Goal: Task Accomplishment & Management: Manage account settings

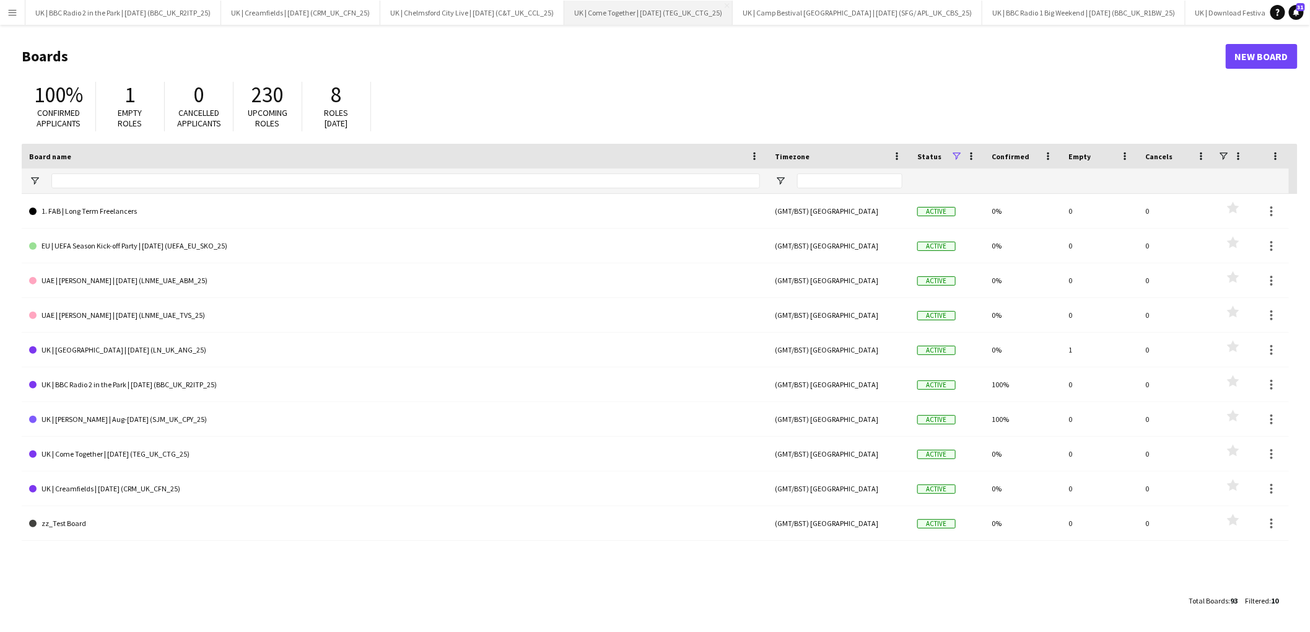
click at [627, 9] on button "UK | Come Together | [DATE] (TEG_UK_CTG_25) Close" at bounding box center [648, 13] width 169 height 24
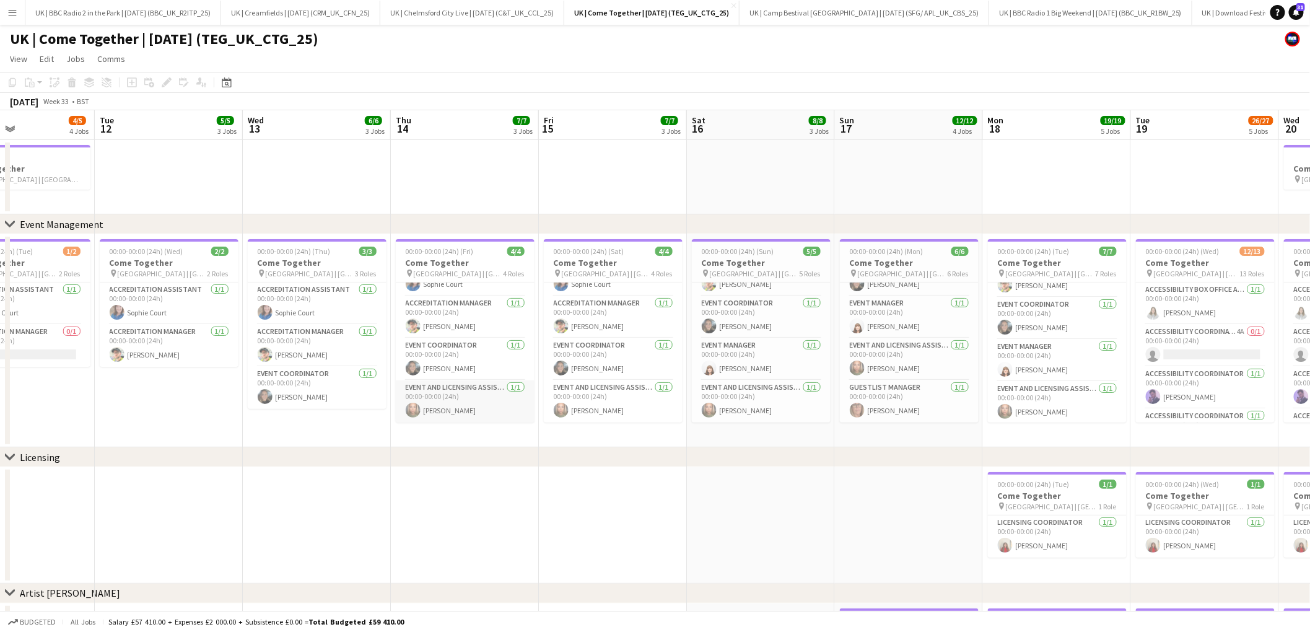
click at [458, 406] on app-card-role "Event and Licensing Assistant [DATE] 00:00-00:00 (24h) [PERSON_NAME]" at bounding box center [465, 401] width 139 height 42
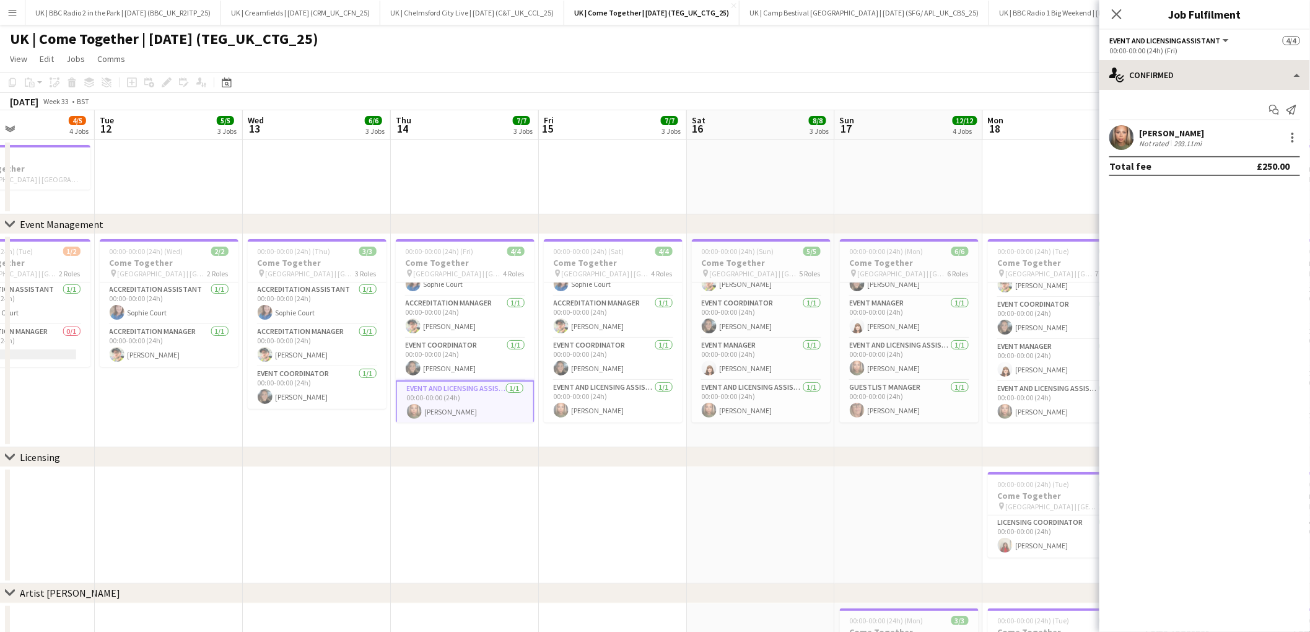
scroll to position [15, 0]
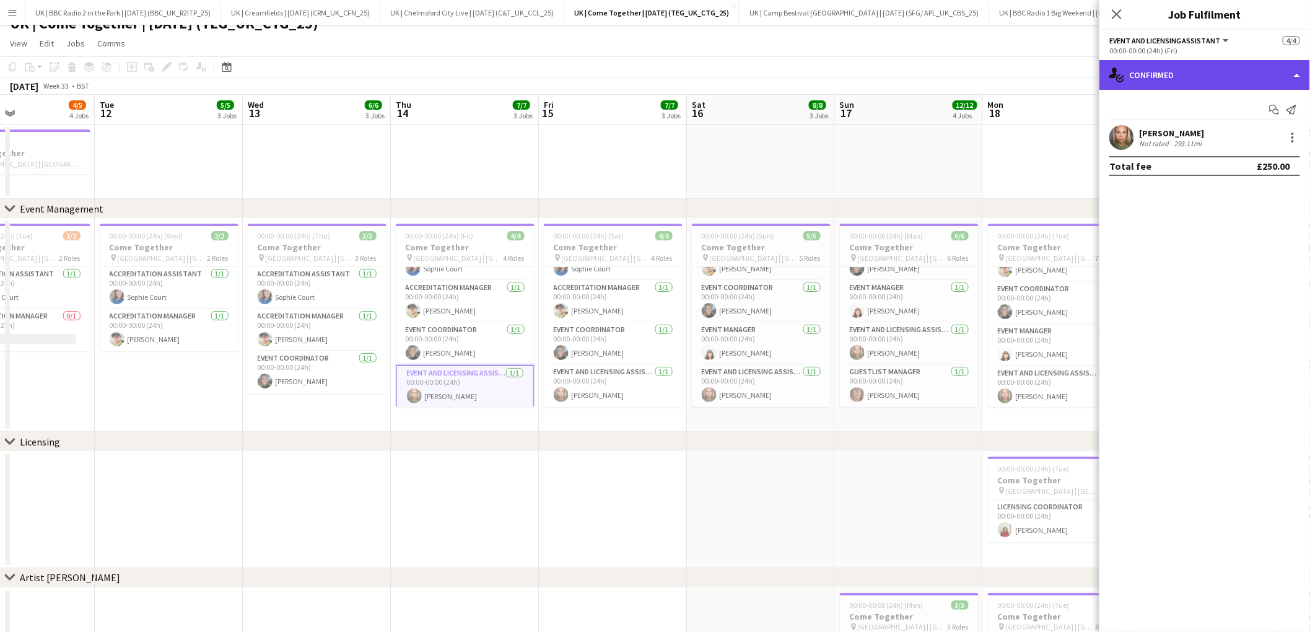
click at [1285, 70] on div "single-neutral-actions-check-2 Confirmed" at bounding box center [1205, 75] width 211 height 30
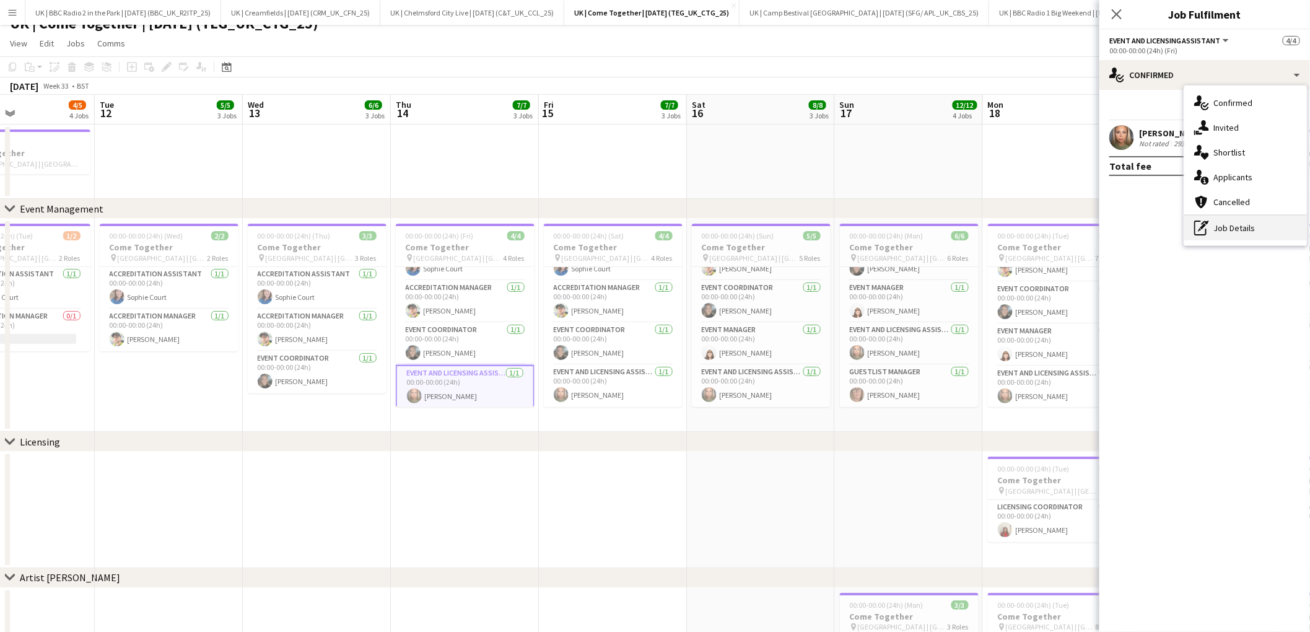
click at [1245, 222] on div "pen-write Job Details" at bounding box center [1246, 228] width 123 height 25
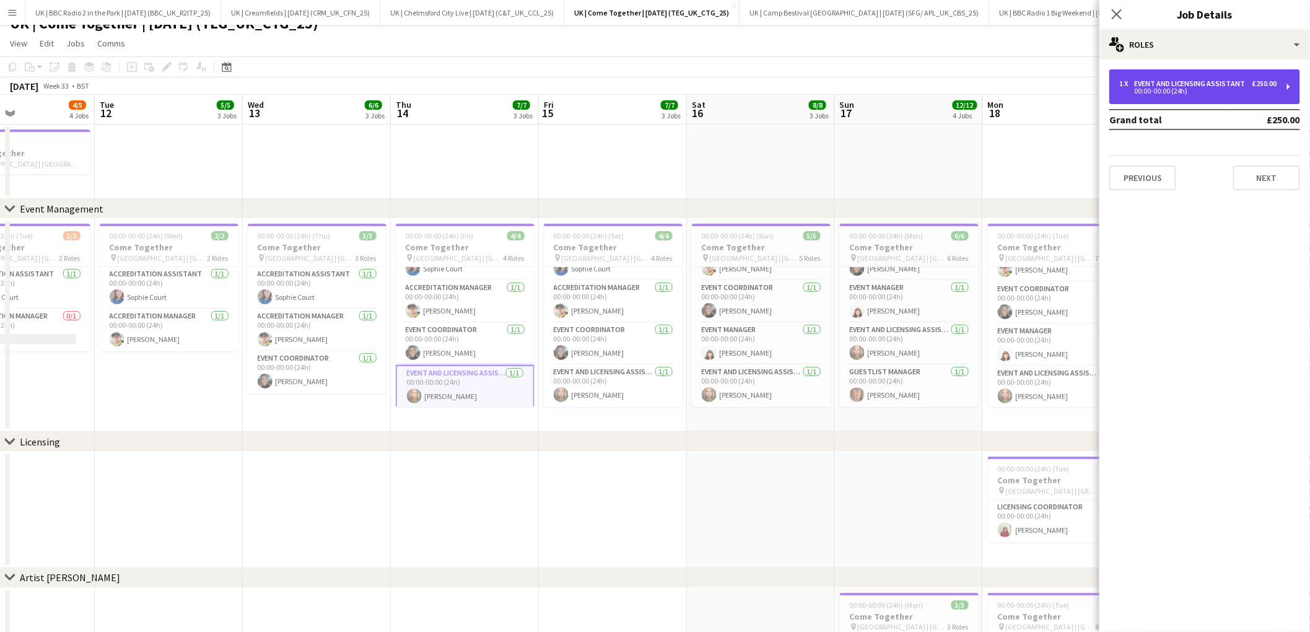
click at [1296, 84] on div "1 x Event and Licensing Assistant £250.00 00:00-00:00 (24h)" at bounding box center [1205, 86] width 191 height 35
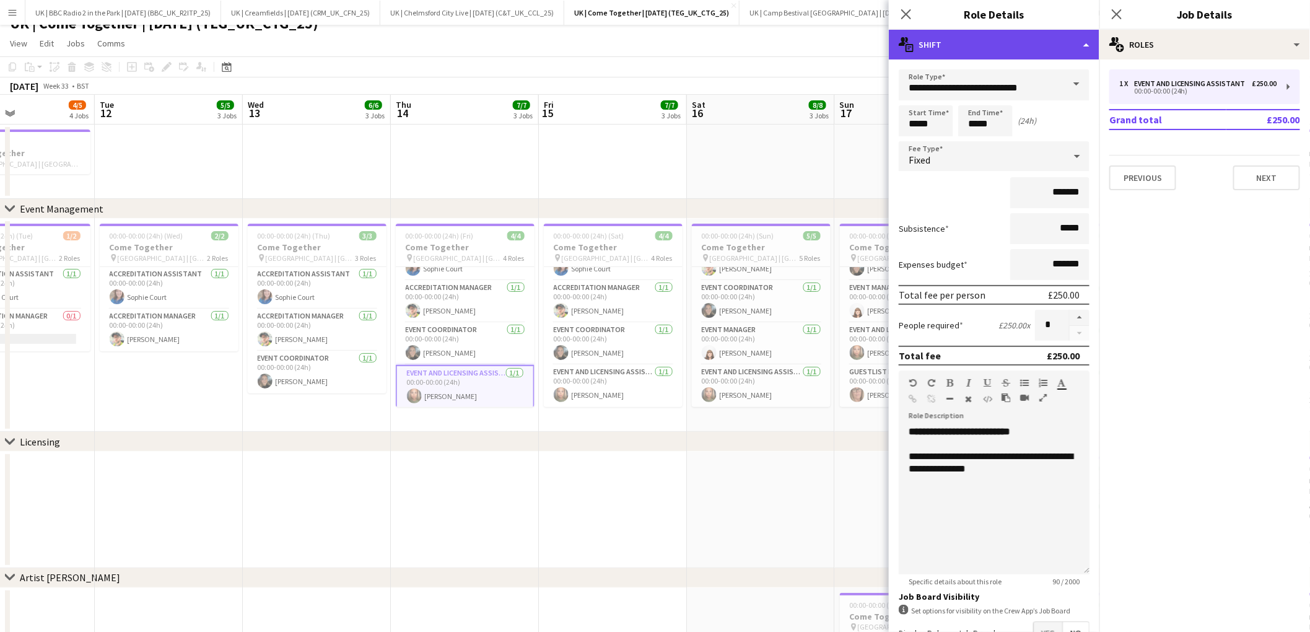
click at [1087, 46] on div "multiple-actions-text Shift" at bounding box center [994, 45] width 211 height 30
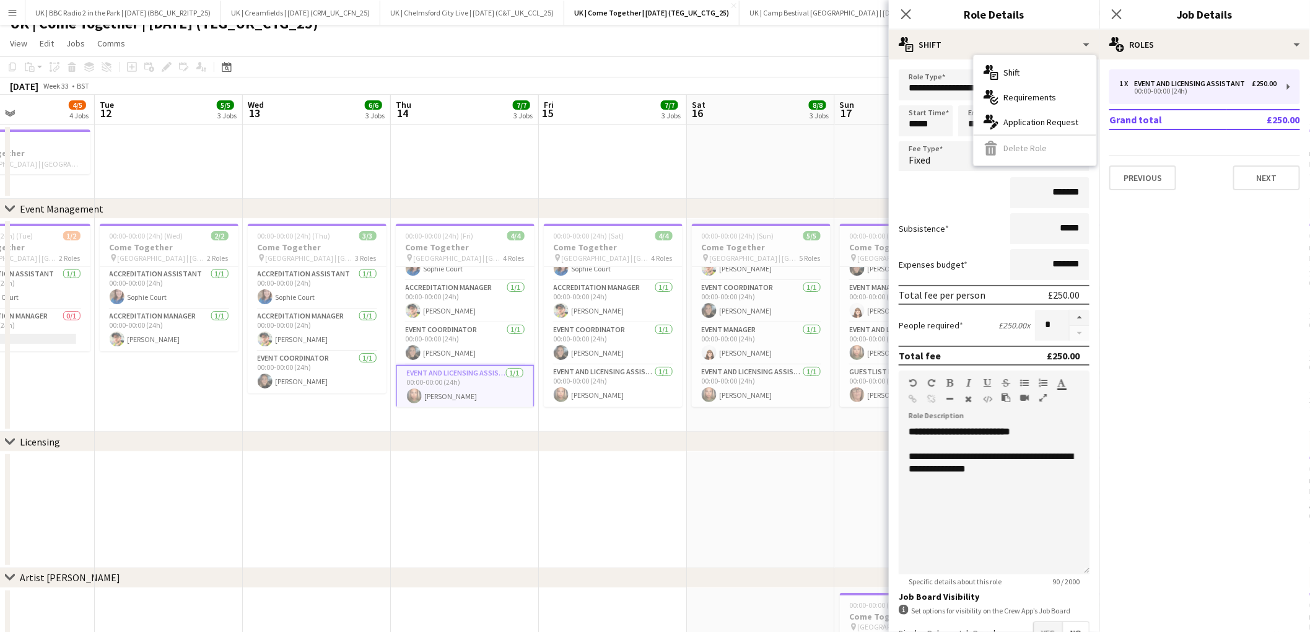
click at [1189, 327] on mat-expansion-panel "pencil3 General details 1 x Event and Licensing Assistant £250.00 00:00-00:00 (…" at bounding box center [1205, 345] width 211 height 572
click at [657, 436] on div "chevron-right Licensing" at bounding box center [655, 442] width 1310 height 20
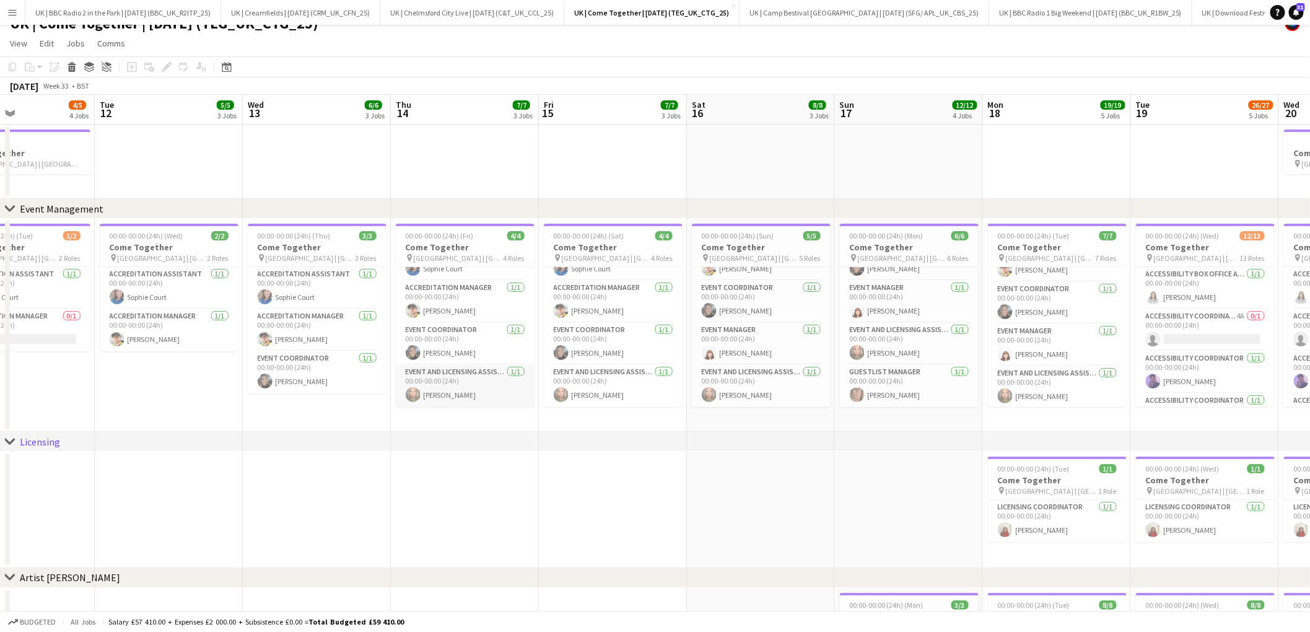
click at [476, 382] on app-card-role "Event and Licensing Assistant [DATE] 00:00-00:00 (24h) [PERSON_NAME]" at bounding box center [465, 386] width 139 height 42
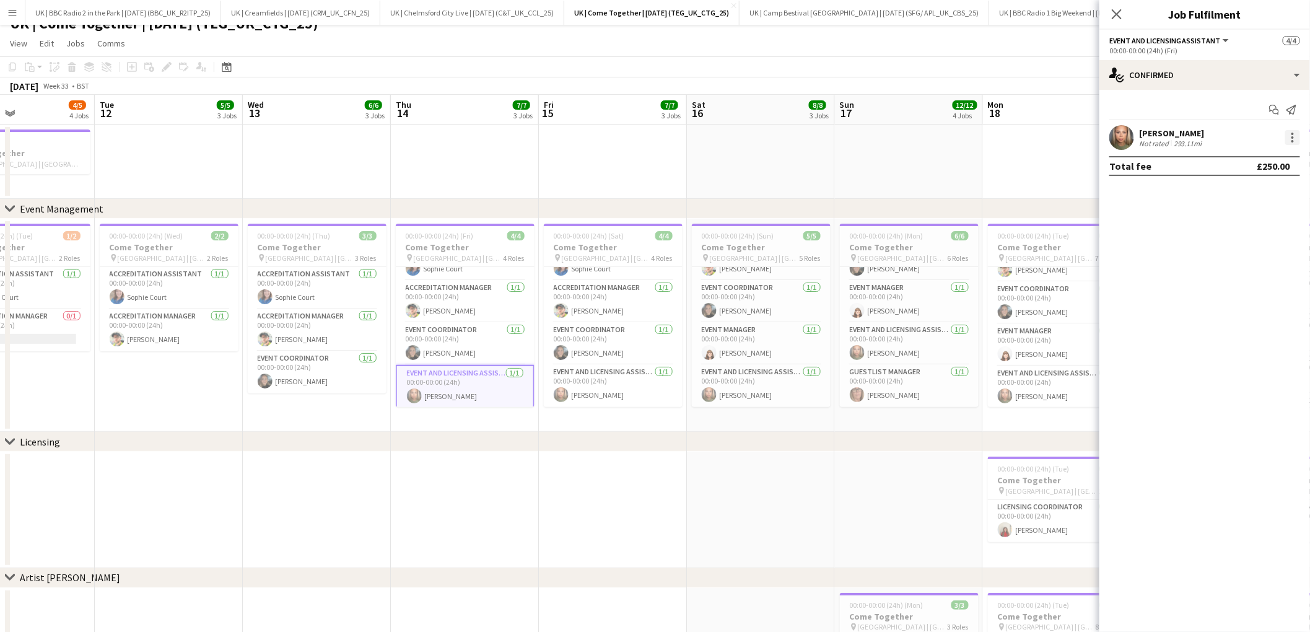
click at [1297, 133] on div at bounding box center [1293, 137] width 15 height 15
click at [1136, 260] on div at bounding box center [655, 316] width 1310 height 632
click at [1296, 137] on div at bounding box center [1293, 137] width 15 height 15
click at [1245, 283] on span "Remove" at bounding box center [1232, 279] width 37 height 11
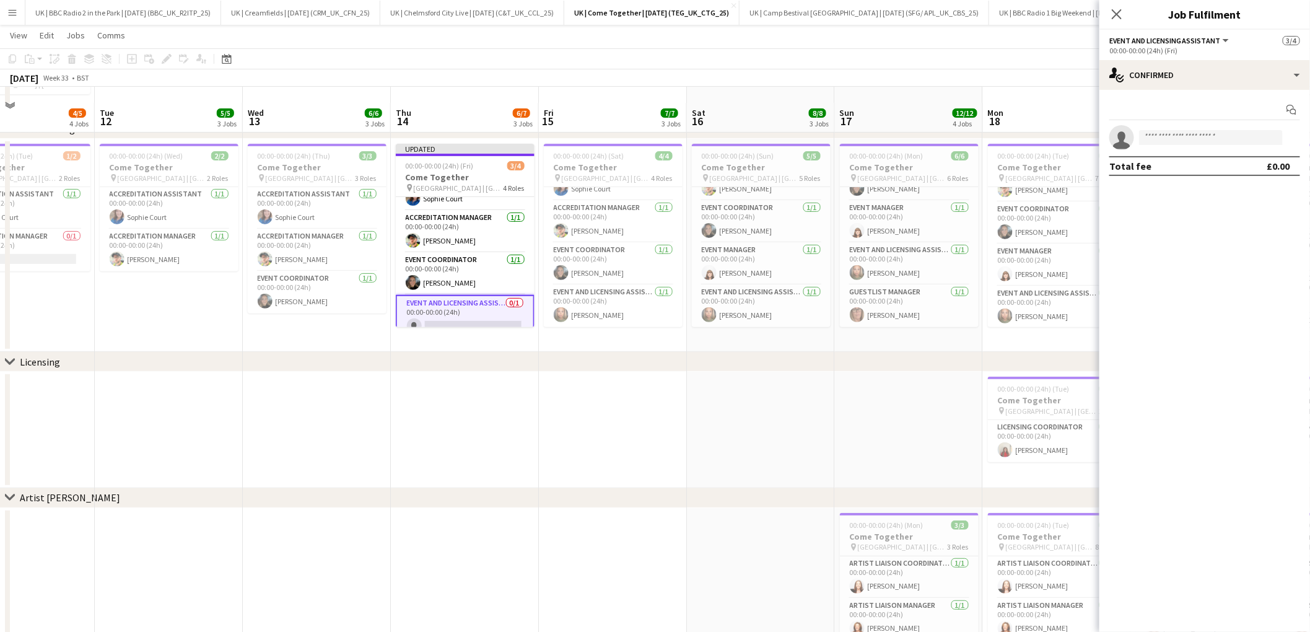
scroll to position [85, 0]
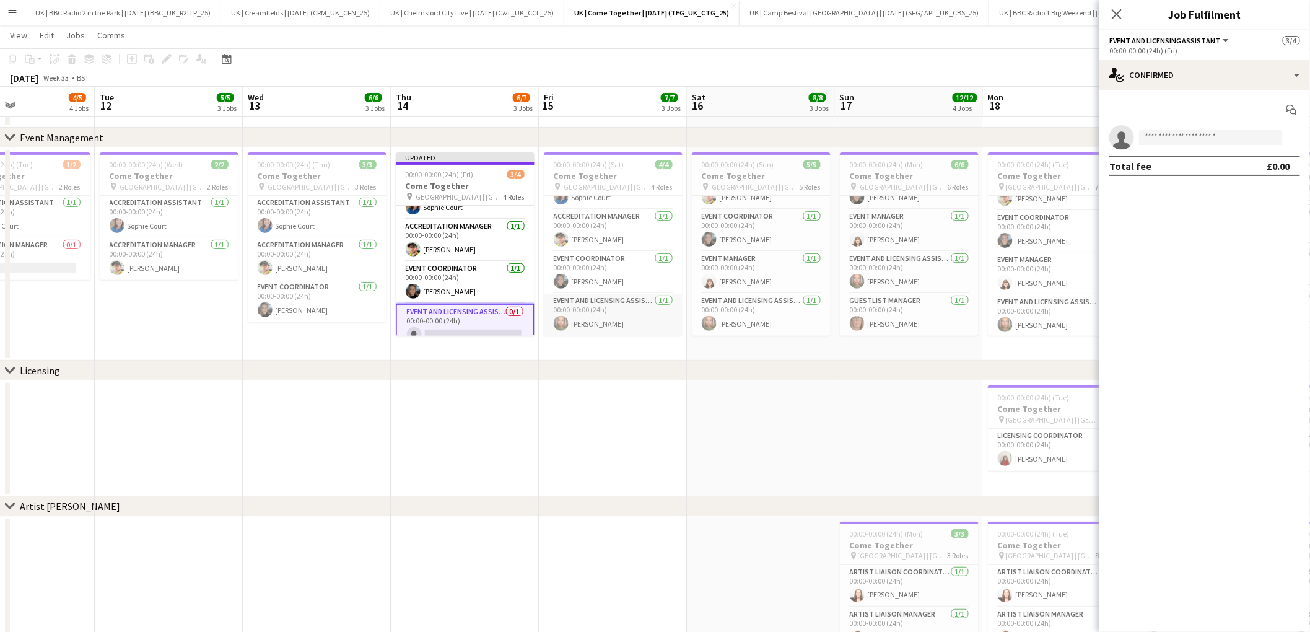
click at [604, 323] on app-card-role "Event and Licensing Assistant [DATE] 00:00-00:00 (24h) [PERSON_NAME]" at bounding box center [613, 315] width 139 height 42
click at [1297, 138] on div at bounding box center [1293, 137] width 15 height 15
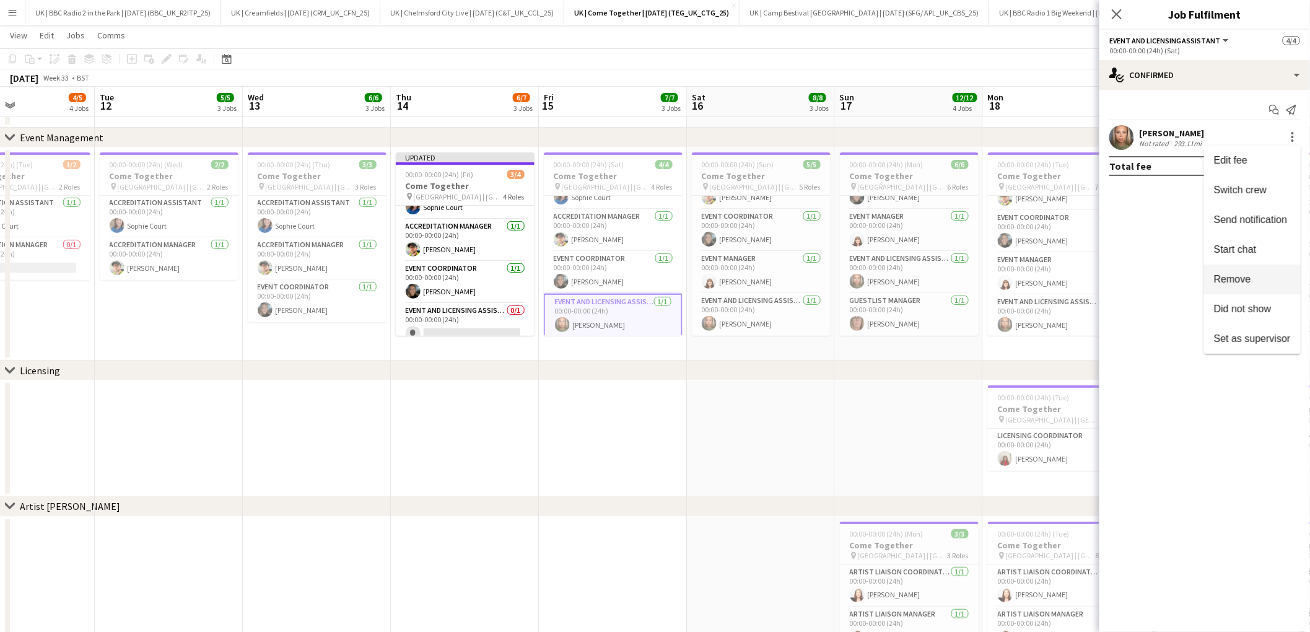
click at [1237, 278] on span "Remove" at bounding box center [1232, 279] width 37 height 11
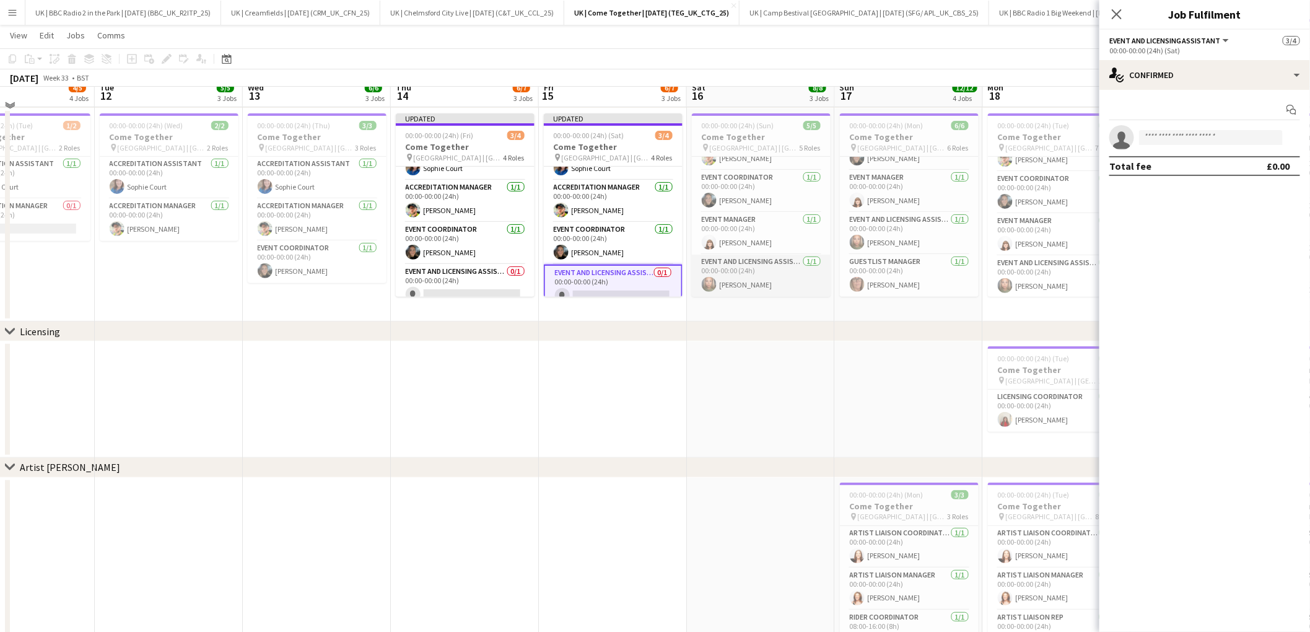
scroll to position [115, 0]
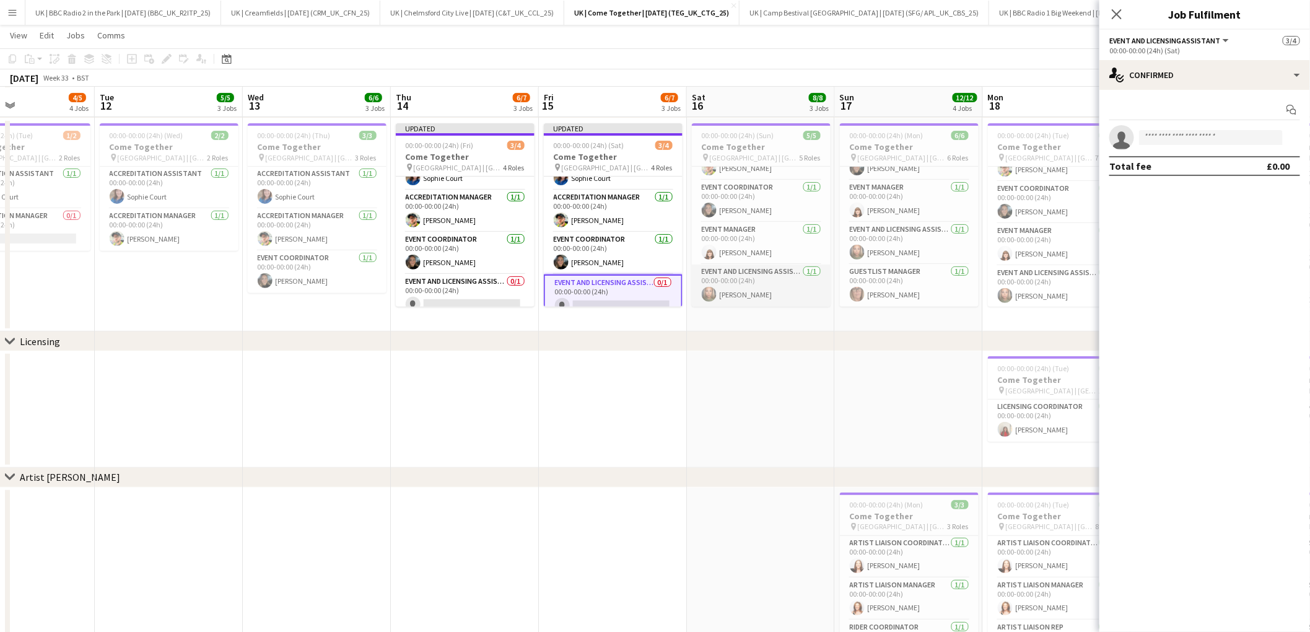
click at [771, 291] on app-card-role "Event and Licensing Assistant [DATE] 00:00-00:00 (24h) [PERSON_NAME]" at bounding box center [761, 286] width 139 height 42
click at [600, 282] on app-card-role "Event and Licensing Assistant 0/1 00:00-00:00 (24h) single-neutral-actions" at bounding box center [613, 295] width 139 height 42
click at [492, 281] on app-card-role "Event and Licensing Assistant 0/1 00:00-00:00 (24h) single-neutral-actions" at bounding box center [465, 295] width 139 height 42
click at [774, 277] on app-card-role "Event and Licensing Assistant [DATE] 00:00-00:00 (24h) [PERSON_NAME]" at bounding box center [761, 286] width 139 height 42
click at [1295, 138] on div at bounding box center [1293, 137] width 15 height 15
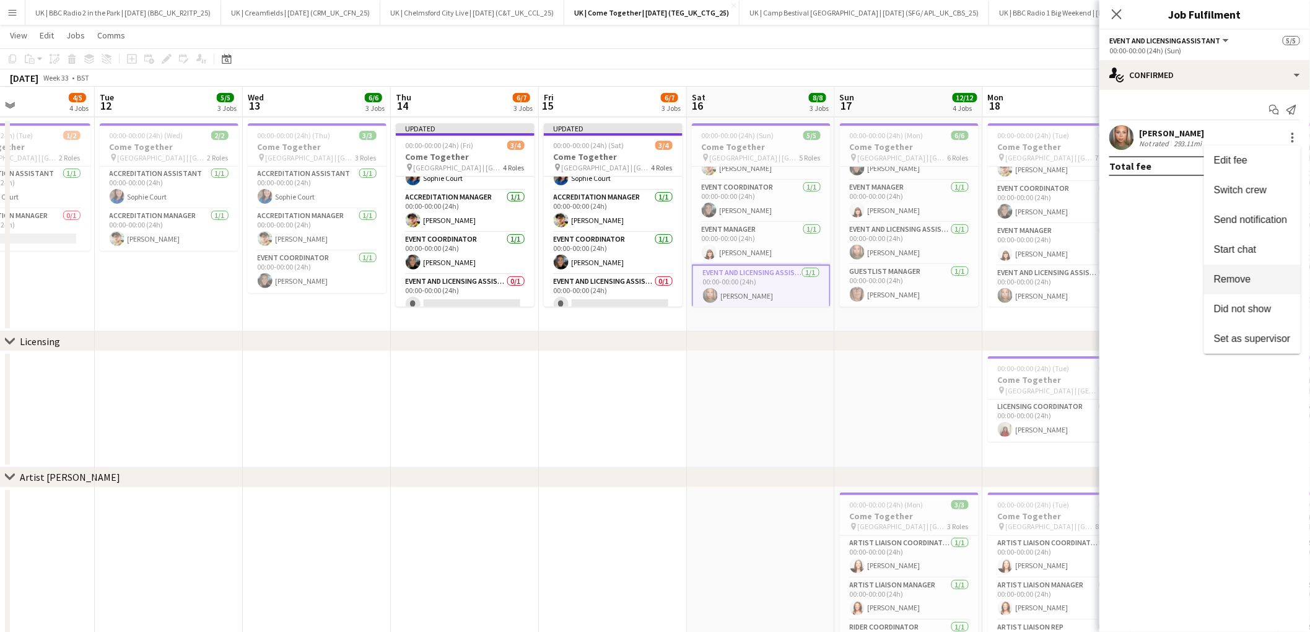
click at [1247, 284] on span "Remove" at bounding box center [1232, 279] width 37 height 11
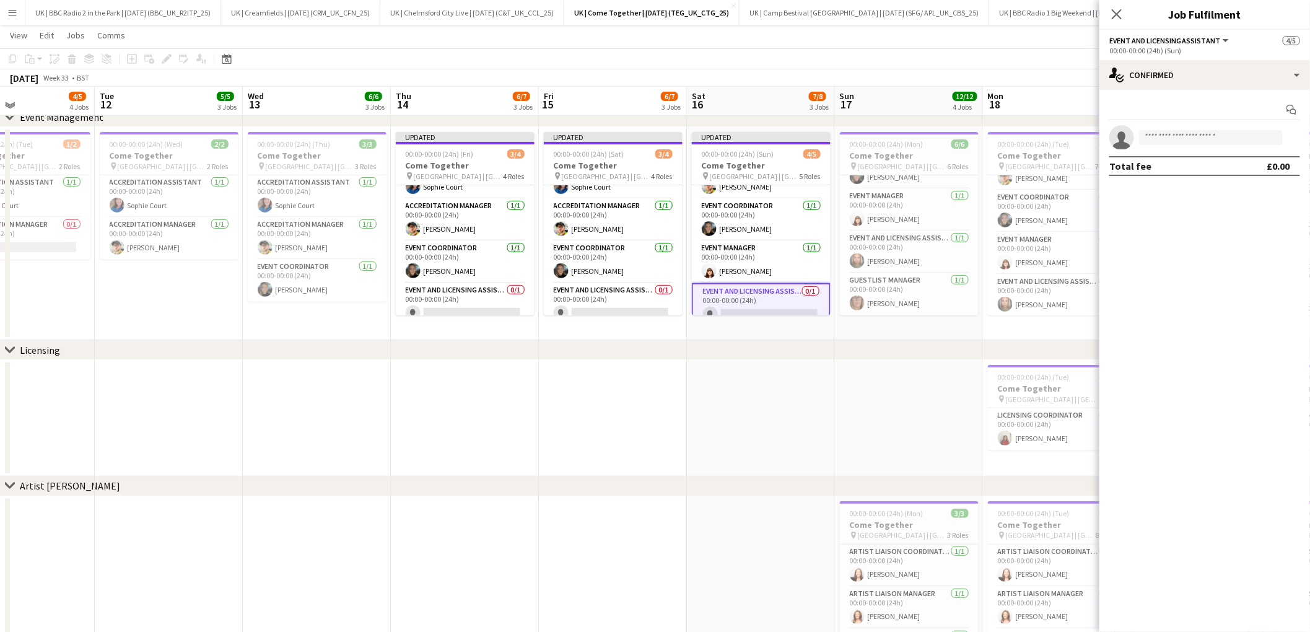
scroll to position [105, 0]
click at [901, 247] on app-card-role "Event and Licensing Assistant [DATE] 00:00-00:00 (24h) [PERSON_NAME]" at bounding box center [909, 253] width 139 height 42
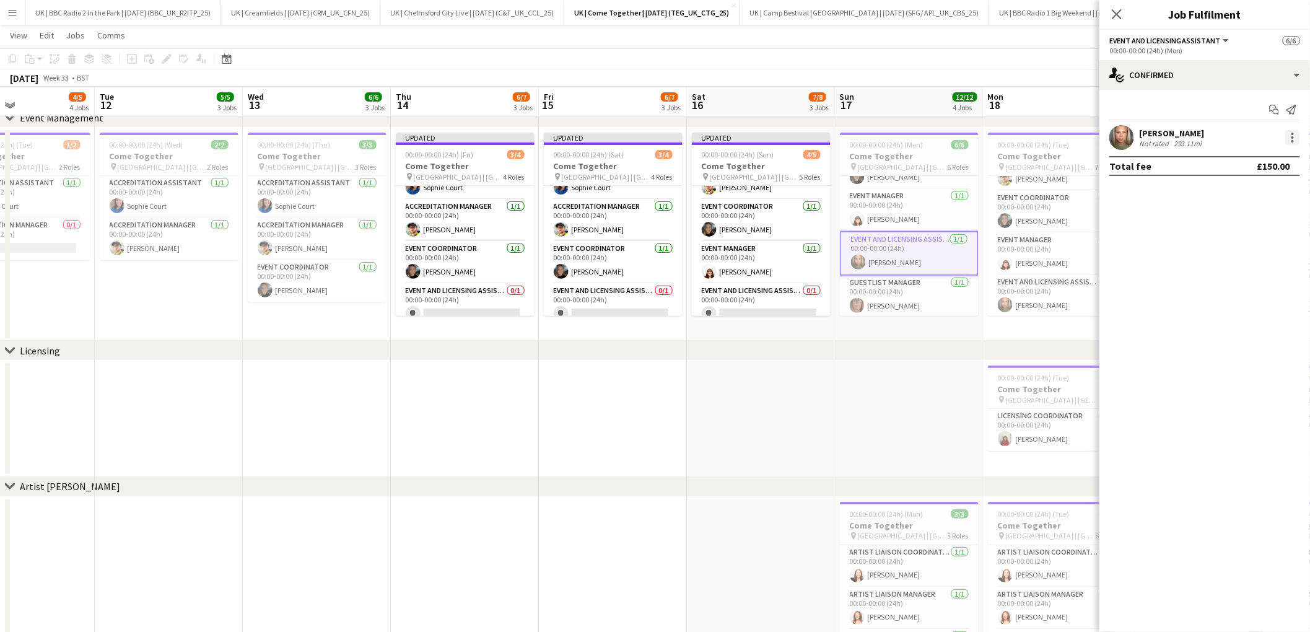
click at [1296, 139] on div at bounding box center [1293, 137] width 15 height 15
click at [901, 367] on div at bounding box center [655, 316] width 1310 height 632
click at [1056, 296] on app-card-role "Event and Licensing Assistant [DATE] 00:00-00:00 (24h) [PERSON_NAME]" at bounding box center [1057, 296] width 139 height 42
click at [1299, 141] on div at bounding box center [1293, 137] width 15 height 15
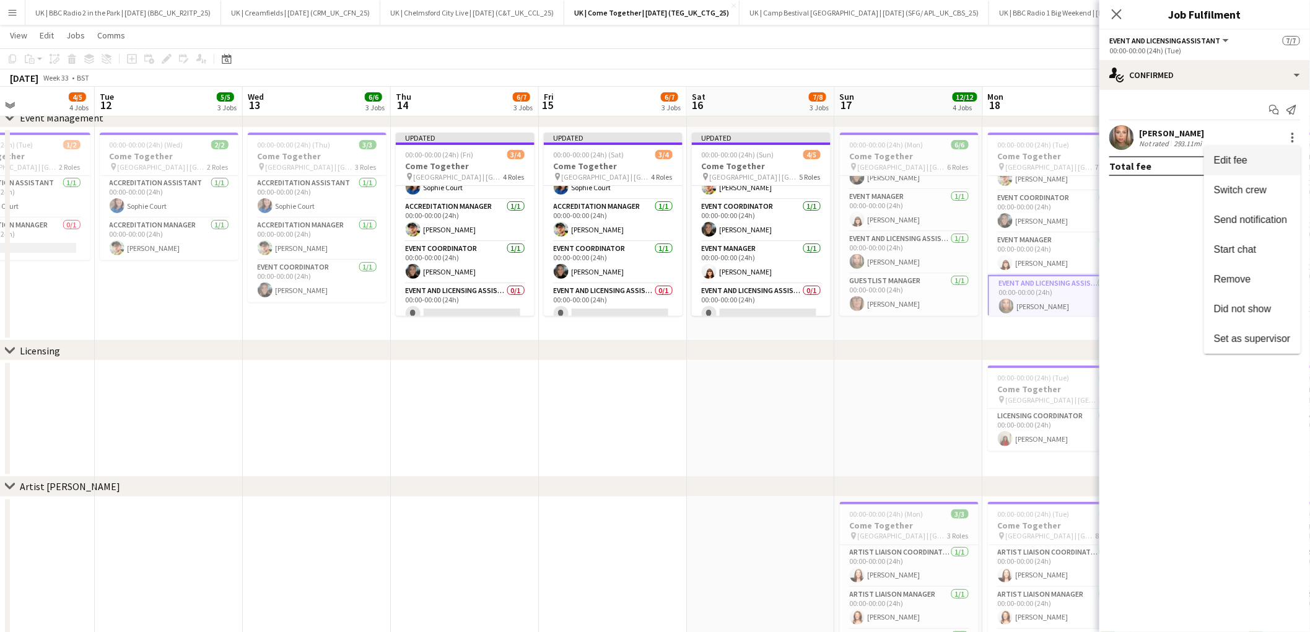
click at [1242, 160] on span "Edit fee" at bounding box center [1230, 160] width 33 height 11
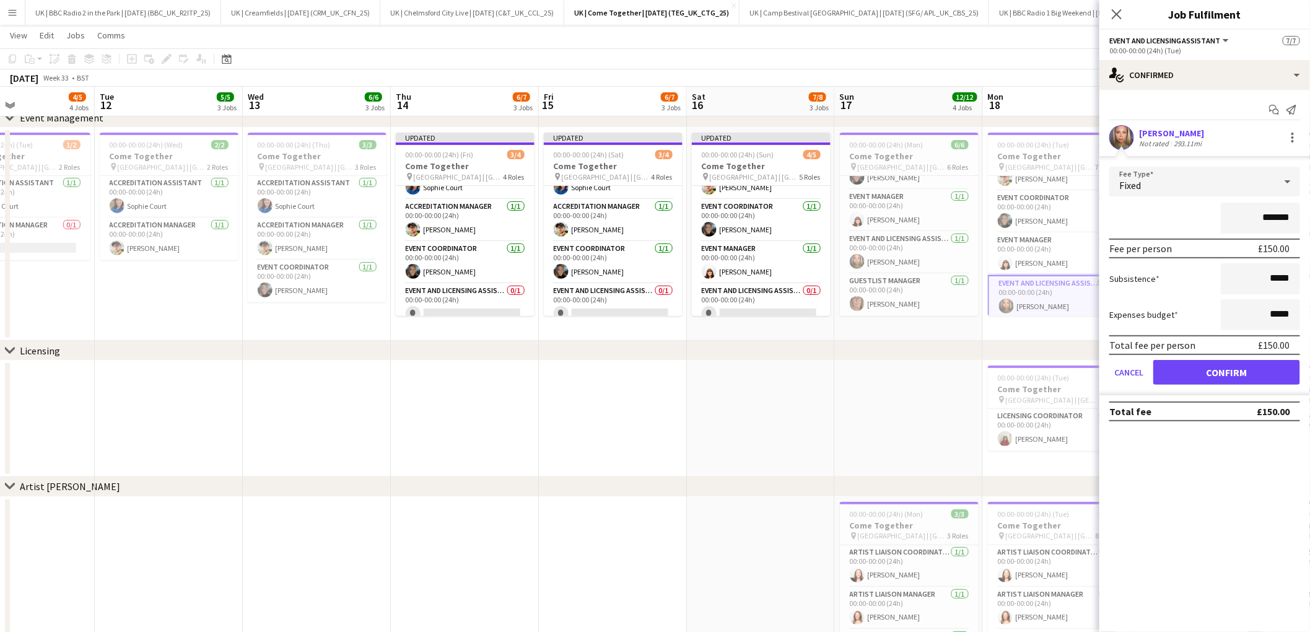
click at [1269, 218] on input "*******" at bounding box center [1260, 218] width 79 height 31
click at [1281, 313] on input "*****" at bounding box center [1260, 314] width 79 height 31
type input "**"
type input "*******"
click at [1232, 374] on button "Confirm" at bounding box center [1227, 372] width 147 height 25
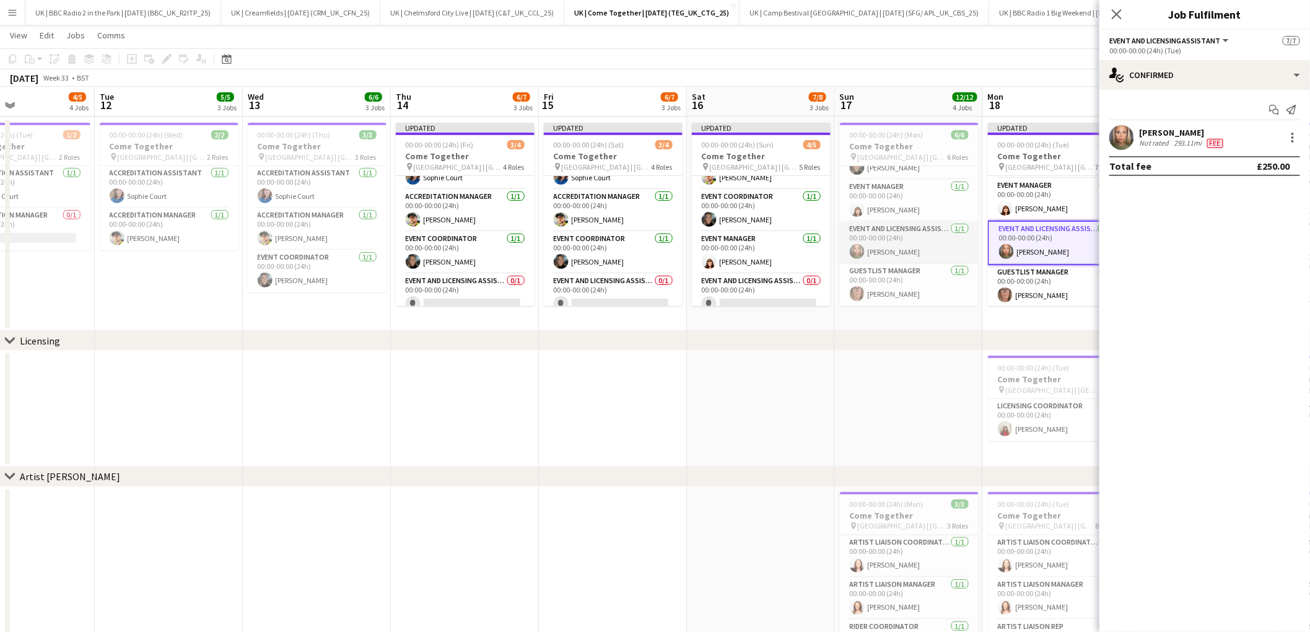
scroll to position [115, 0]
click at [910, 235] on app-card-role "Event and Licensing Assistant [DATE] 00:00-00:00 (24h) [PERSON_NAME]" at bounding box center [909, 243] width 139 height 42
click at [1297, 136] on div at bounding box center [1293, 137] width 15 height 15
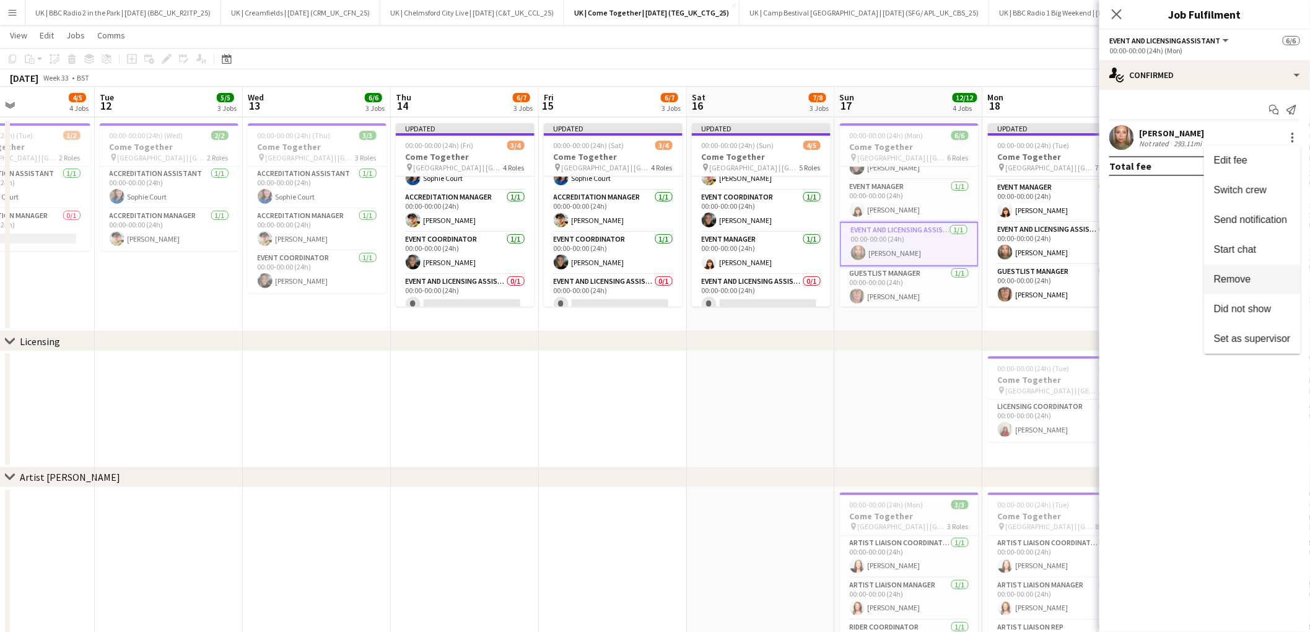
click at [1242, 283] on span "Remove" at bounding box center [1232, 279] width 37 height 11
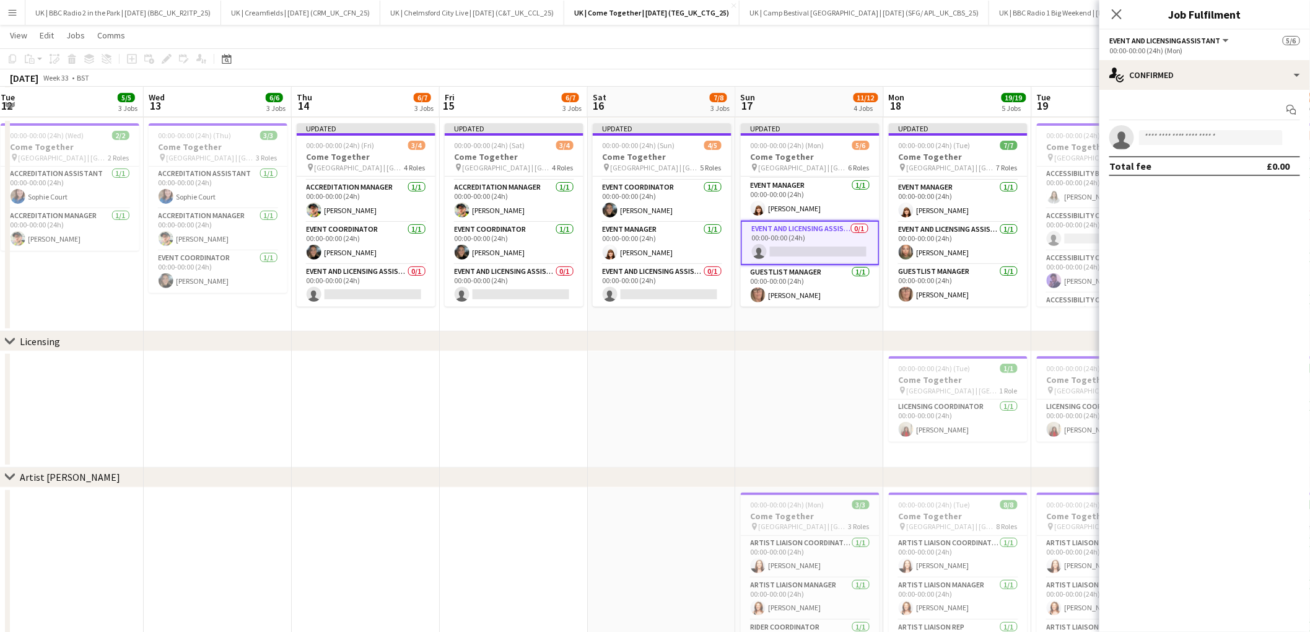
scroll to position [0, 482]
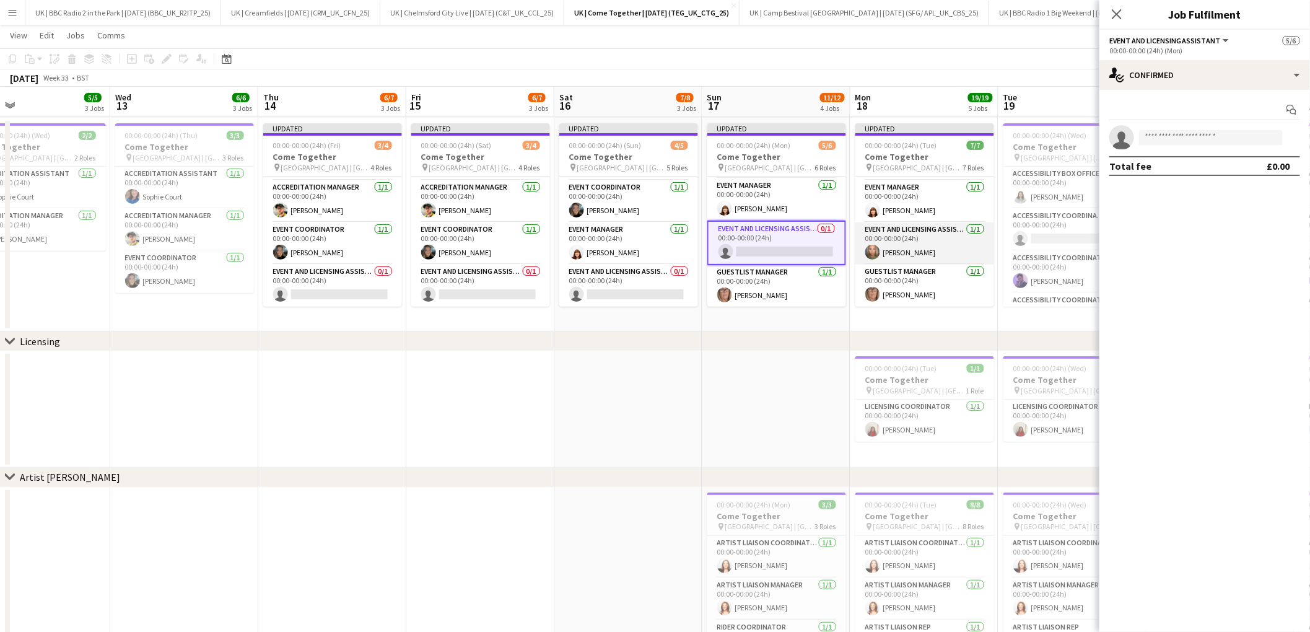
click at [920, 248] on app-card-role "Event and Licensing Assistant [DATE] 00:00-00:00 (24h) [PERSON_NAME]" at bounding box center [925, 243] width 139 height 42
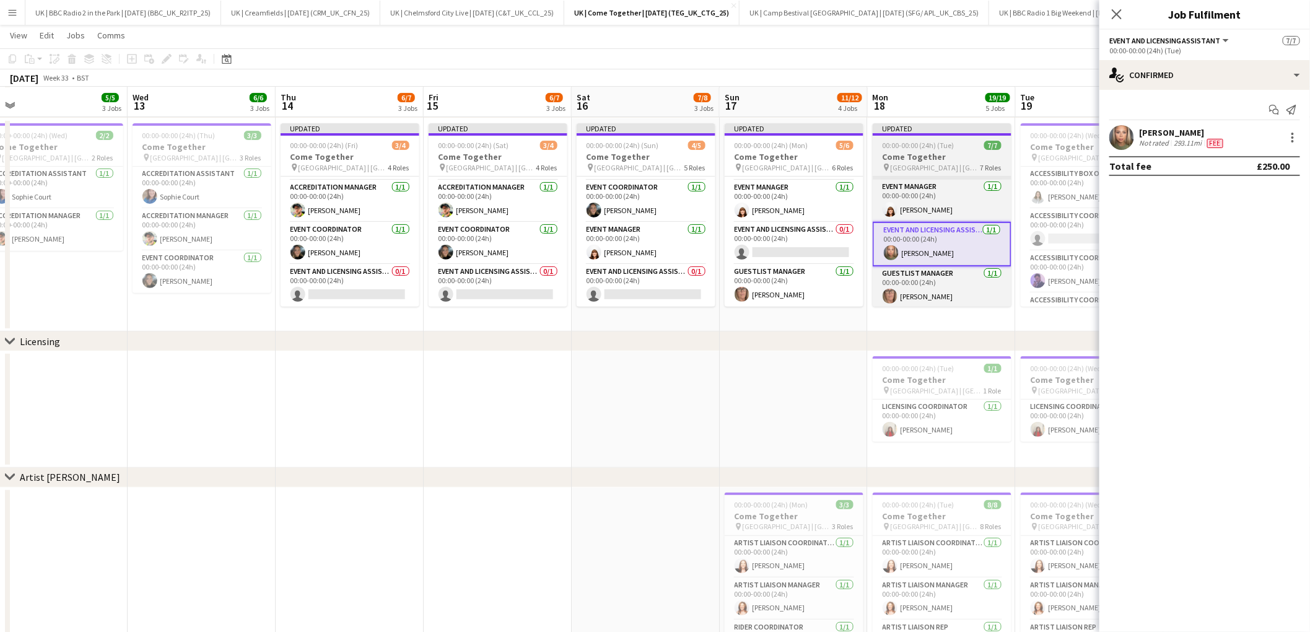
scroll to position [0, 336]
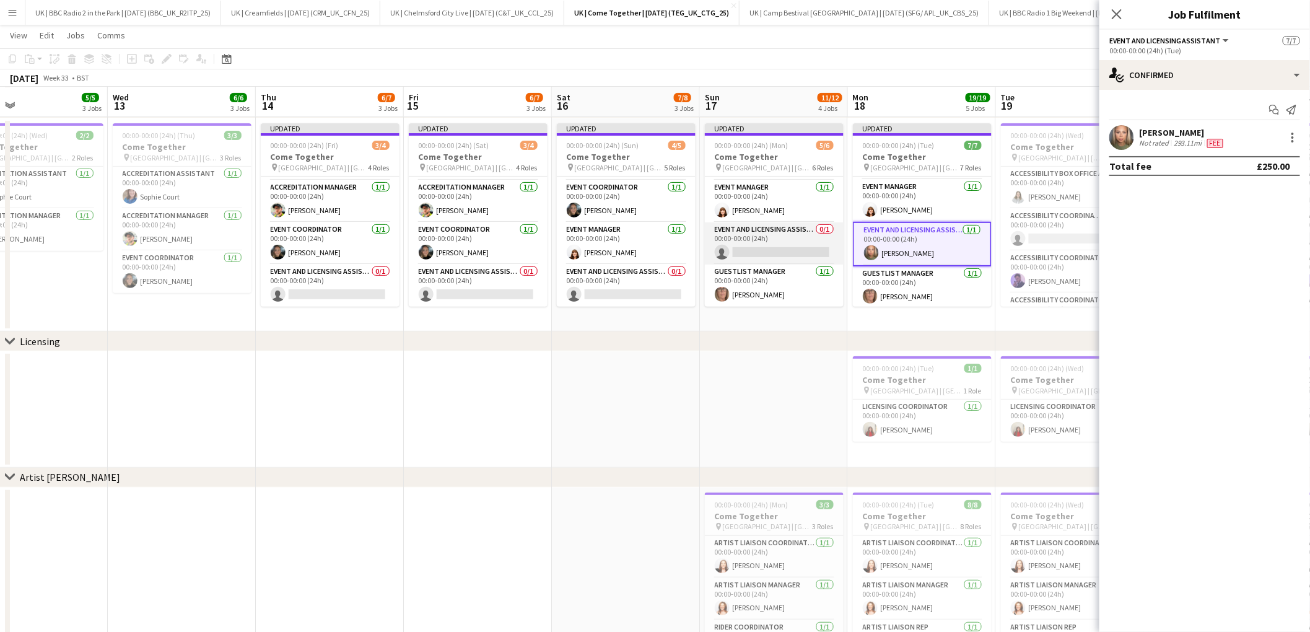
click at [779, 239] on app-card-role "Event and Licensing Assistant 0/1 00:00-00:00 (24h) single-neutral-actions" at bounding box center [774, 243] width 139 height 42
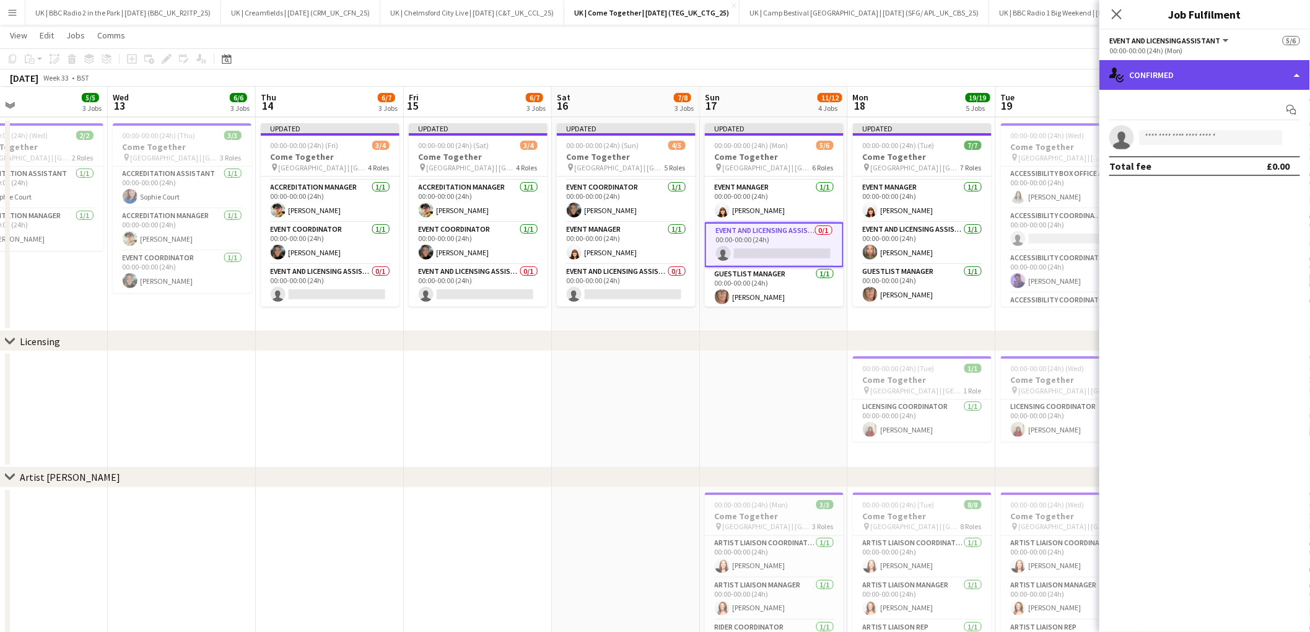
click at [1281, 74] on div "single-neutral-actions-check-2 Confirmed" at bounding box center [1205, 75] width 211 height 30
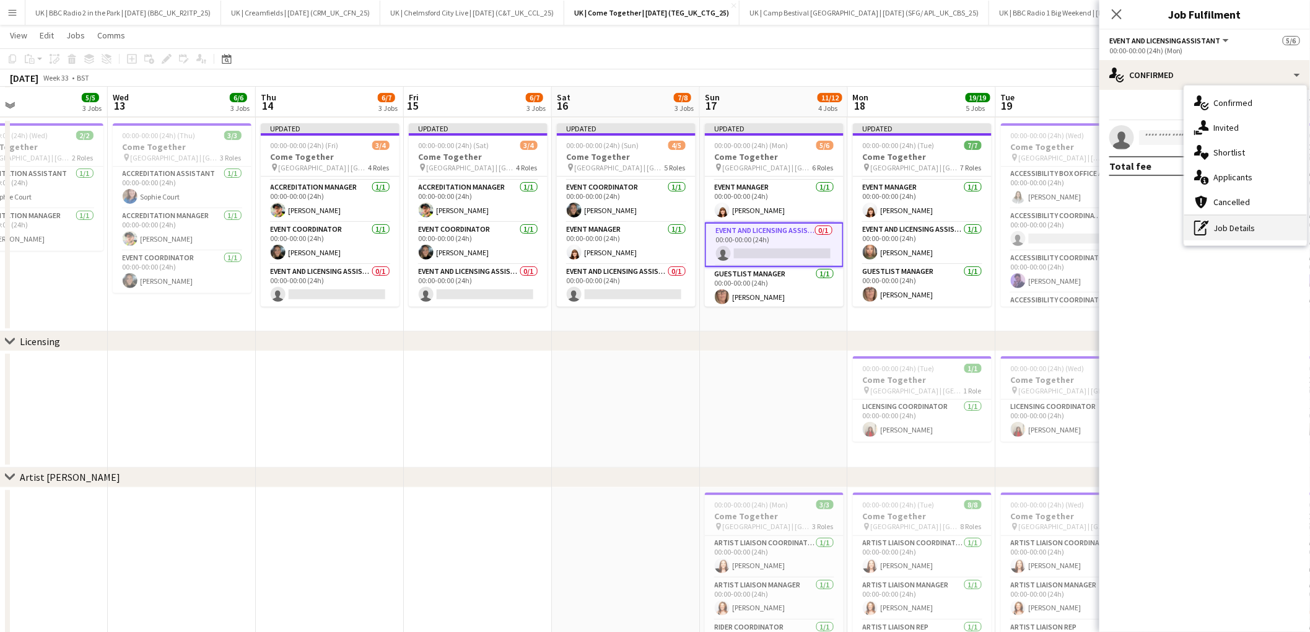
click at [1228, 222] on div "pen-write Job Details" at bounding box center [1246, 228] width 123 height 25
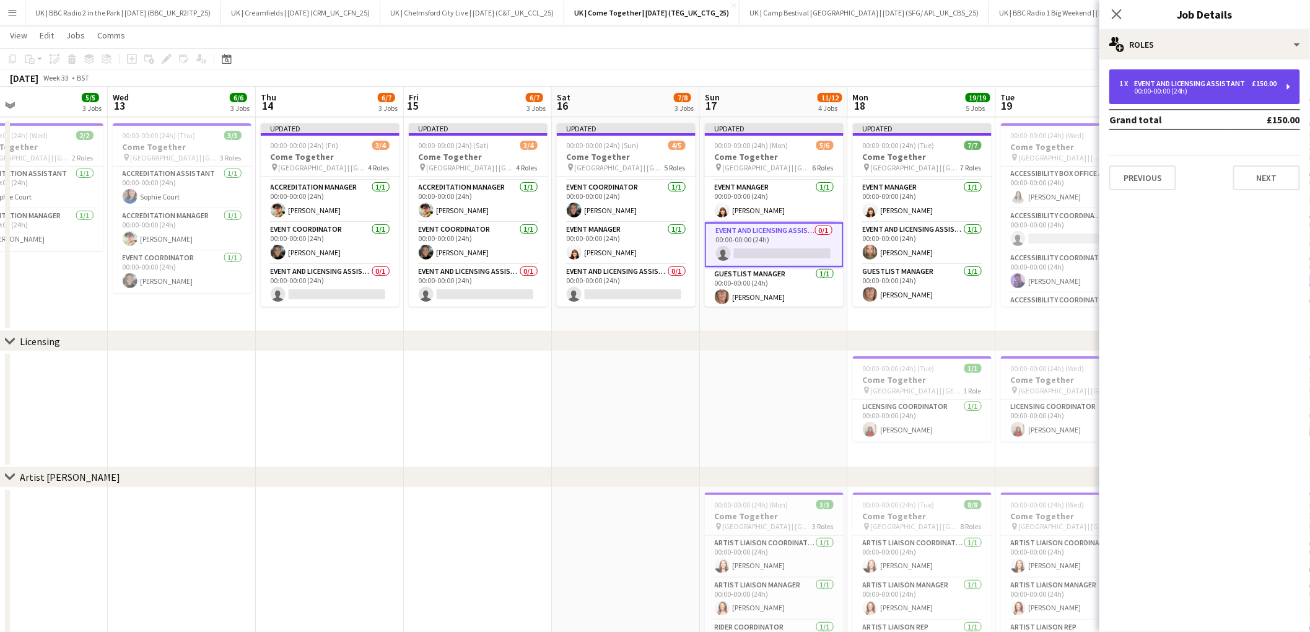
click at [1286, 87] on div "1 x Event and Licensing Assistant £150.00 00:00-00:00 (24h)" at bounding box center [1205, 86] width 191 height 35
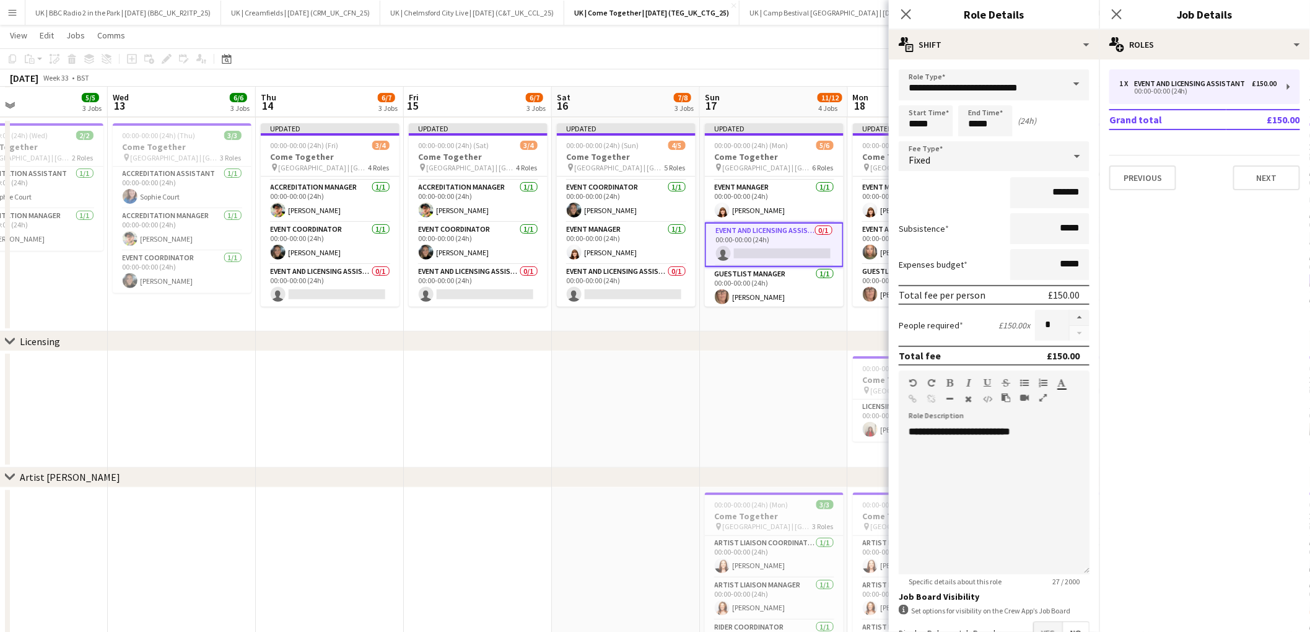
click at [1083, 83] on span at bounding box center [1077, 84] width 26 height 30
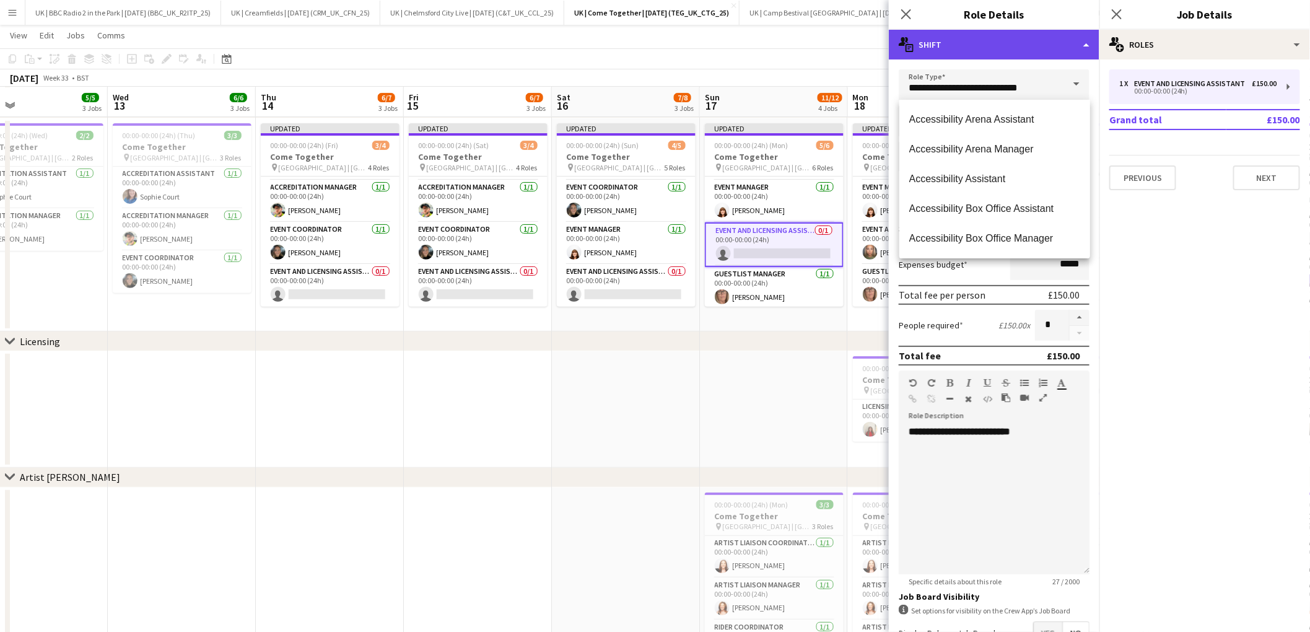
click at [1084, 49] on div "multiple-actions-text Shift" at bounding box center [994, 45] width 211 height 30
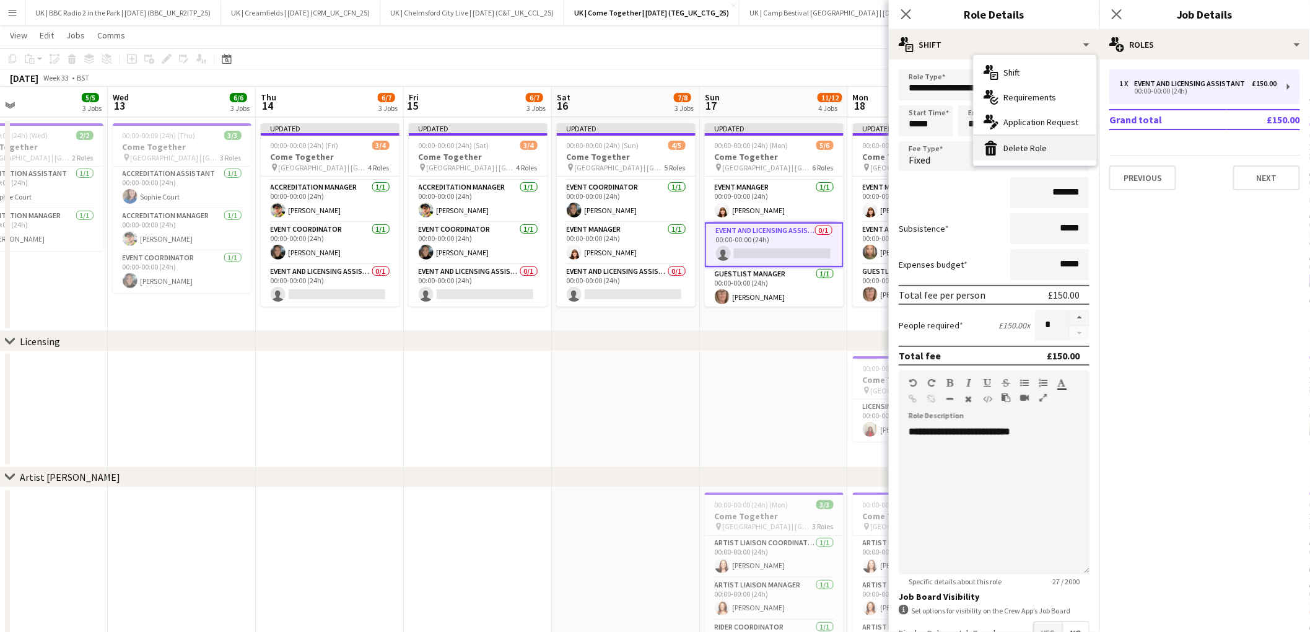
click at [1034, 149] on div "bin-2 Delete Role" at bounding box center [1035, 148] width 123 height 25
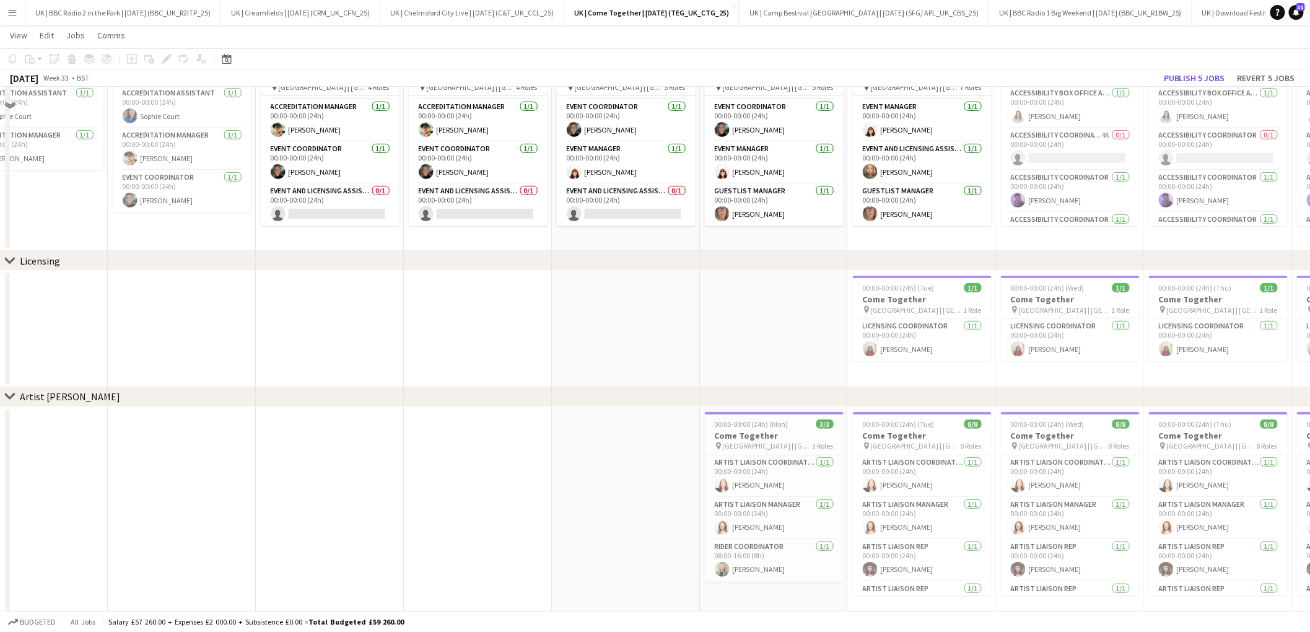
scroll to position [209, 0]
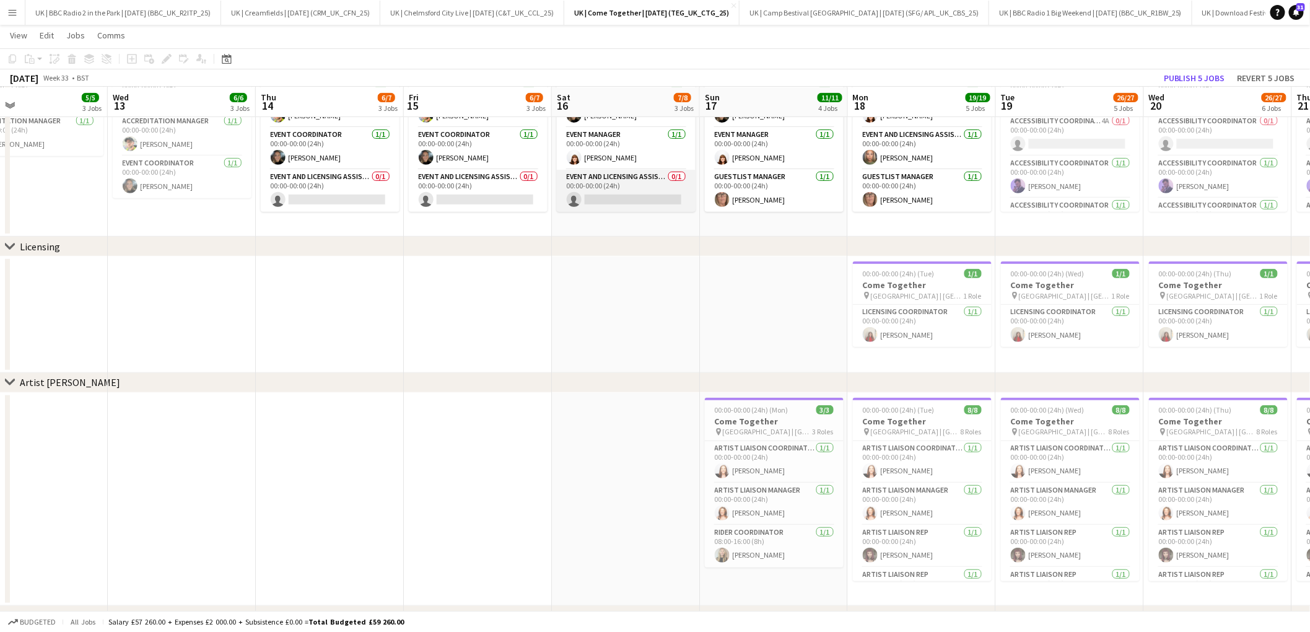
click at [636, 195] on app-card-role "Event and Licensing Assistant 0/1 00:00-00:00 (24h) single-neutral-actions" at bounding box center [626, 191] width 139 height 42
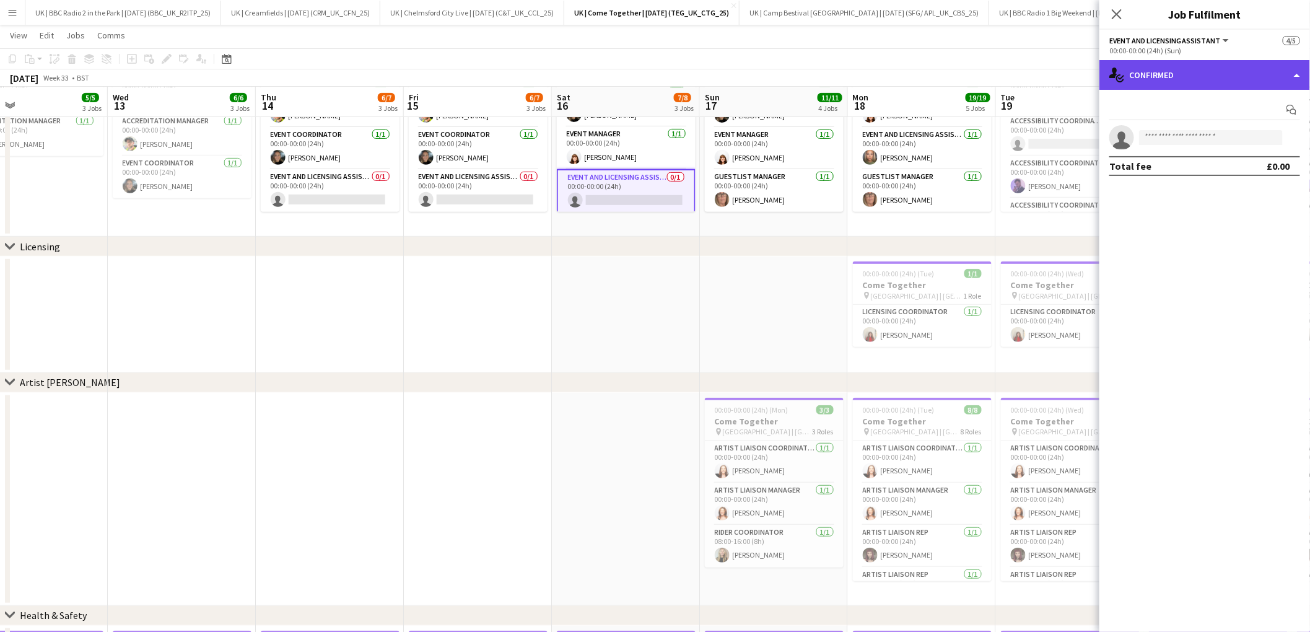
click at [1295, 71] on div "single-neutral-actions-check-2 Confirmed" at bounding box center [1205, 75] width 211 height 30
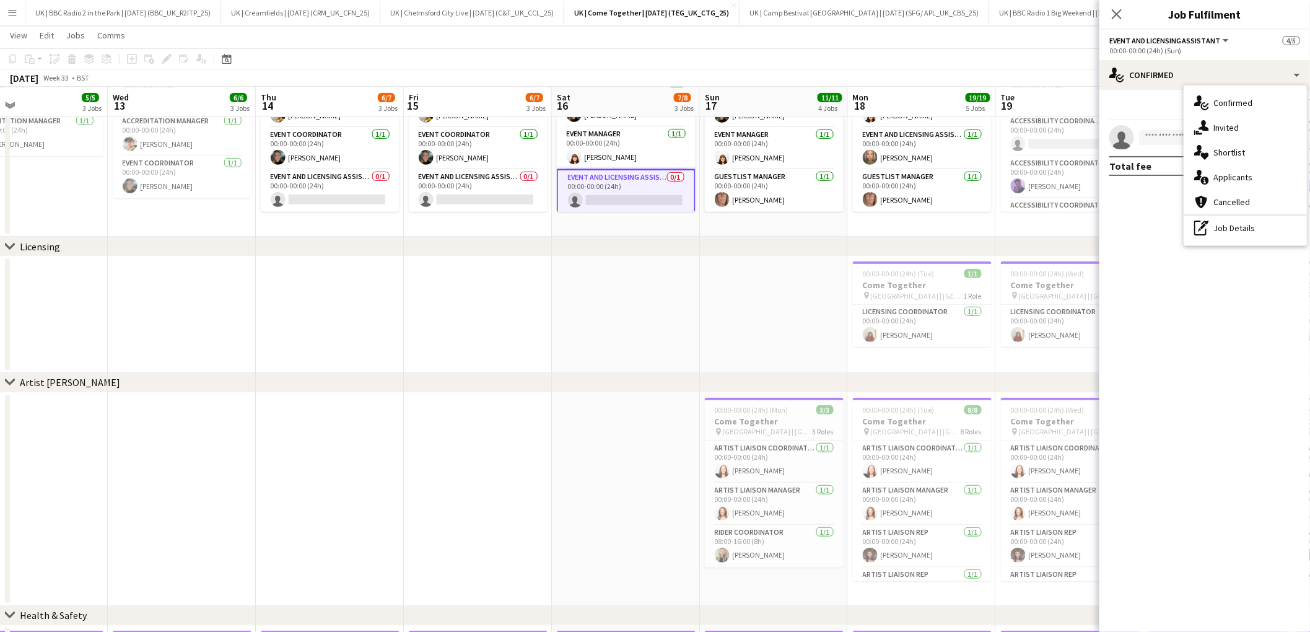
click at [1245, 230] on div "pen-write Job Details" at bounding box center [1246, 228] width 123 height 25
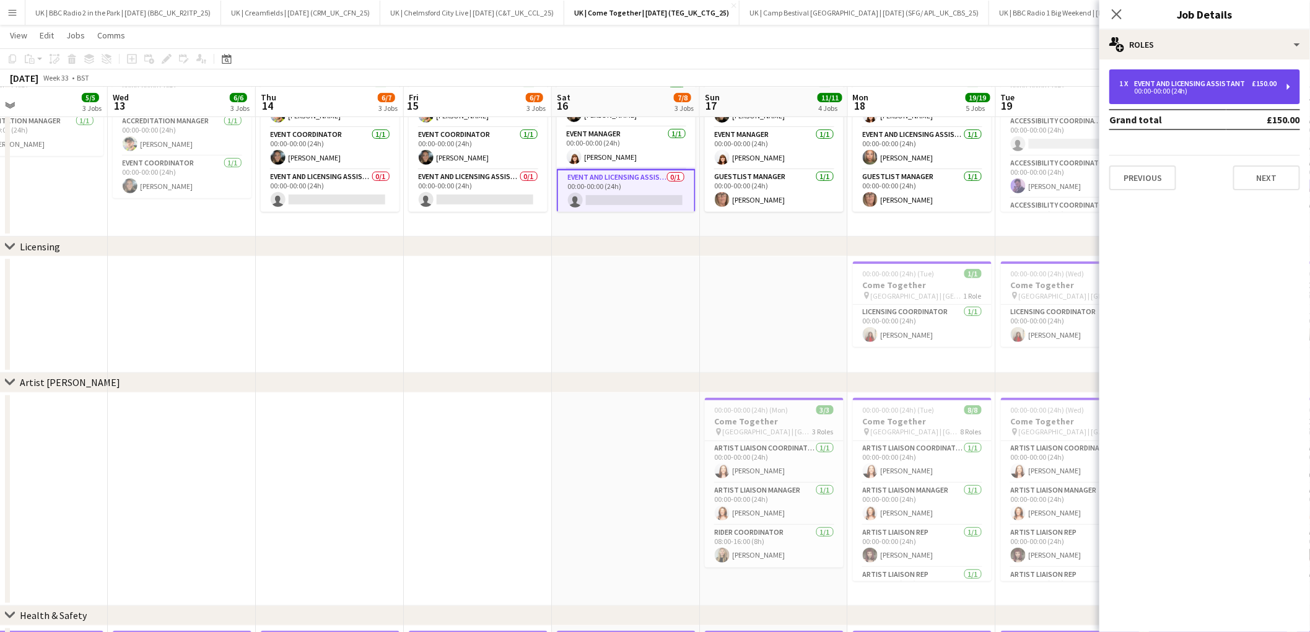
click at [1290, 85] on div "1 x Event and Licensing Assistant £150.00 00:00-00:00 (24h)" at bounding box center [1205, 86] width 191 height 35
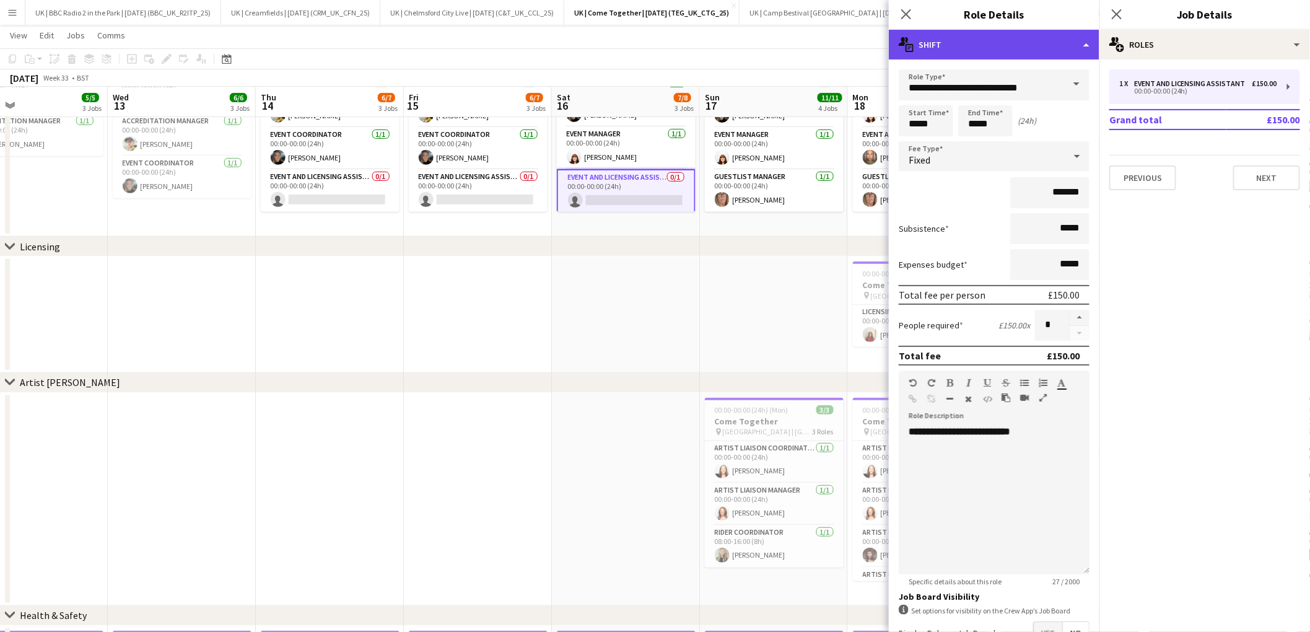
click at [1081, 46] on div "multiple-actions-text Shift" at bounding box center [994, 45] width 211 height 30
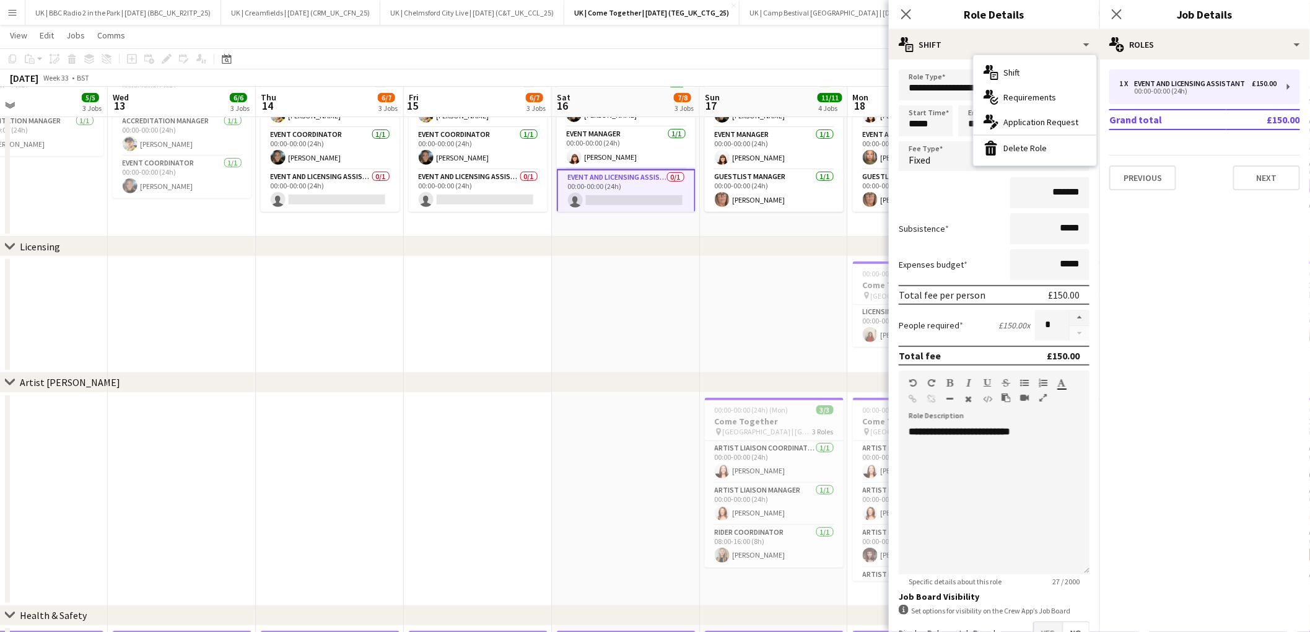
click at [1037, 149] on div "bin-2 Delete Role" at bounding box center [1035, 148] width 123 height 25
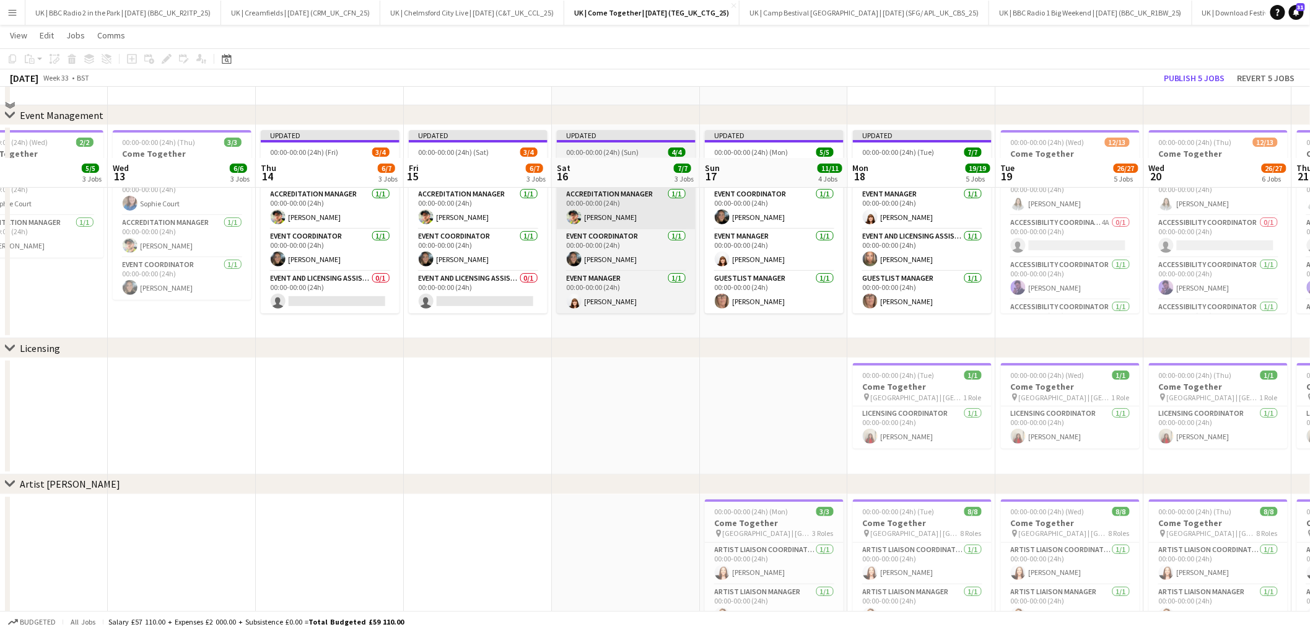
scroll to position [106, 0]
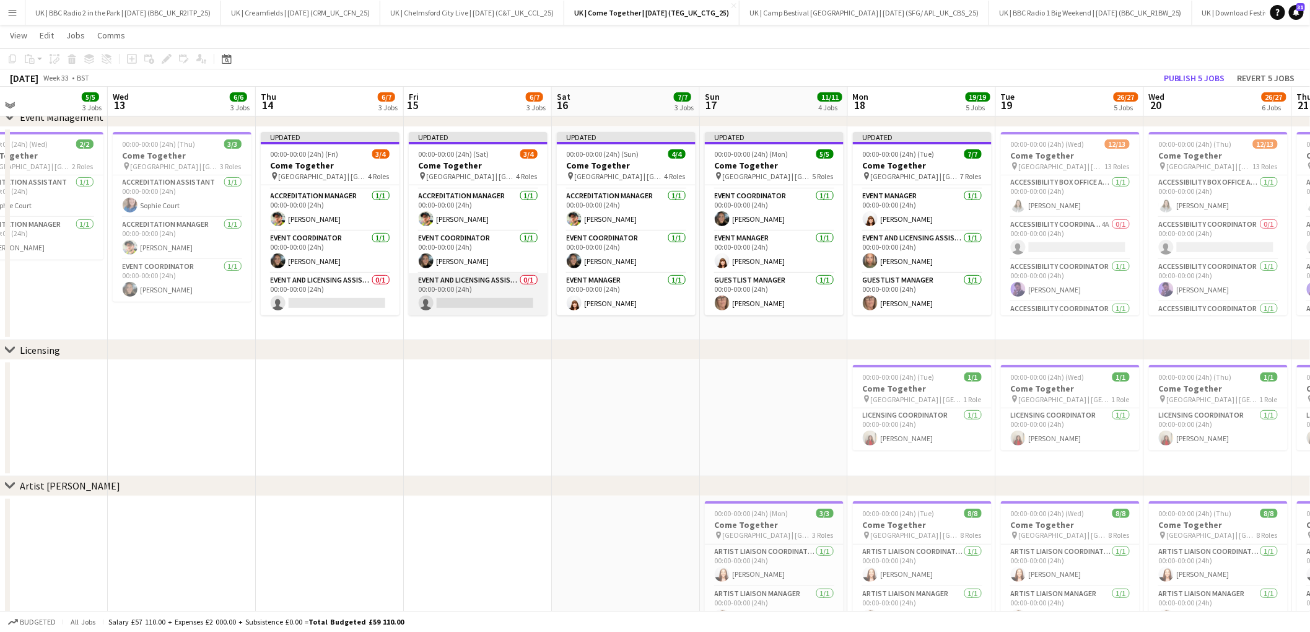
click at [475, 288] on app-card-role "Event and Licensing Assistant 0/1 00:00-00:00 (24h) single-neutral-actions" at bounding box center [478, 294] width 139 height 42
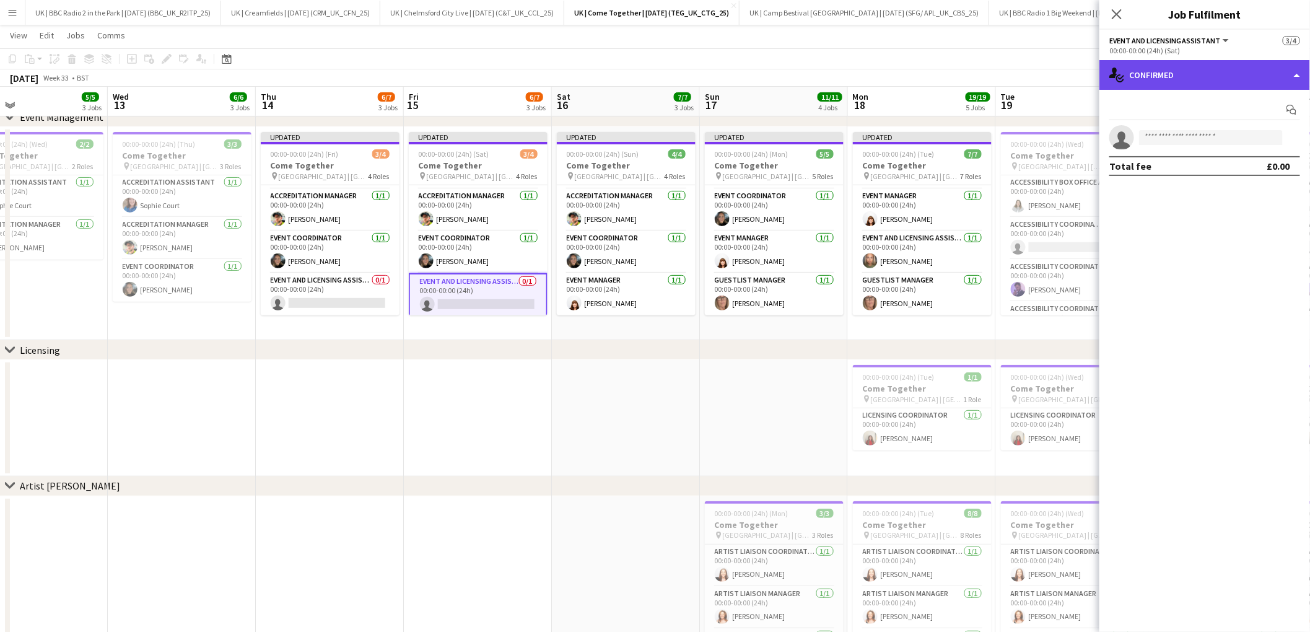
click at [1294, 66] on div "single-neutral-actions-check-2 Confirmed" at bounding box center [1205, 75] width 211 height 30
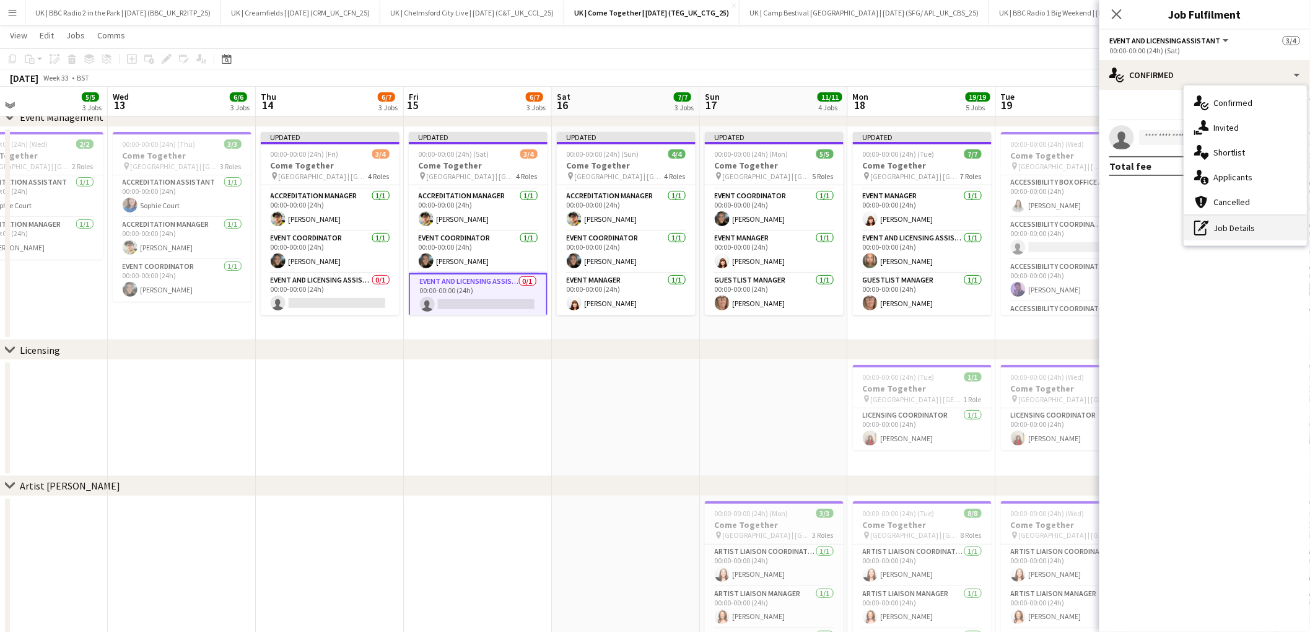
click at [1225, 228] on div "pen-write Job Details" at bounding box center [1246, 228] width 123 height 25
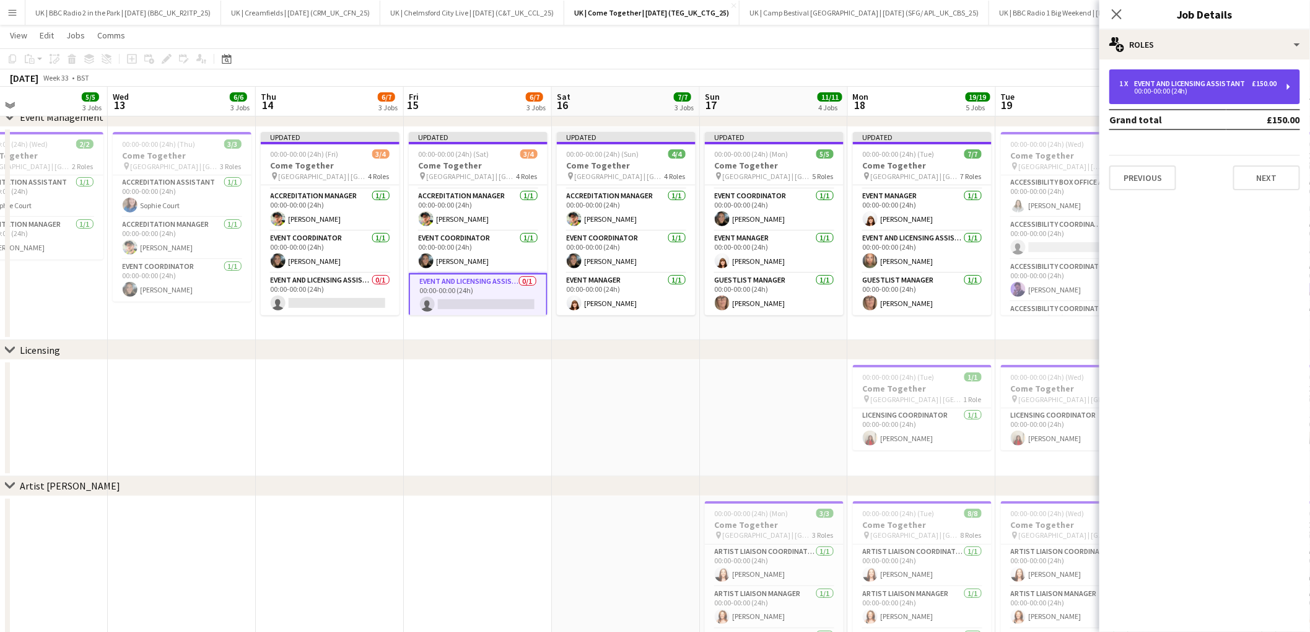
click at [1293, 84] on div "1 x Event and Licensing Assistant £150.00 00:00-00:00 (24h)" at bounding box center [1205, 86] width 191 height 35
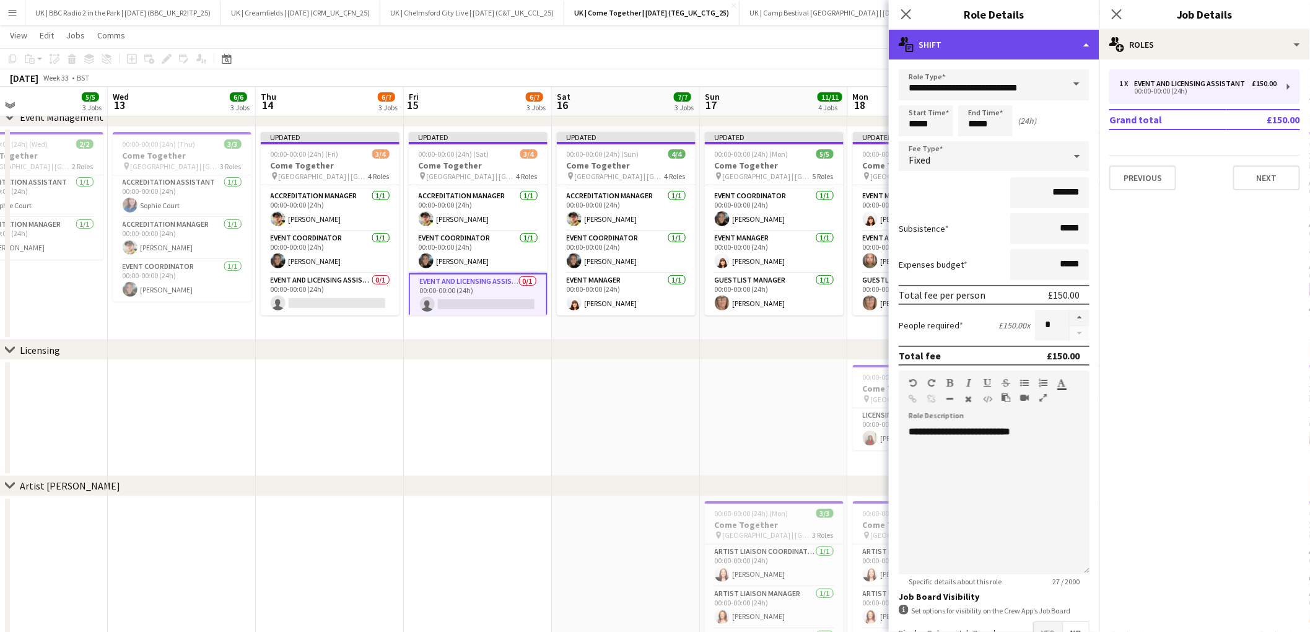
click at [1085, 45] on div "multiple-actions-text Shift" at bounding box center [994, 45] width 211 height 30
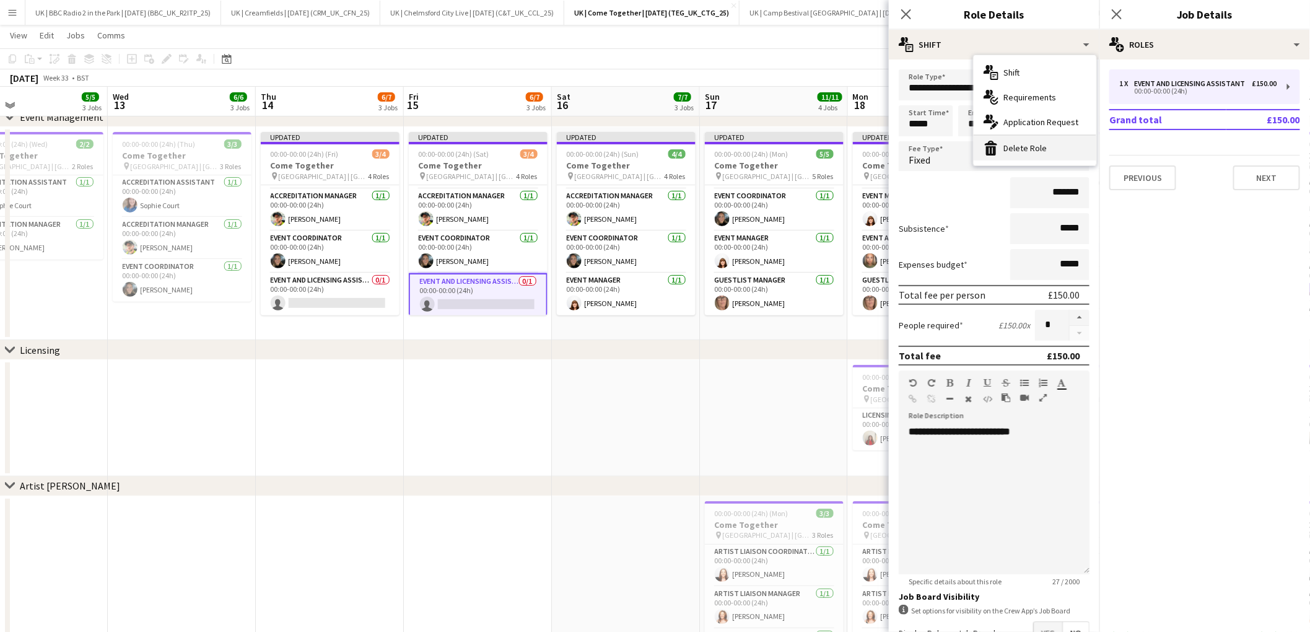
click at [1030, 147] on div "bin-2 Delete Role" at bounding box center [1035, 148] width 123 height 25
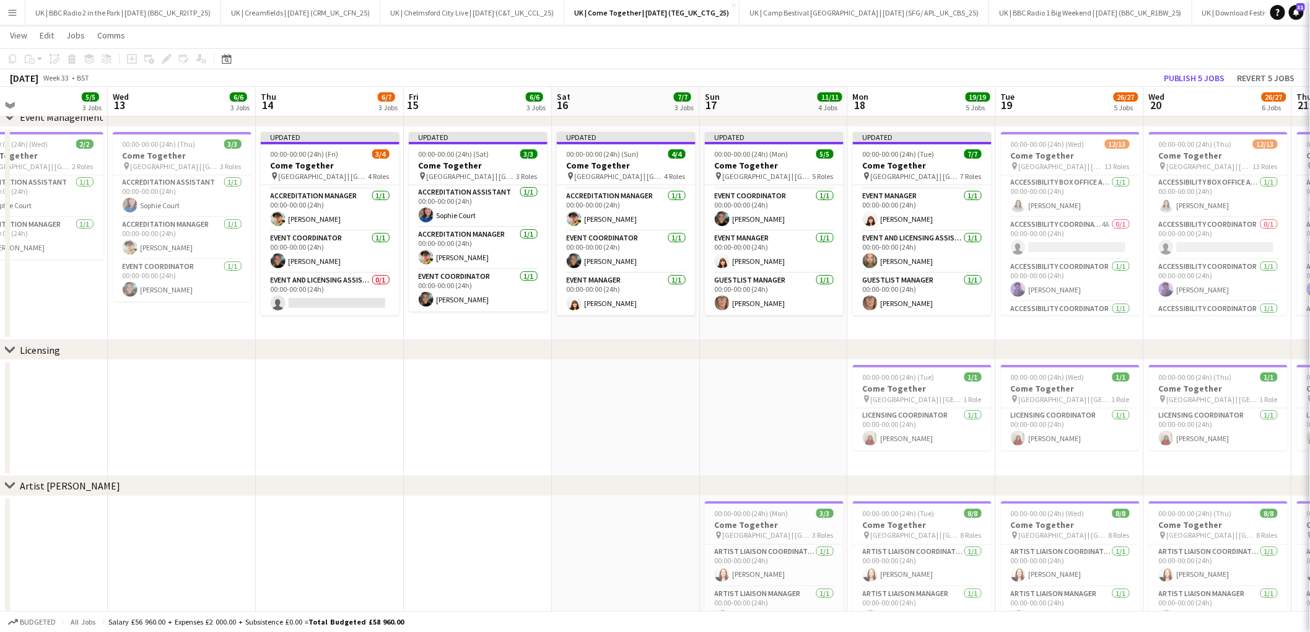
scroll to position [0, 0]
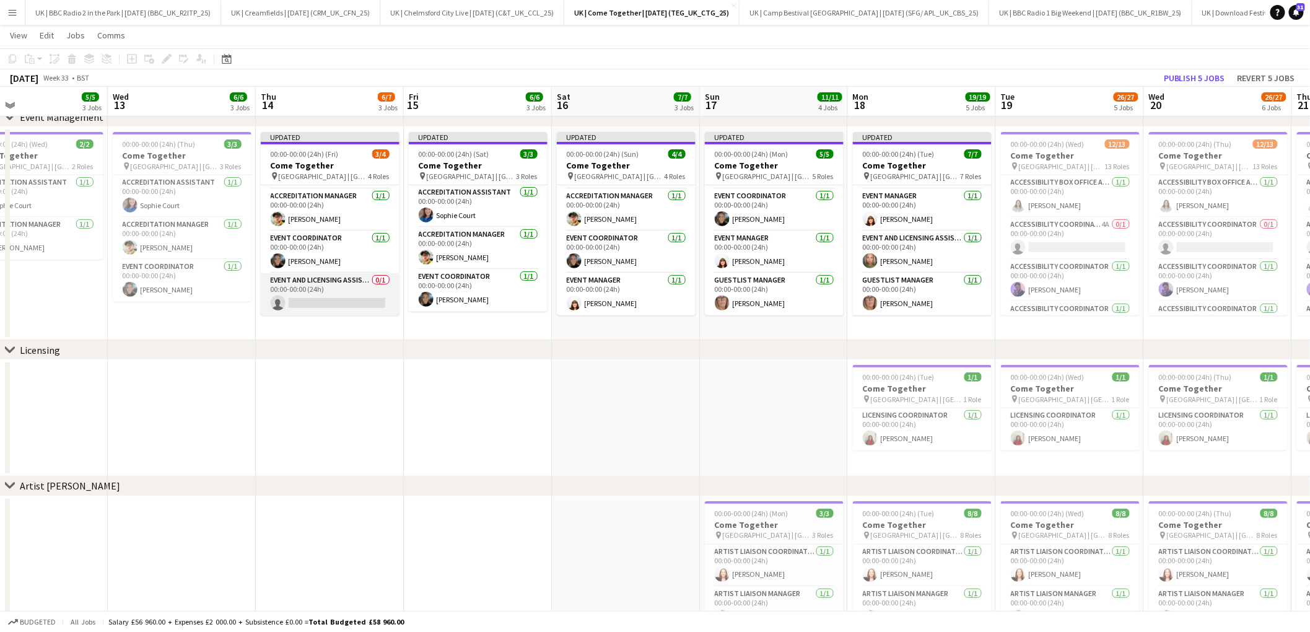
click at [319, 287] on app-card-role "Event and Licensing Assistant 0/1 00:00-00:00 (24h) single-neutral-actions" at bounding box center [330, 294] width 139 height 42
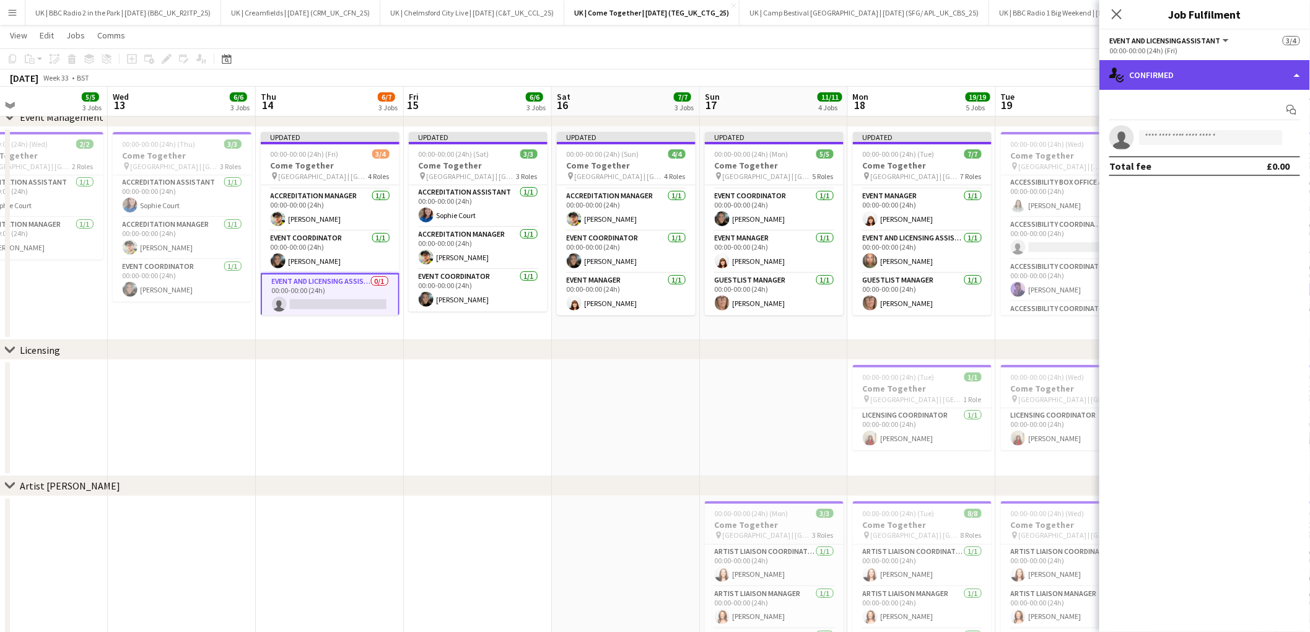
click at [1304, 77] on div "single-neutral-actions-check-2 Confirmed" at bounding box center [1205, 75] width 211 height 30
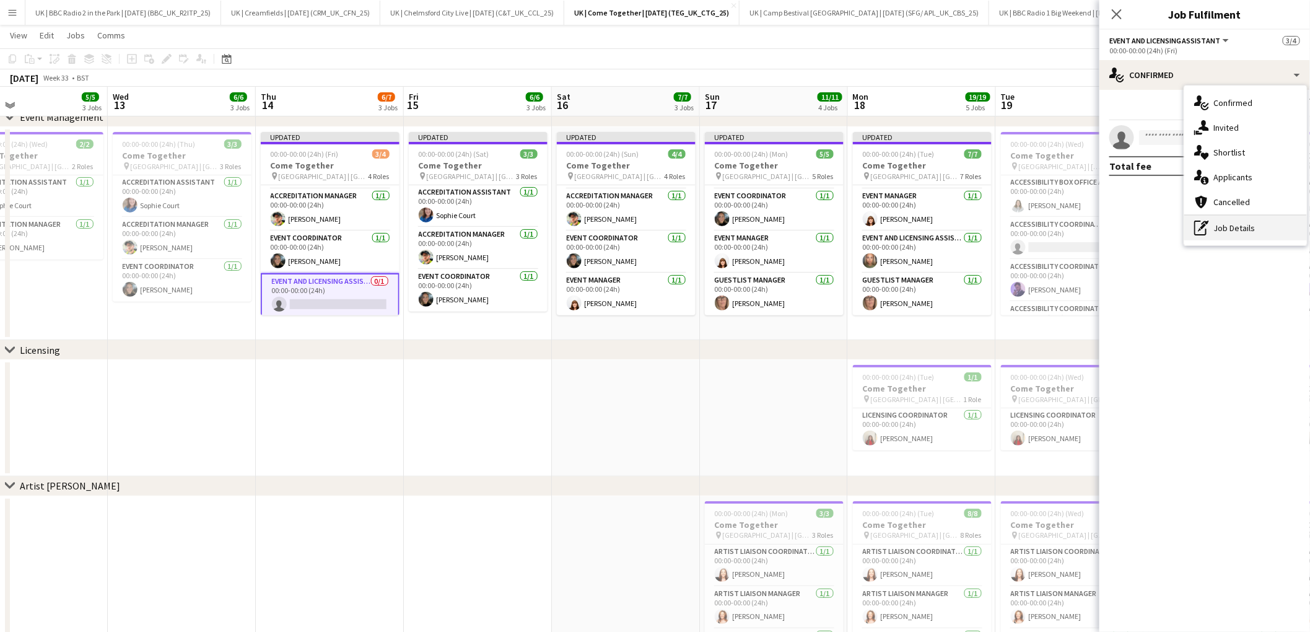
click at [1227, 230] on div "pen-write Job Details" at bounding box center [1246, 228] width 123 height 25
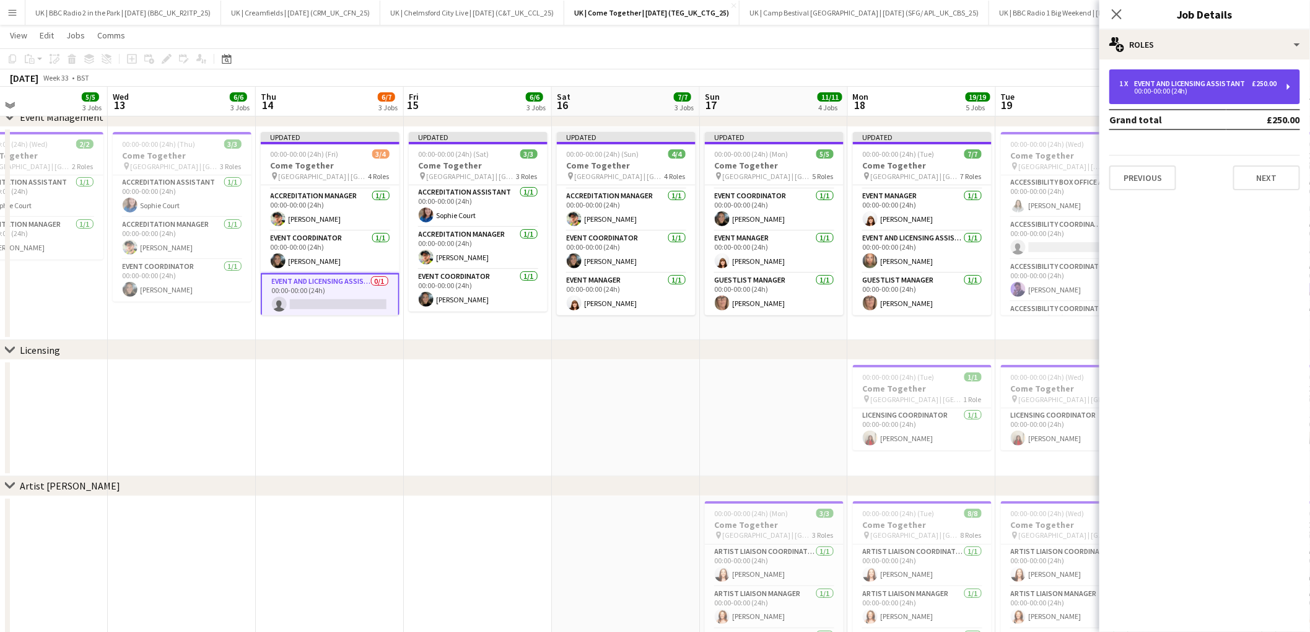
click at [1290, 77] on div "1 x Event and Licensing Assistant £250.00 00:00-00:00 (24h)" at bounding box center [1205, 86] width 191 height 35
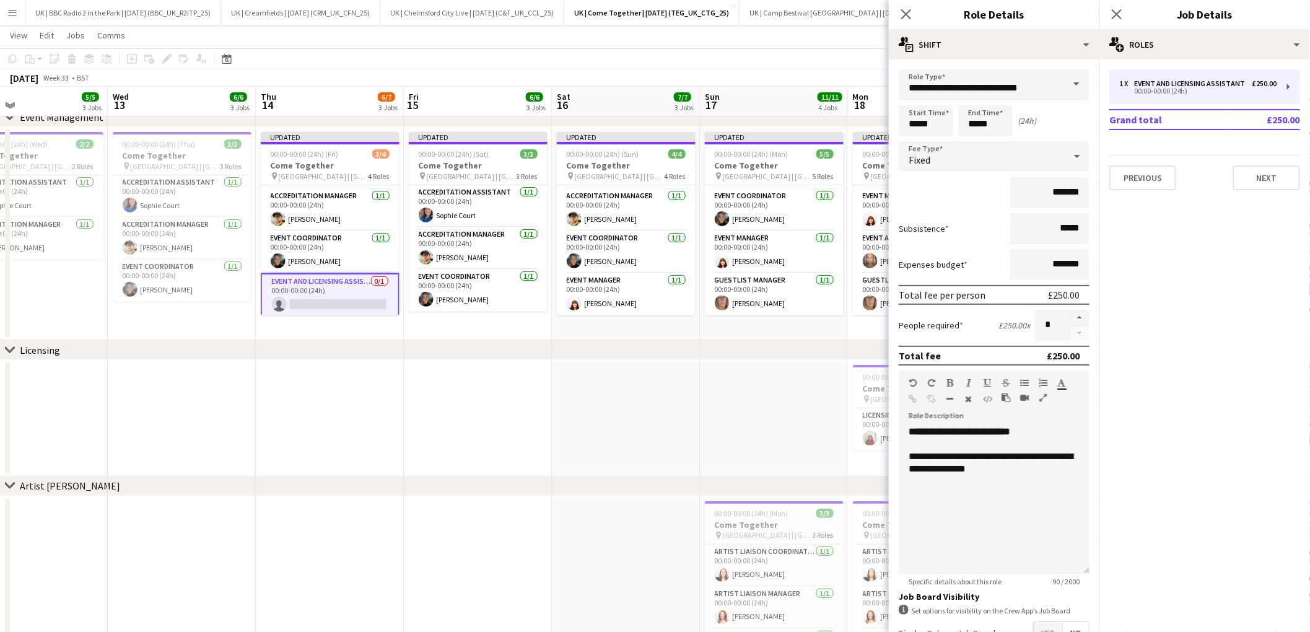
click at [1079, 77] on span at bounding box center [1077, 84] width 26 height 30
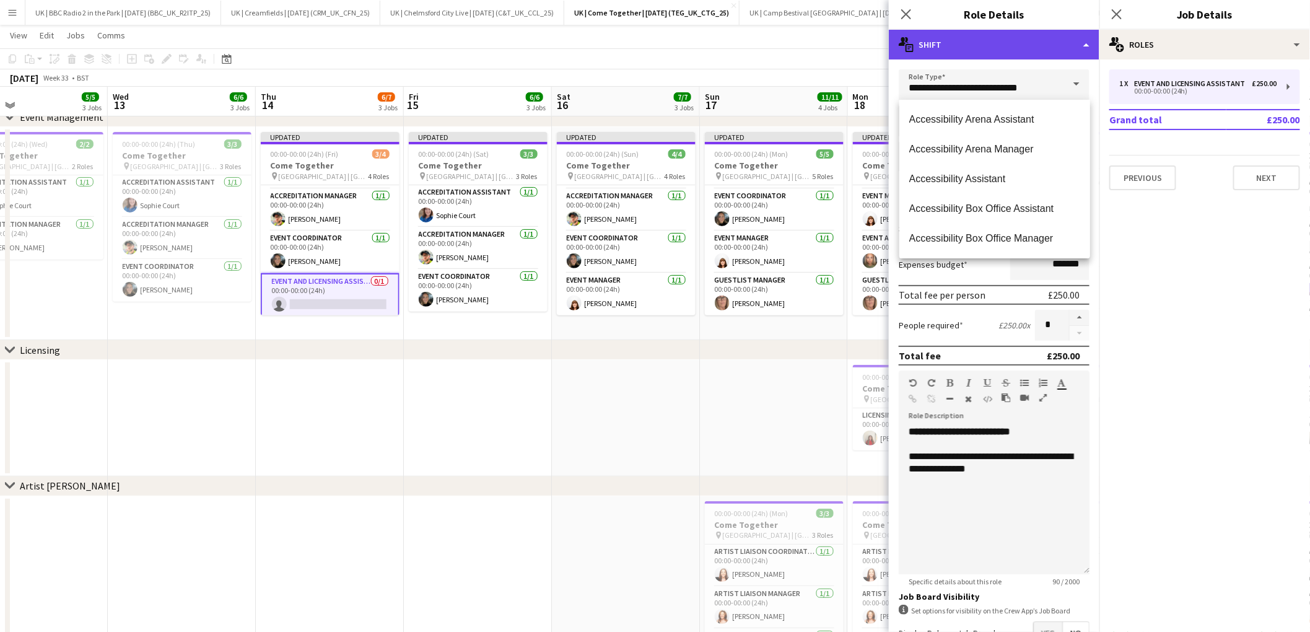
click at [1078, 51] on div "multiple-actions-text Shift" at bounding box center [994, 45] width 211 height 30
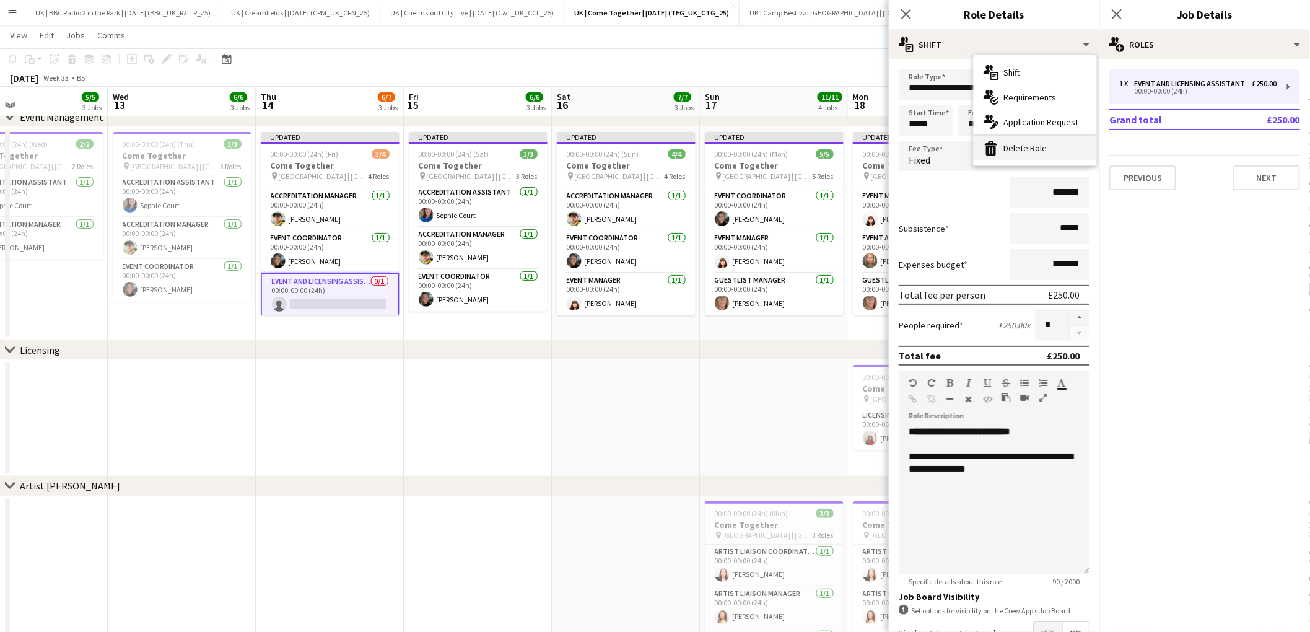
click at [1008, 147] on div "bin-2 Delete Role" at bounding box center [1035, 148] width 123 height 25
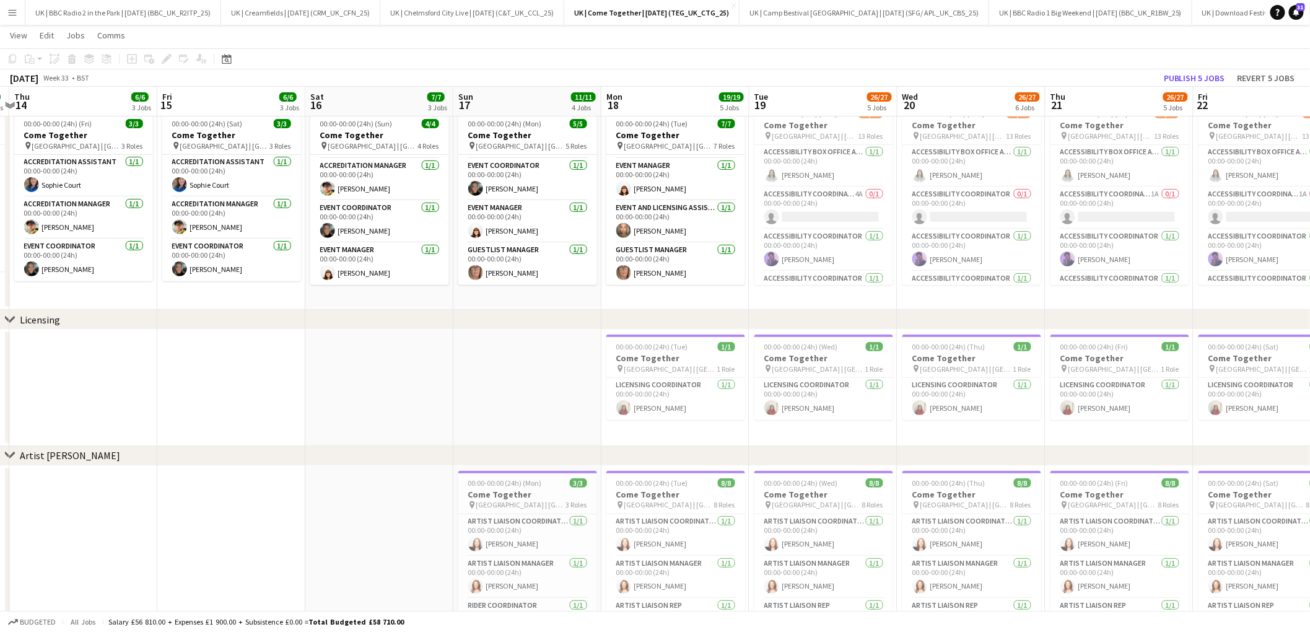
scroll to position [0, 305]
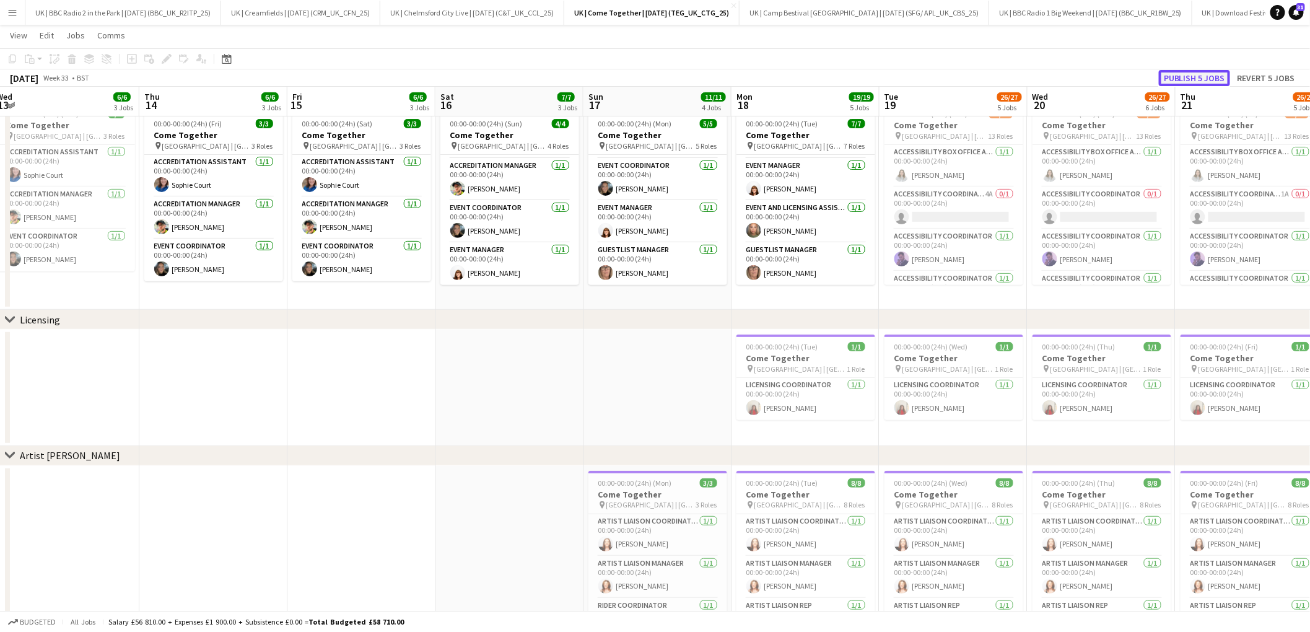
click at [1197, 74] on button "Publish 5 jobs" at bounding box center [1194, 78] width 71 height 16
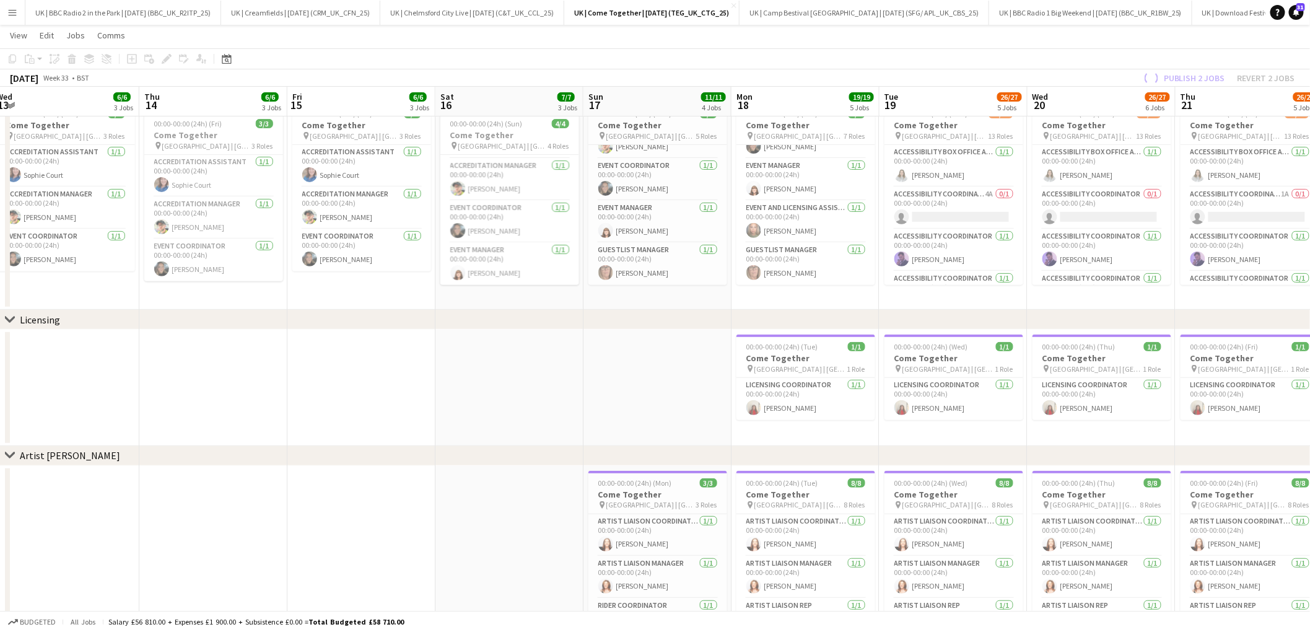
scroll to position [28, 0]
click at [788, 218] on app-card-role "Event and Licensing Assistant [DATE] 00:00-00:00 (24h) [PERSON_NAME]" at bounding box center [806, 222] width 139 height 42
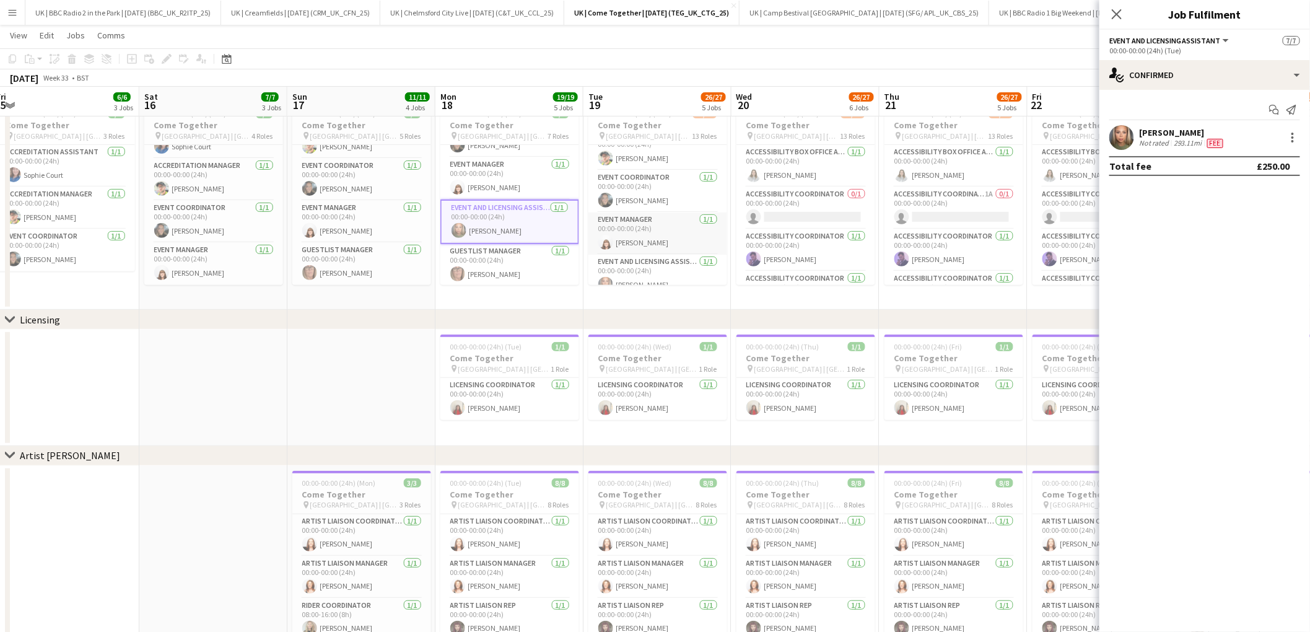
scroll to position [409, 0]
click at [662, 187] on app-card-role "Event and Licensing Assistant [DATE] 00:00-00:00 (24h) [PERSON_NAME]" at bounding box center [658, 180] width 139 height 42
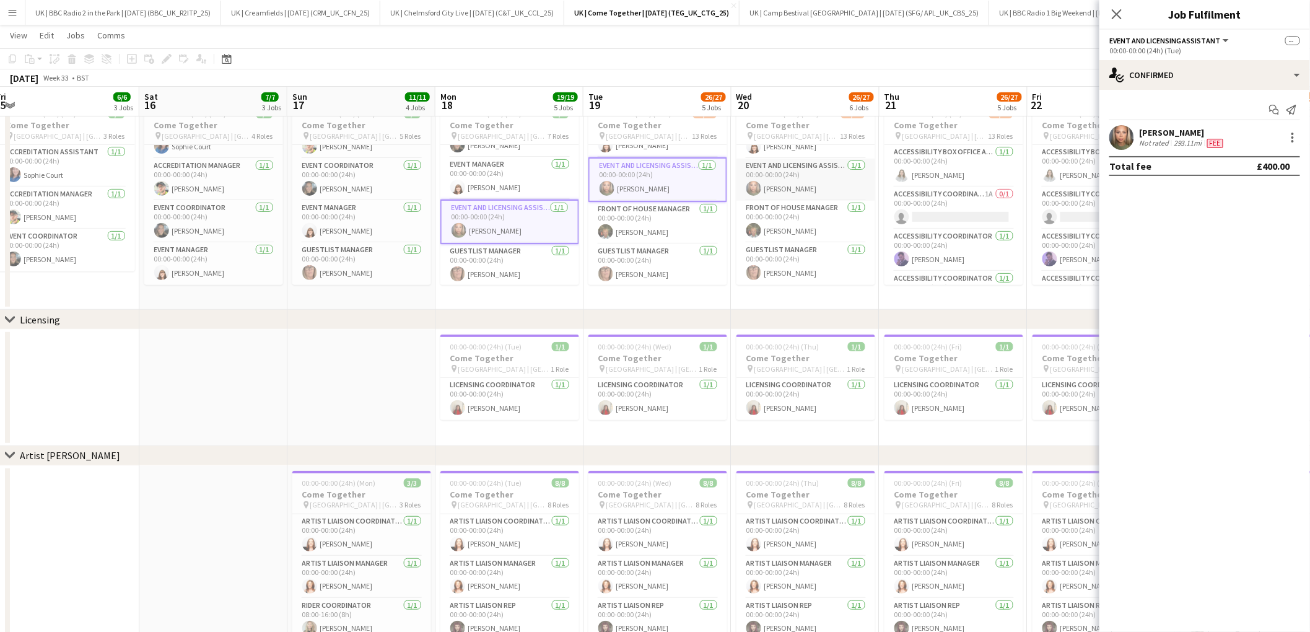
click at [804, 186] on app-card-role "Event and Licensing Assistant [DATE] 00:00-00:00 (24h) [PERSON_NAME]" at bounding box center [806, 180] width 139 height 42
click at [935, 188] on app-card-role "Event and Licensing Assistant [DATE] 00:00-00:00 (24h) [PERSON_NAME]" at bounding box center [954, 180] width 139 height 42
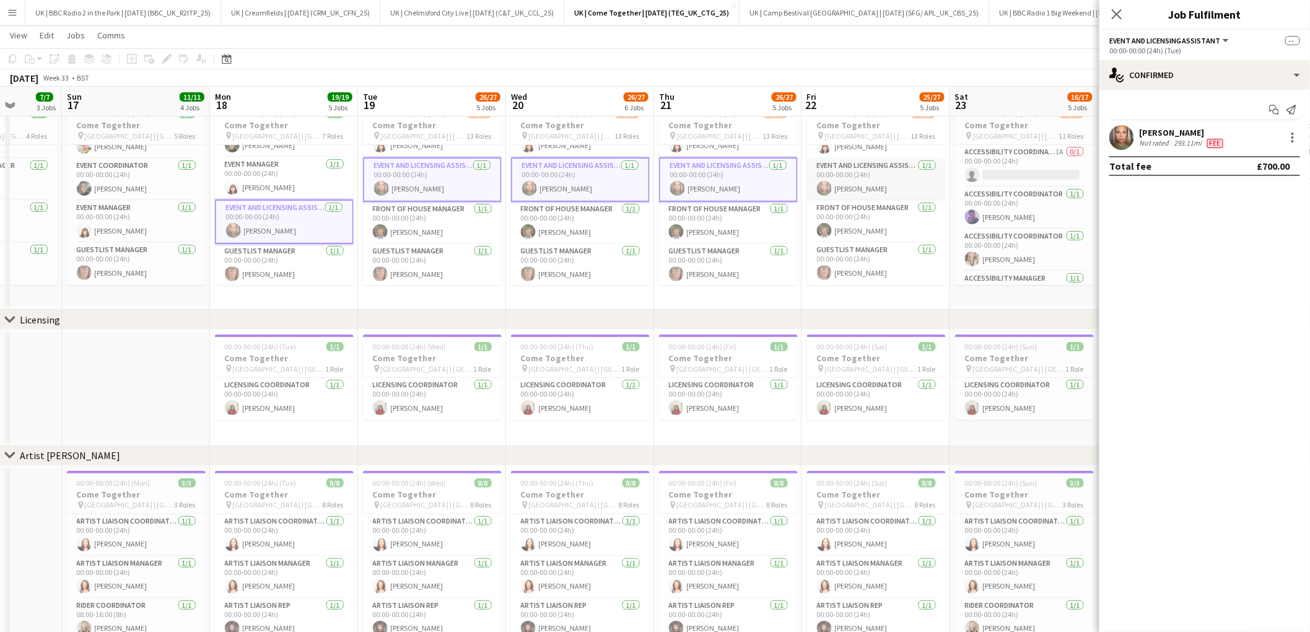
click at [881, 175] on app-card-role "Event and Licensing Assistant [DATE] 00:00-00:00 (24h) [PERSON_NAME]" at bounding box center [876, 180] width 139 height 42
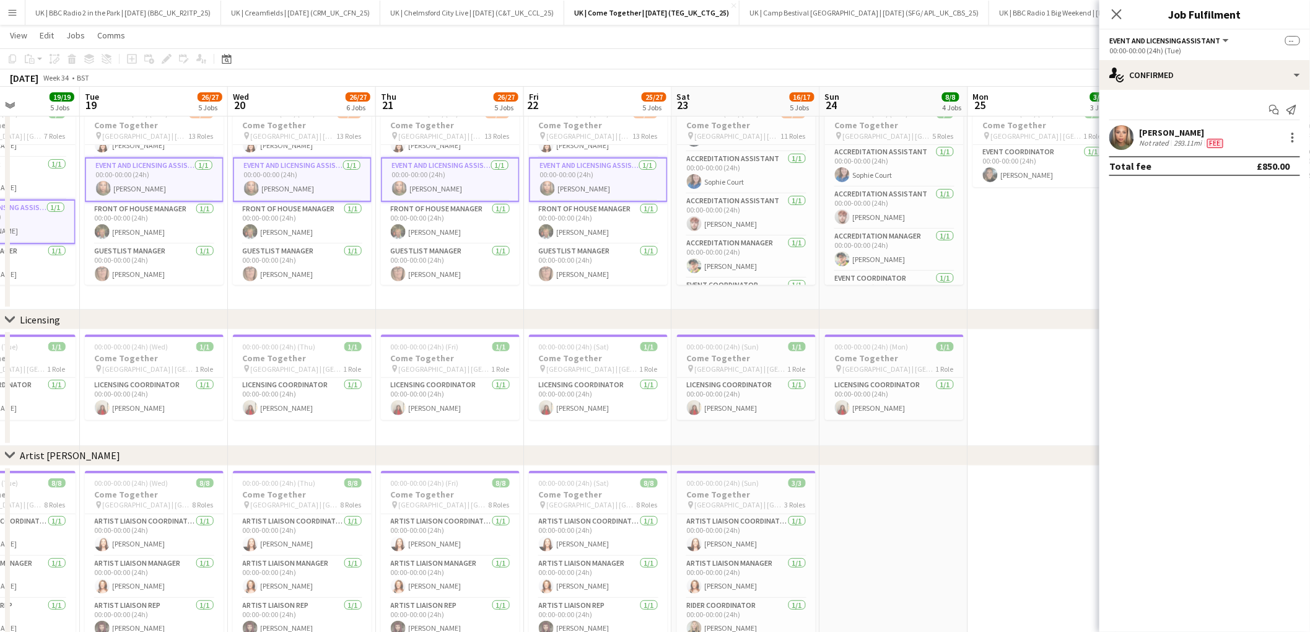
scroll to position [324, 0]
click at [748, 224] on app-card-role "Event and Licensing Assistant [DATE] 00:00-00:00 (24h) [PERSON_NAME]" at bounding box center [746, 222] width 139 height 42
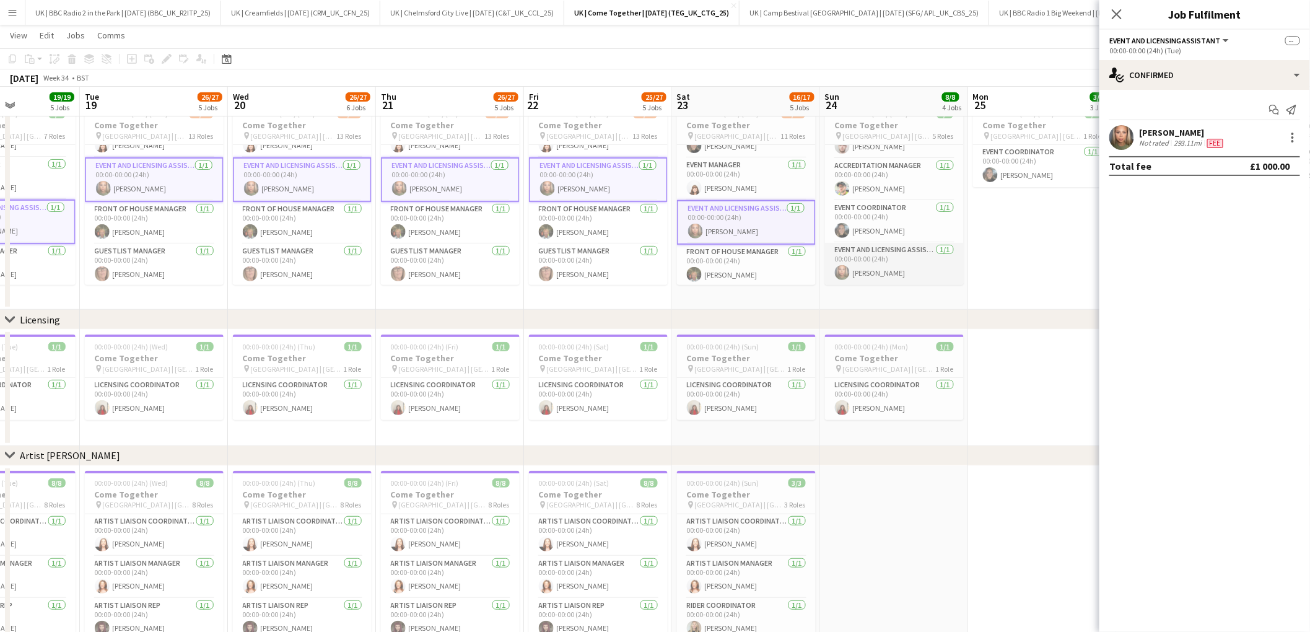
click at [901, 266] on app-card-role "Event and Licensing Assistant [DATE] 00:00-00:00 (24h) [PERSON_NAME]" at bounding box center [894, 264] width 139 height 42
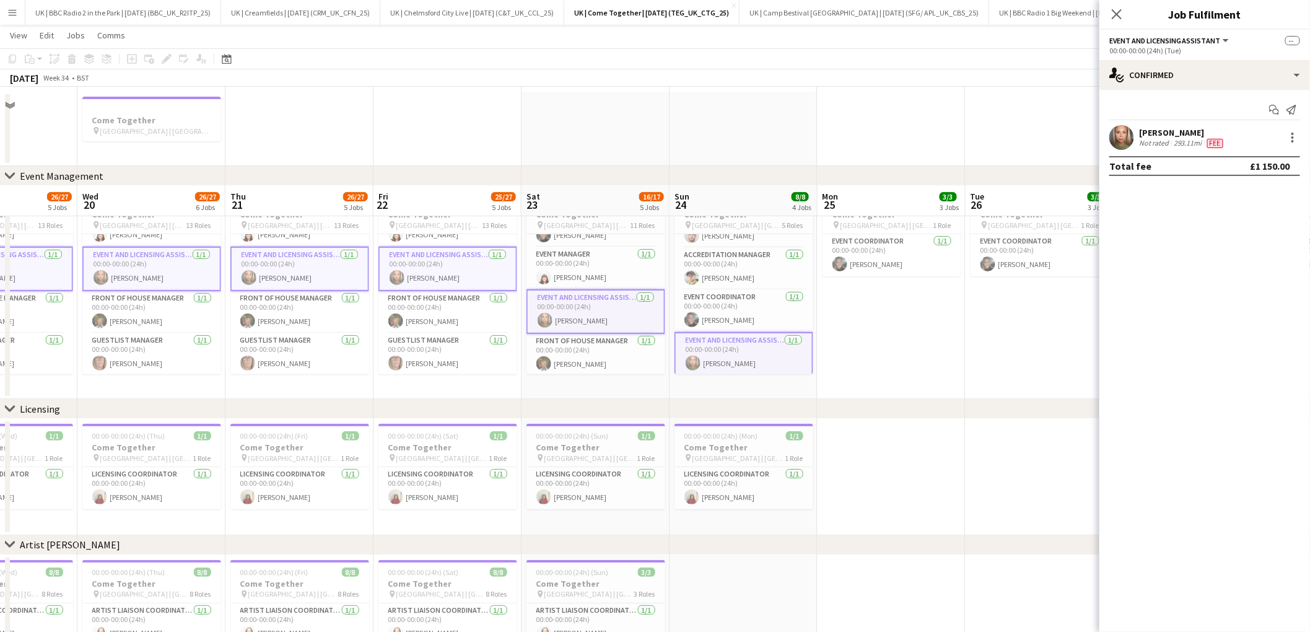
scroll to position [166, 0]
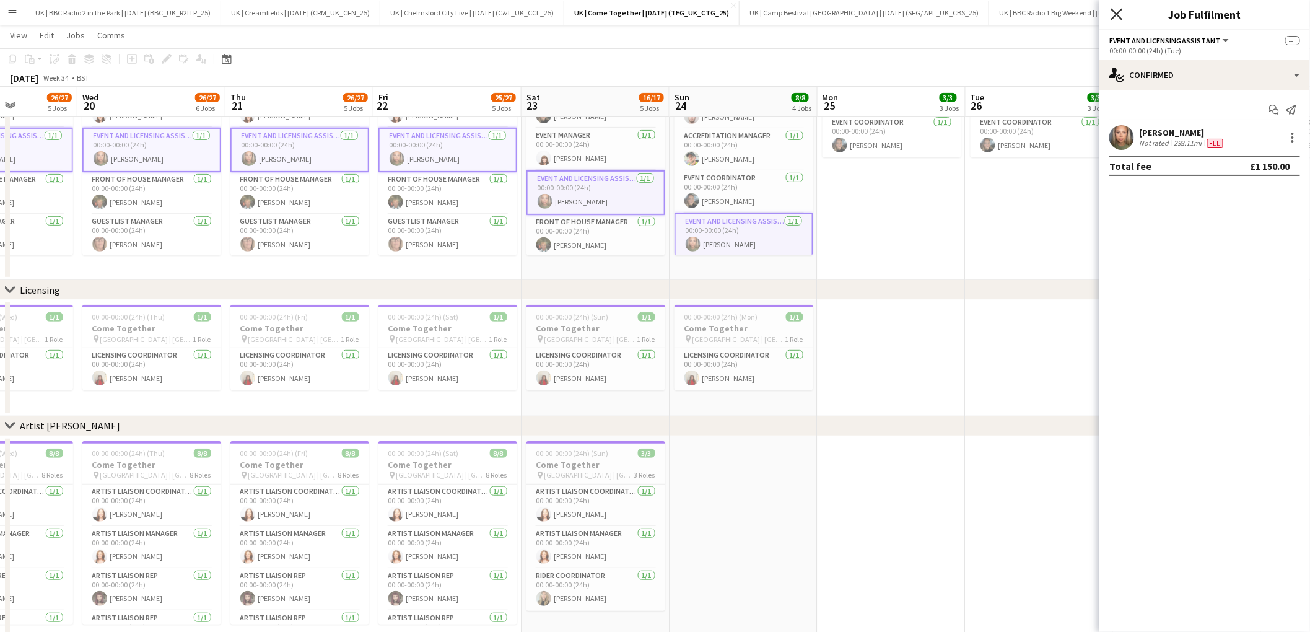
click at [1116, 15] on icon at bounding box center [1117, 14] width 12 height 12
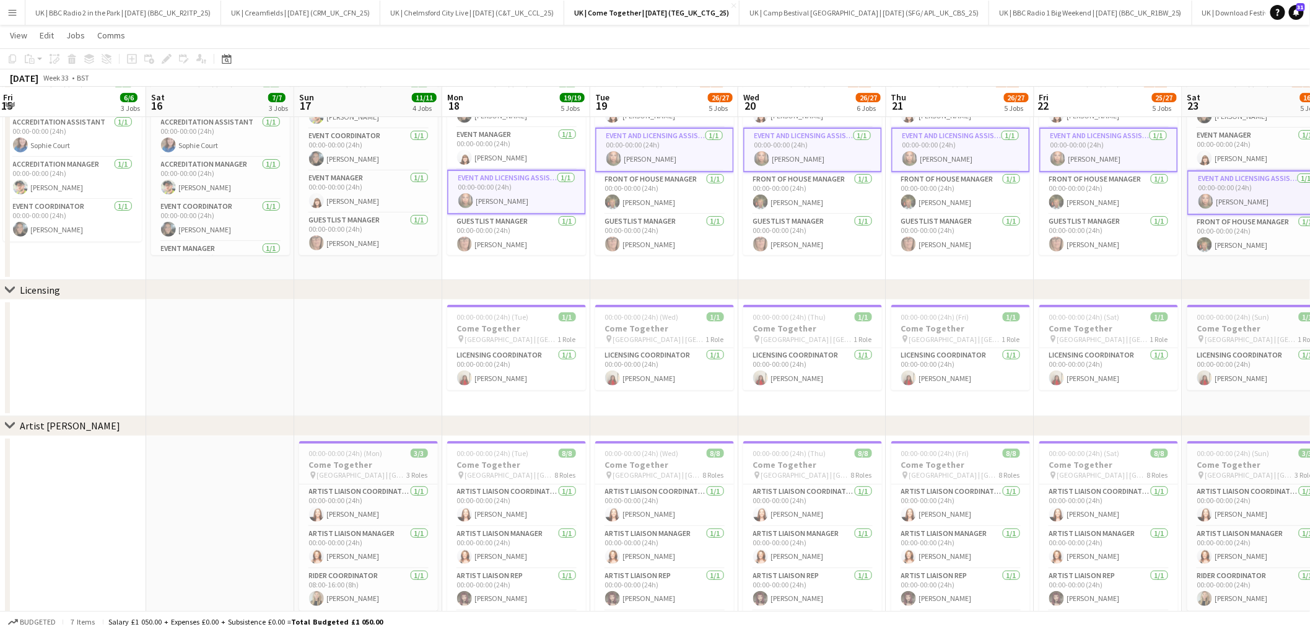
scroll to position [0, 281]
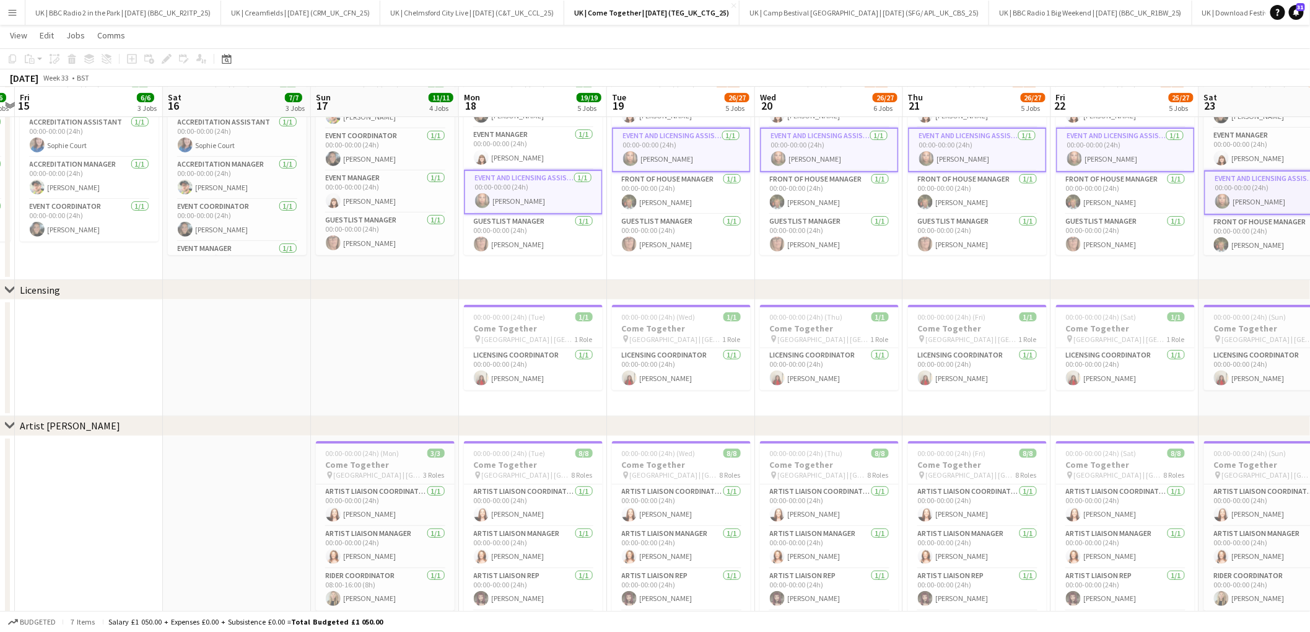
click at [532, 196] on app-card-role "Event and Licensing Assistant [DATE] 00:00-00:00 (24h) [PERSON_NAME]" at bounding box center [533, 192] width 139 height 45
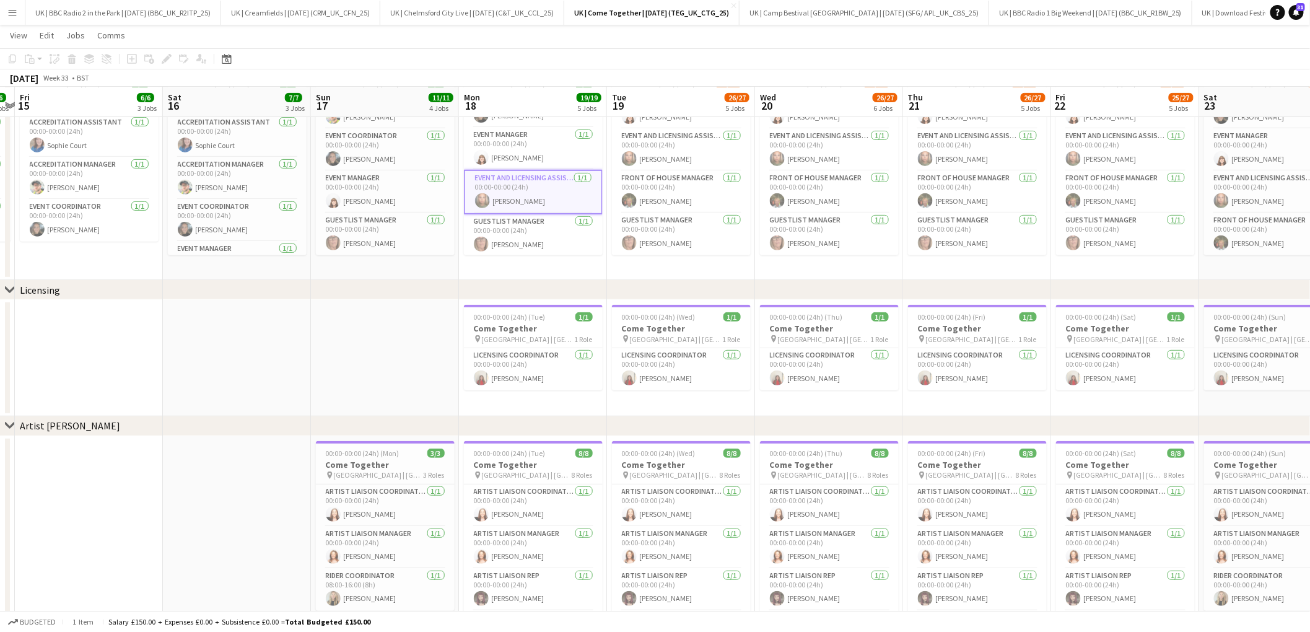
click at [559, 183] on app-card-role "Event and Licensing Assistant [DATE] 00:00-00:00 (24h) [PERSON_NAME]" at bounding box center [533, 192] width 139 height 45
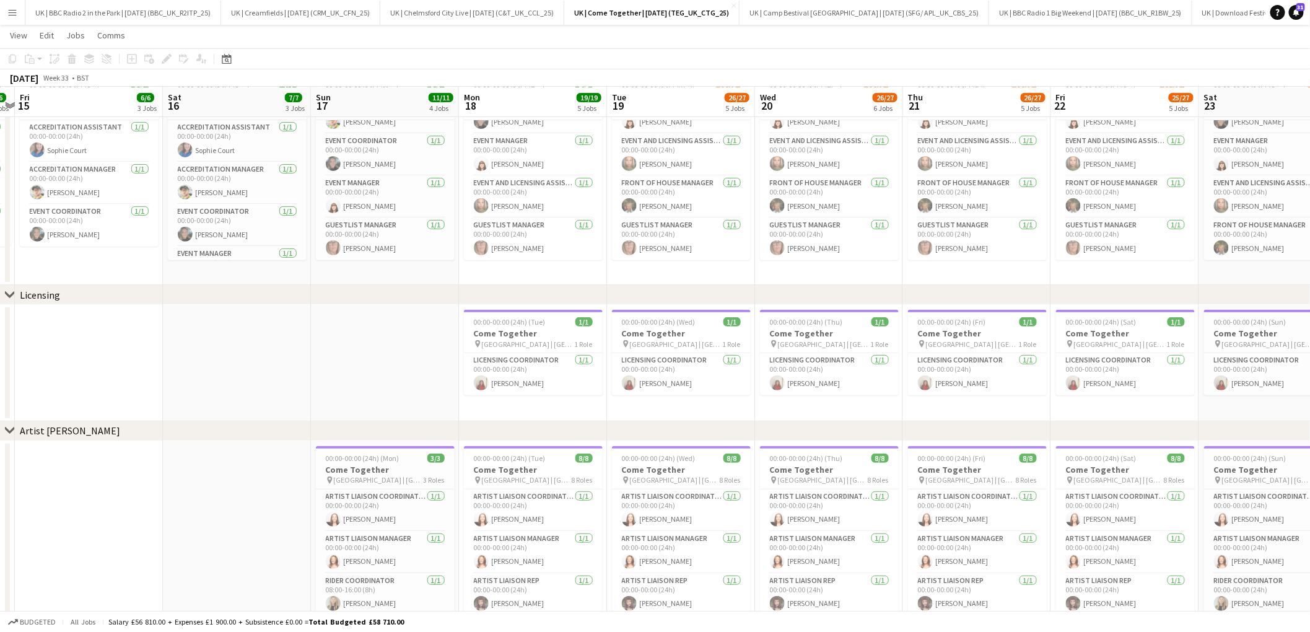
scroll to position [162, 0]
click at [543, 198] on app-card-role "Event and Licensing Assistant [DATE] 00:00-00:00 (24h) [PERSON_NAME]" at bounding box center [533, 196] width 139 height 42
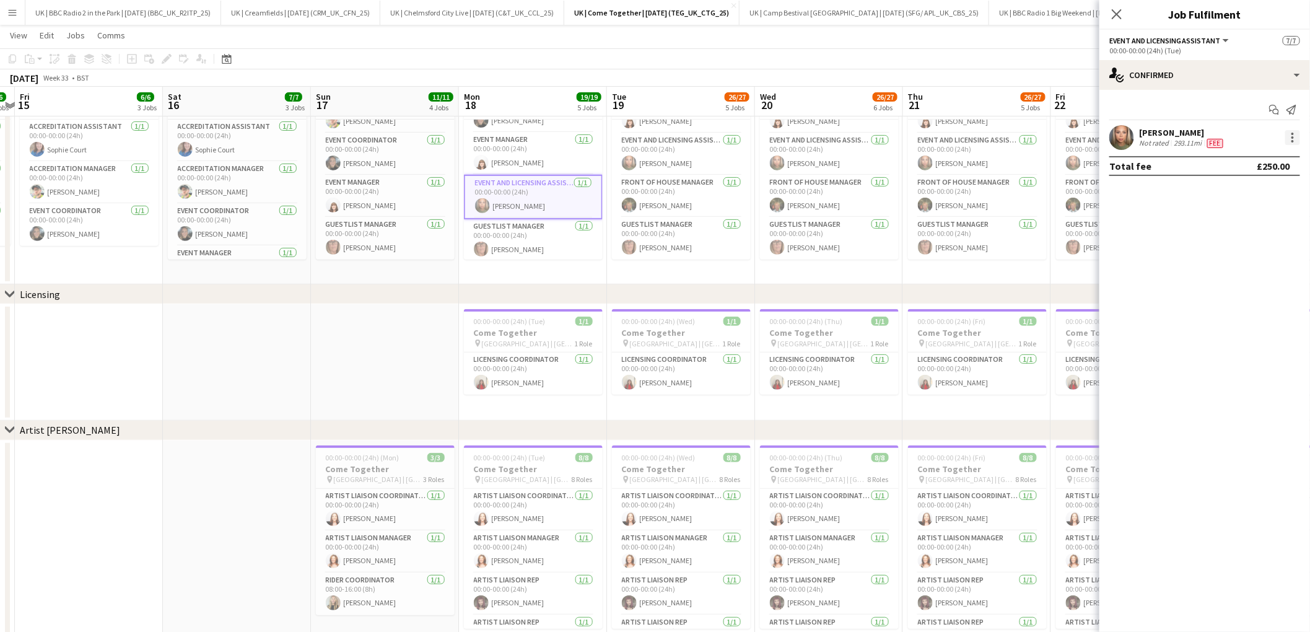
click at [1297, 139] on div at bounding box center [1293, 137] width 15 height 15
click at [1272, 162] on span "Edit fee" at bounding box center [1252, 160] width 77 height 11
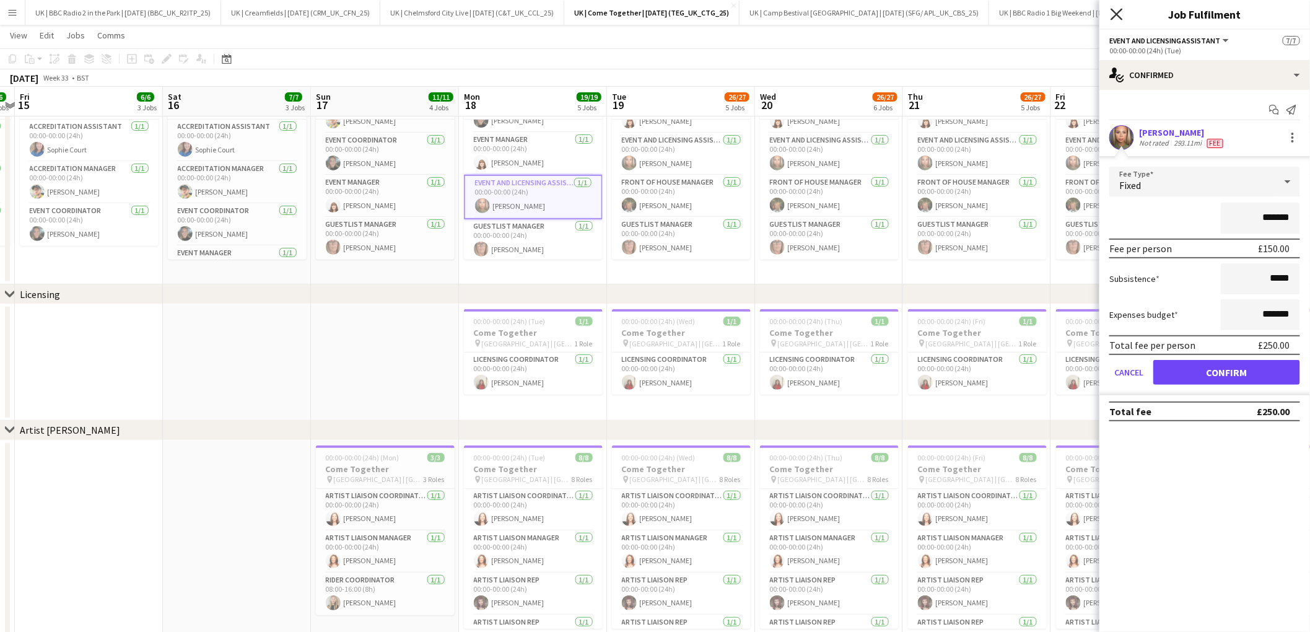
click at [1117, 15] on icon at bounding box center [1117, 14] width 12 height 12
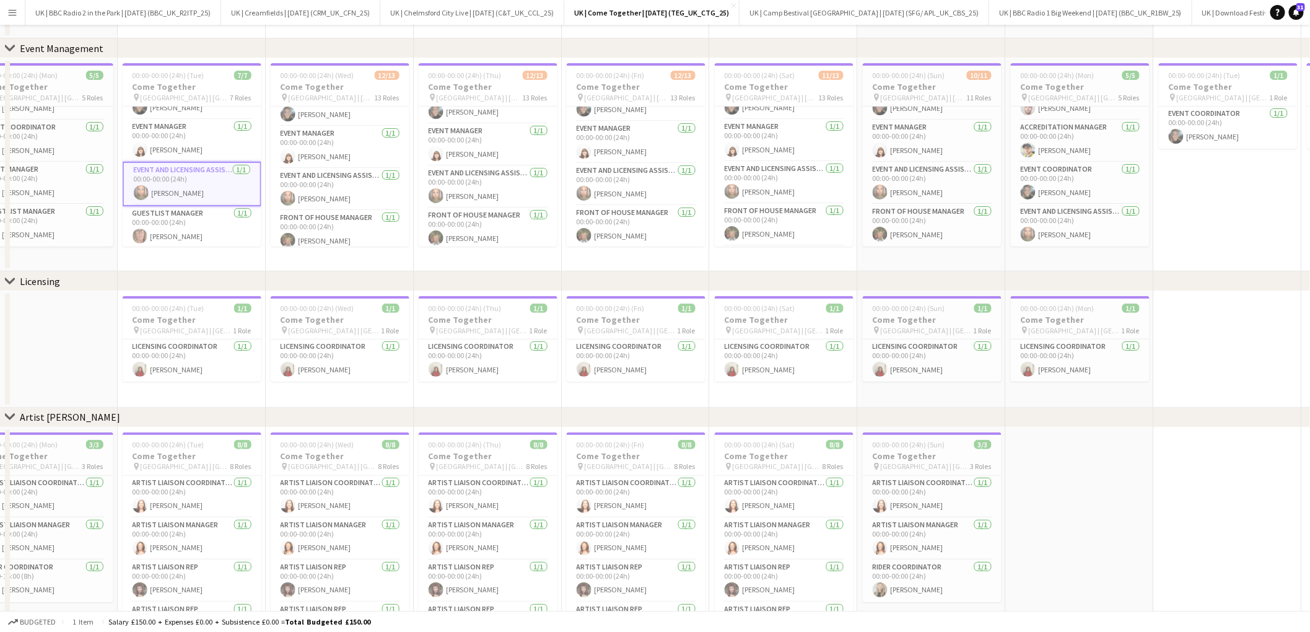
scroll to position [0, 0]
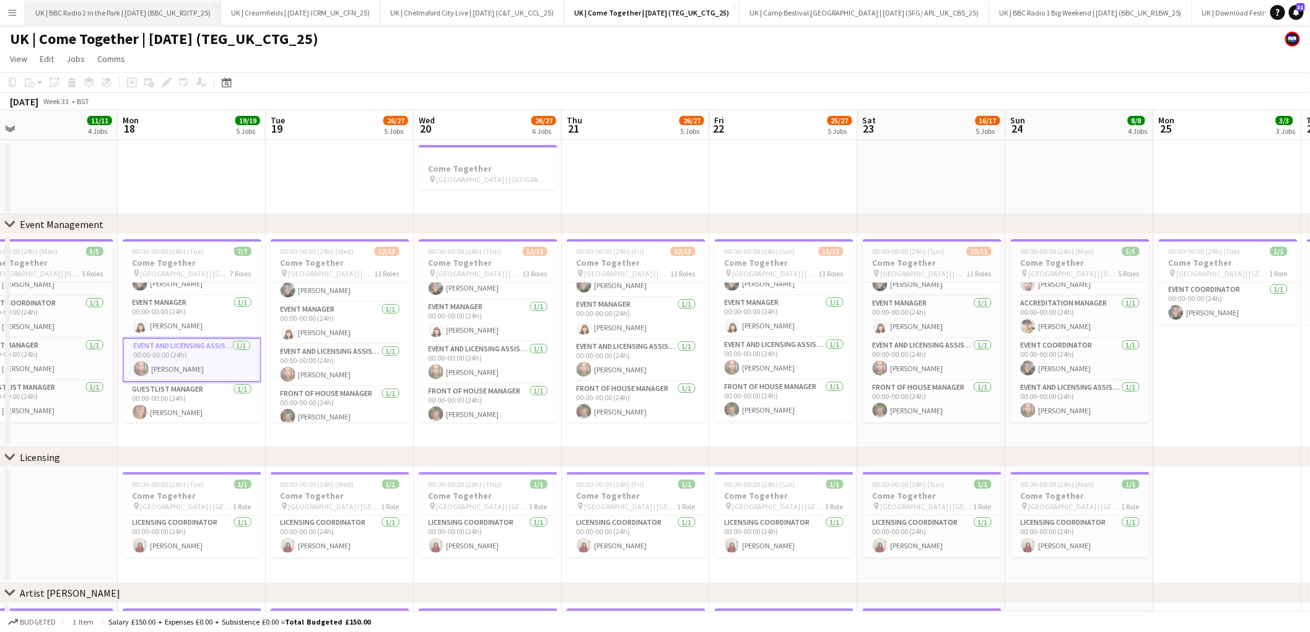
click at [158, 15] on button "UK | BBC Radio 2 in the Park | [DATE] (BBC_UK_R2ITP_25) Close" at bounding box center [123, 13] width 196 height 24
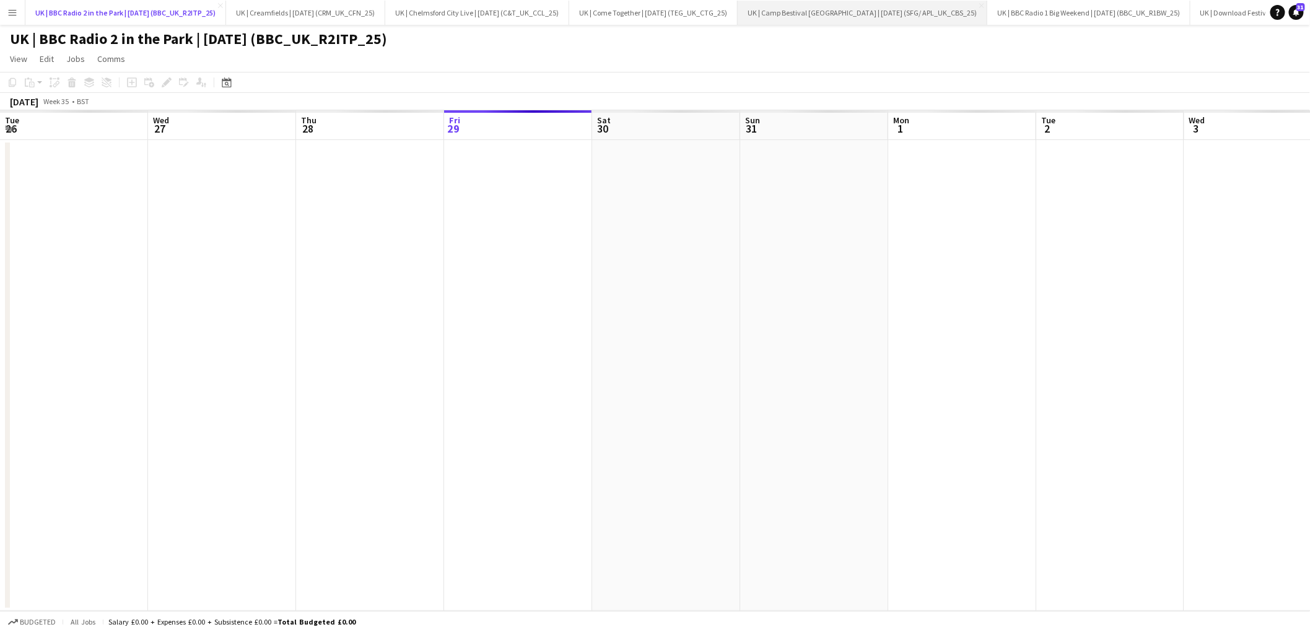
scroll to position [0, 296]
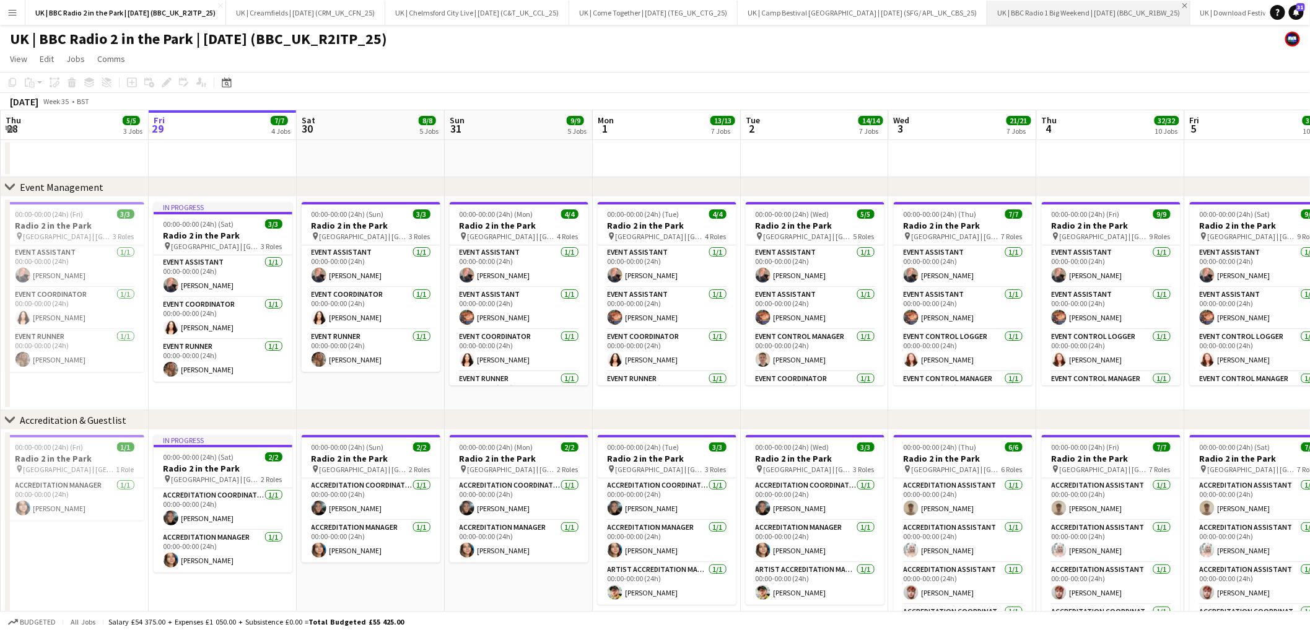
click at [1183, 4] on app-icon "Close" at bounding box center [1185, 5] width 5 height 5
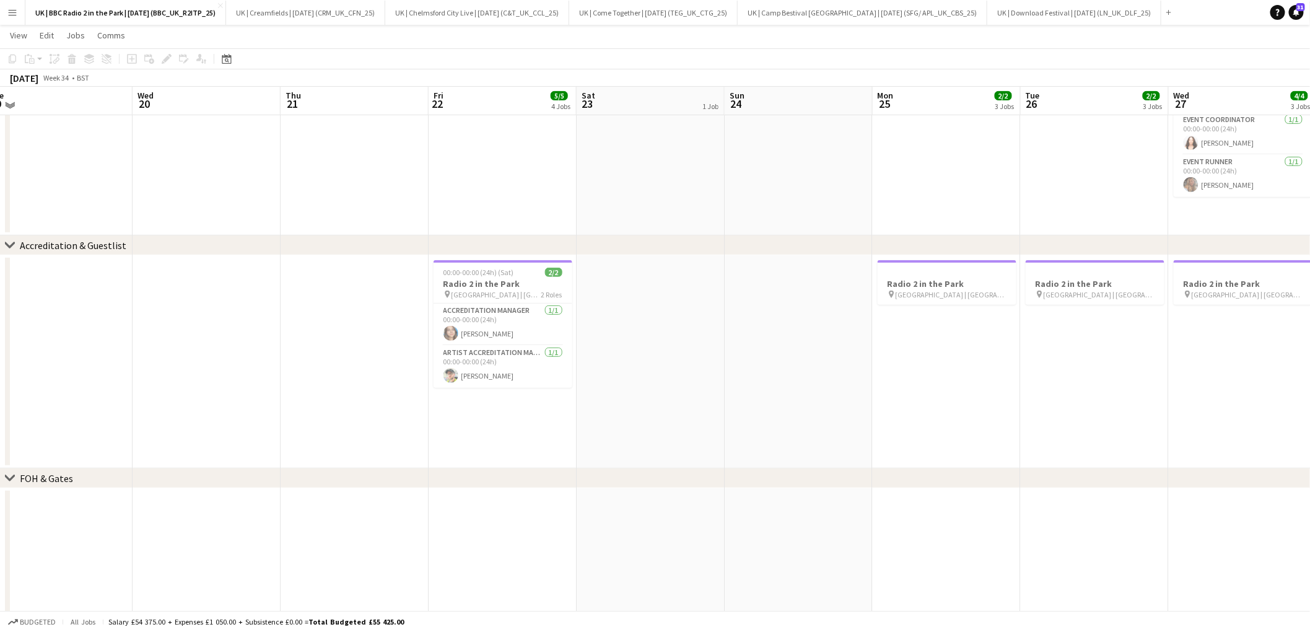
scroll to position [175, 0]
click at [509, 322] on app-card-role "Accreditation Manager [DATE] 00:00-00:00 (24h) [PERSON_NAME]" at bounding box center [503, 323] width 139 height 42
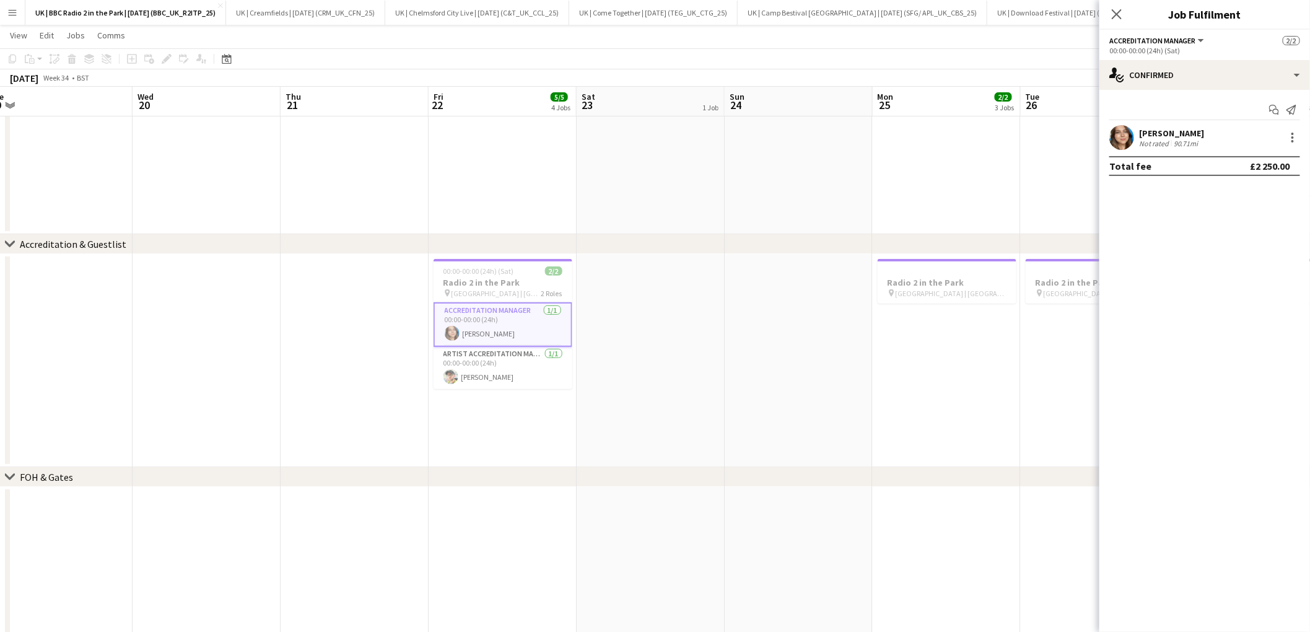
click at [1126, 137] on app-user-avatar at bounding box center [1122, 137] width 25 height 25
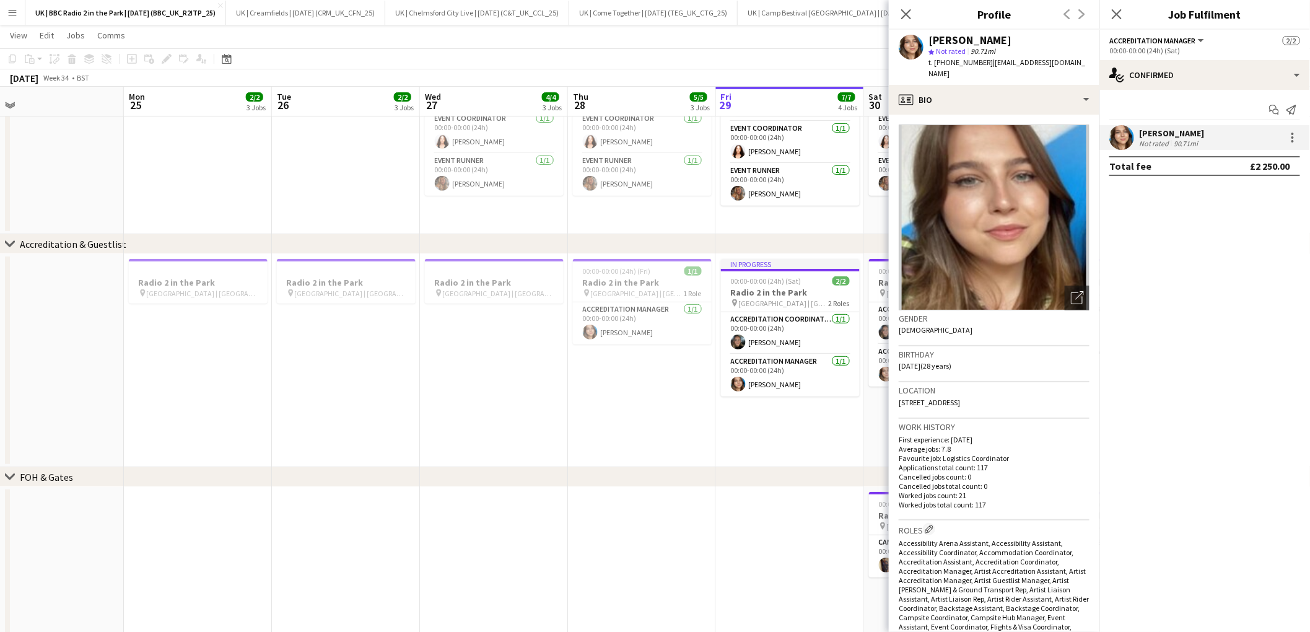
scroll to position [0, 441]
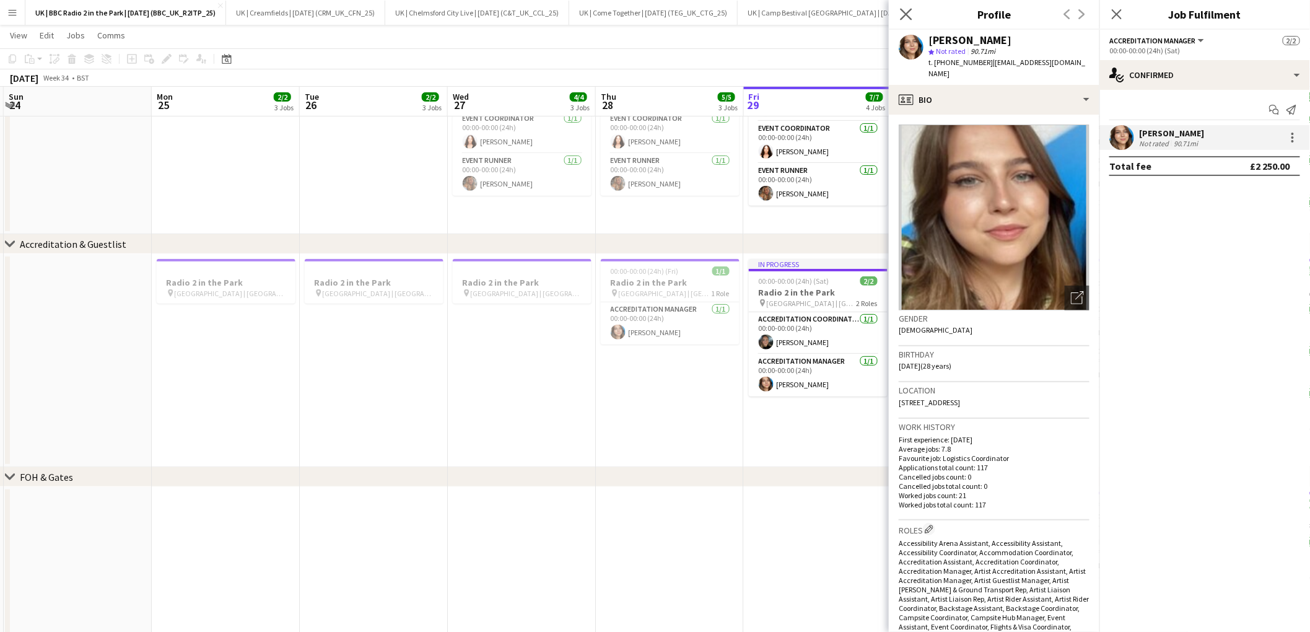
click at [913, 18] on app-icon "Close pop-in" at bounding box center [907, 15] width 18 height 18
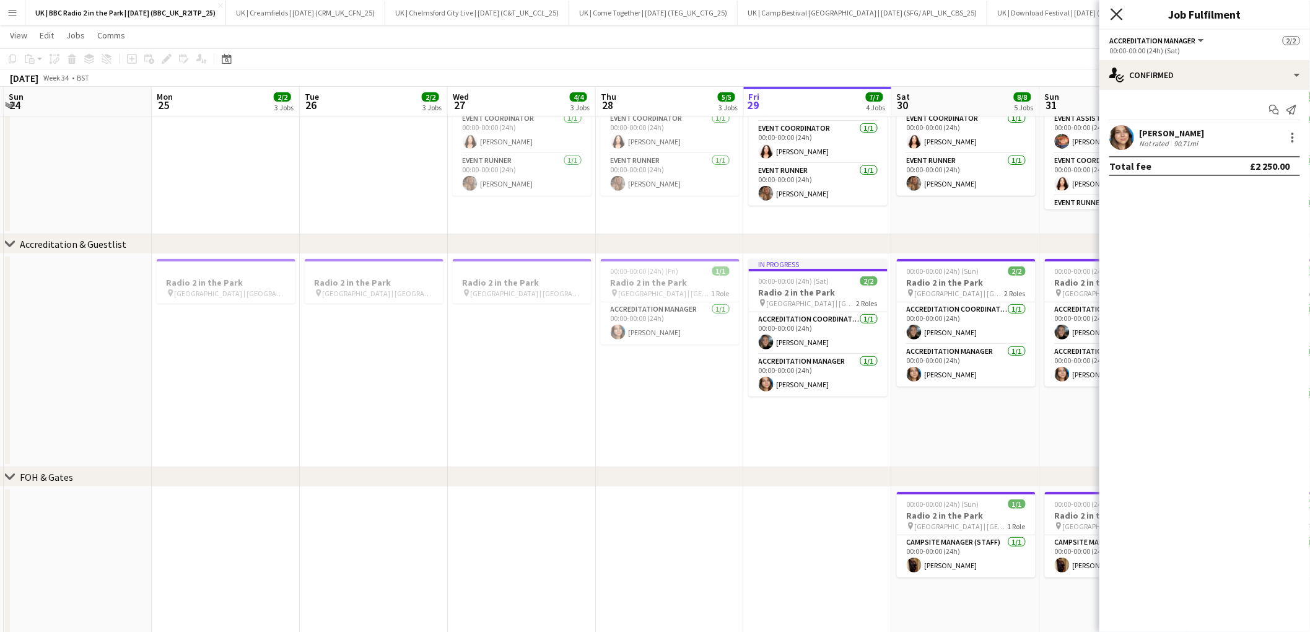
click at [1118, 17] on icon "Close pop-in" at bounding box center [1117, 14] width 12 height 12
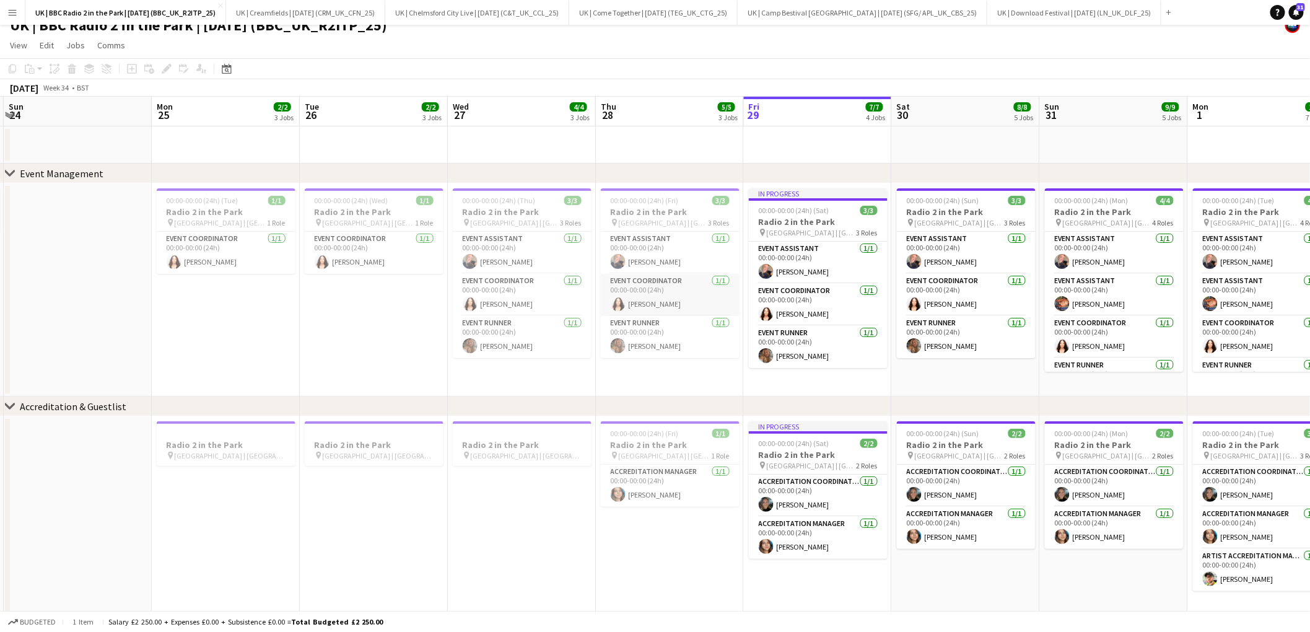
scroll to position [185, 0]
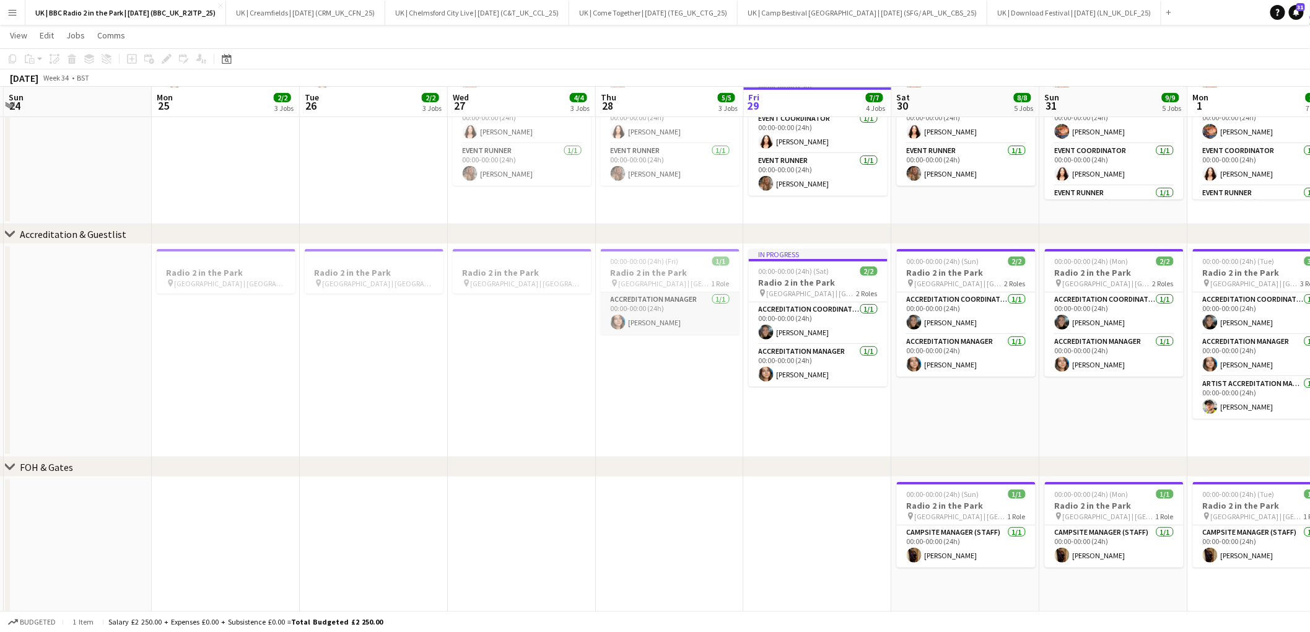
click at [670, 315] on app-card-role "Accreditation Manager [DATE] 00:00-00:00 (24h) [PERSON_NAME]" at bounding box center [670, 313] width 139 height 42
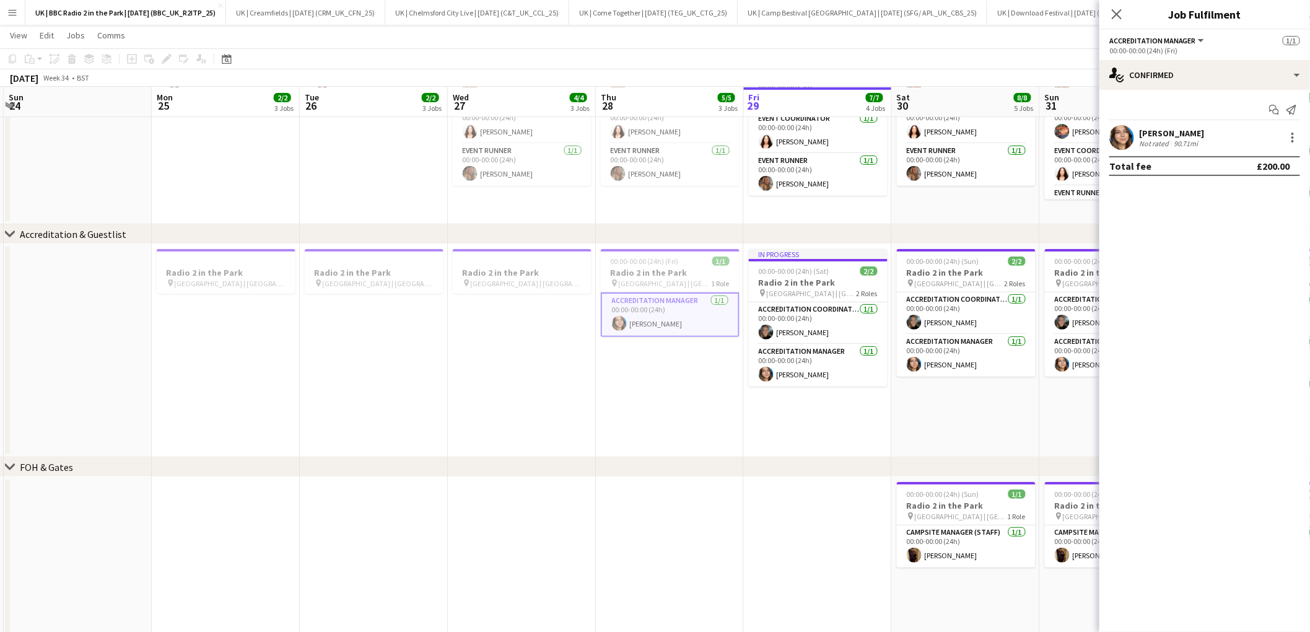
click at [1235, 145] on div "[PERSON_NAME] Not rated 90.71mi" at bounding box center [1205, 137] width 211 height 25
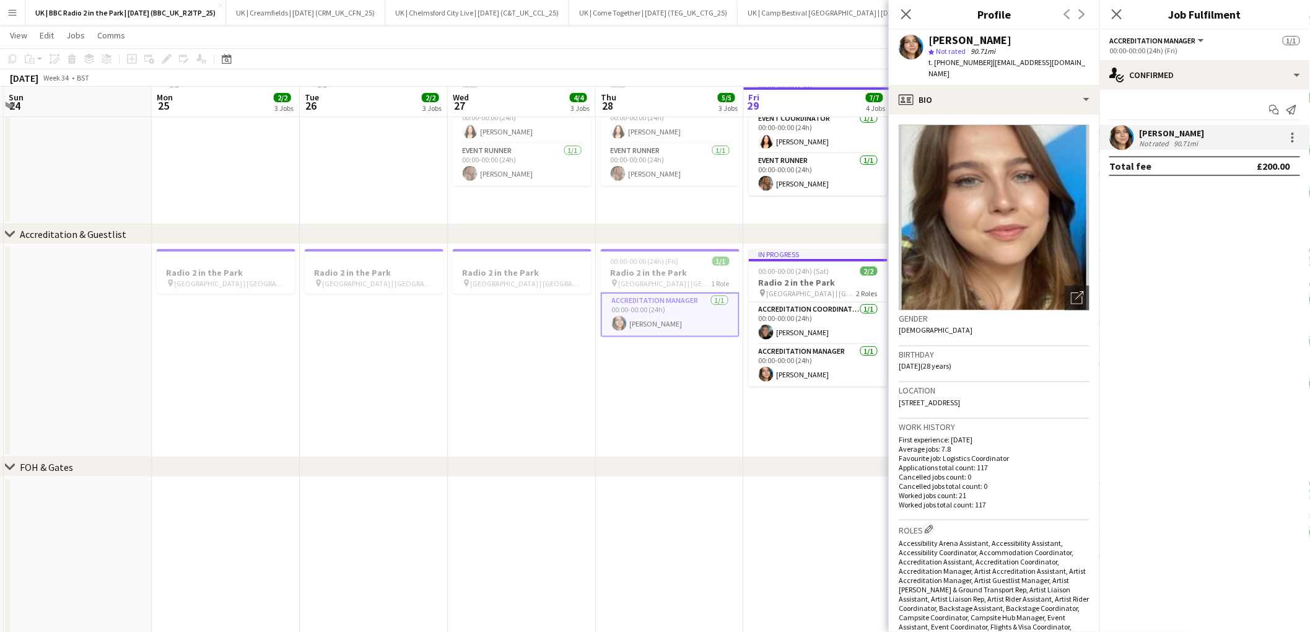
drag, startPoint x: 654, startPoint y: 356, endPoint x: 644, endPoint y: 335, distance: 23.3
click at [655, 355] on app-date-cell "00:00-00:00 (24h) (Fri) 1/1 Radio 2 in the Park pin [GEOGRAPHIC_DATA] | [GEOGRA…" at bounding box center [670, 350] width 148 height 213
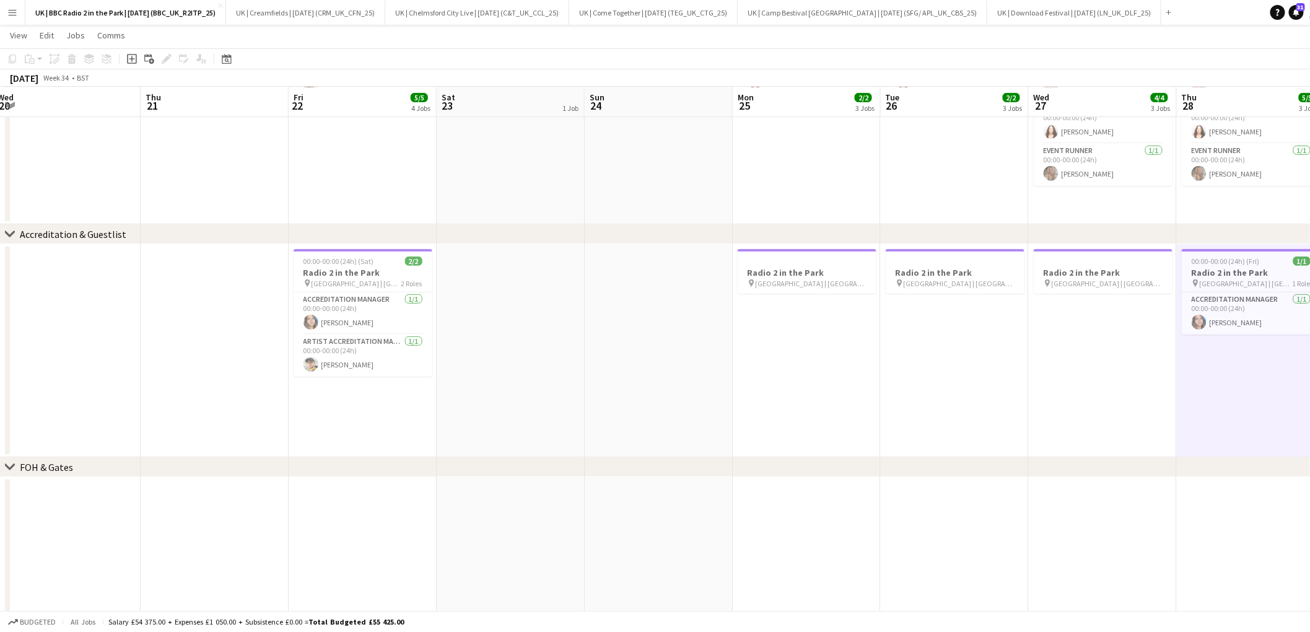
scroll to position [0, 366]
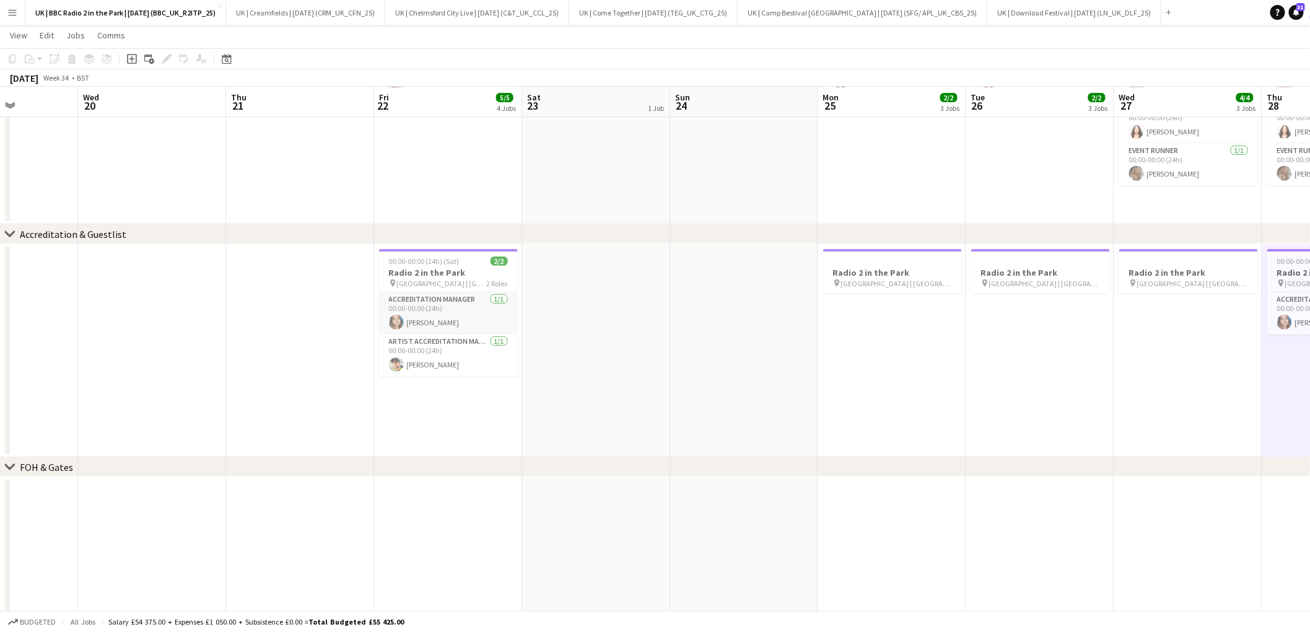
click at [460, 313] on app-card-role "Accreditation Manager [DATE] 00:00-00:00 (24h) [PERSON_NAME]" at bounding box center [448, 313] width 139 height 42
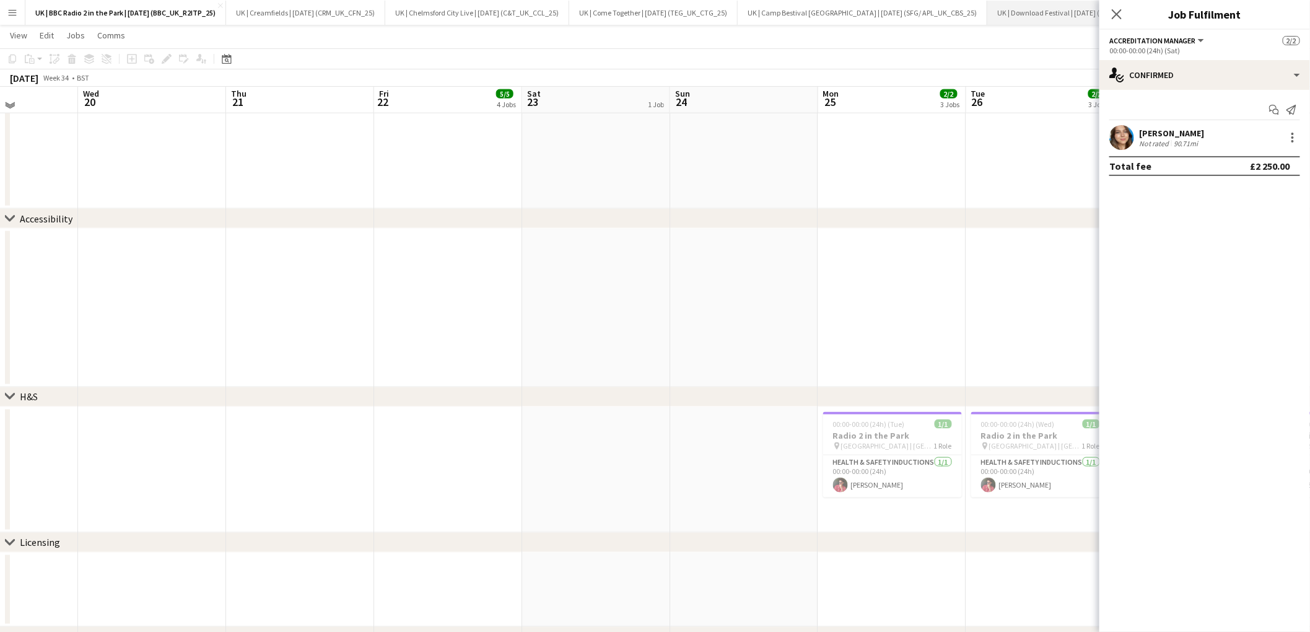
scroll to position [667, 0]
click at [1113, 13] on icon "Close pop-in" at bounding box center [1117, 14] width 12 height 12
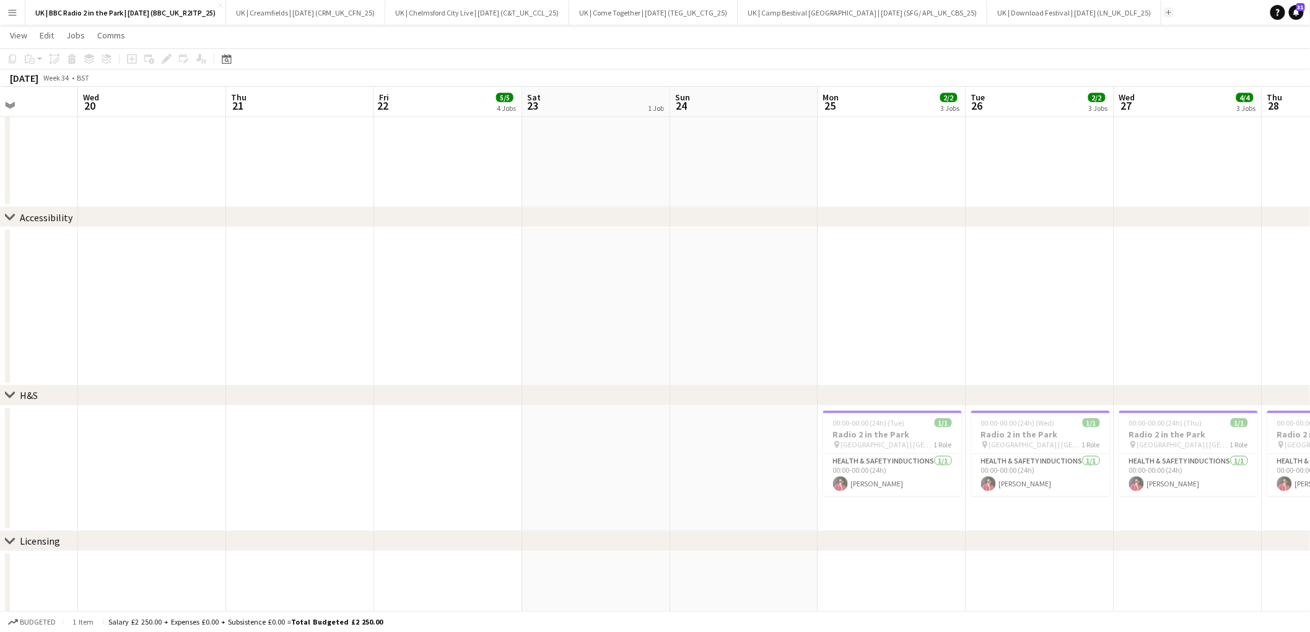
click at [1167, 10] on app-icon "Add" at bounding box center [1169, 12] width 5 height 5
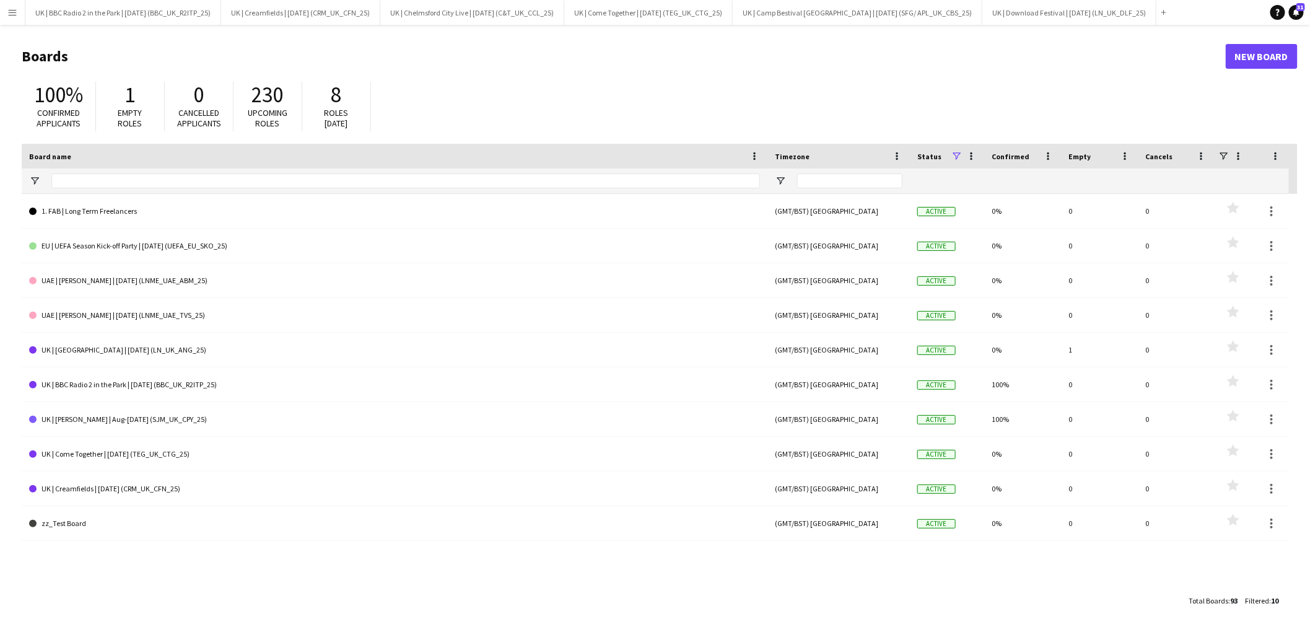
click at [15, 14] on app-icon "Menu" at bounding box center [12, 12] width 10 height 10
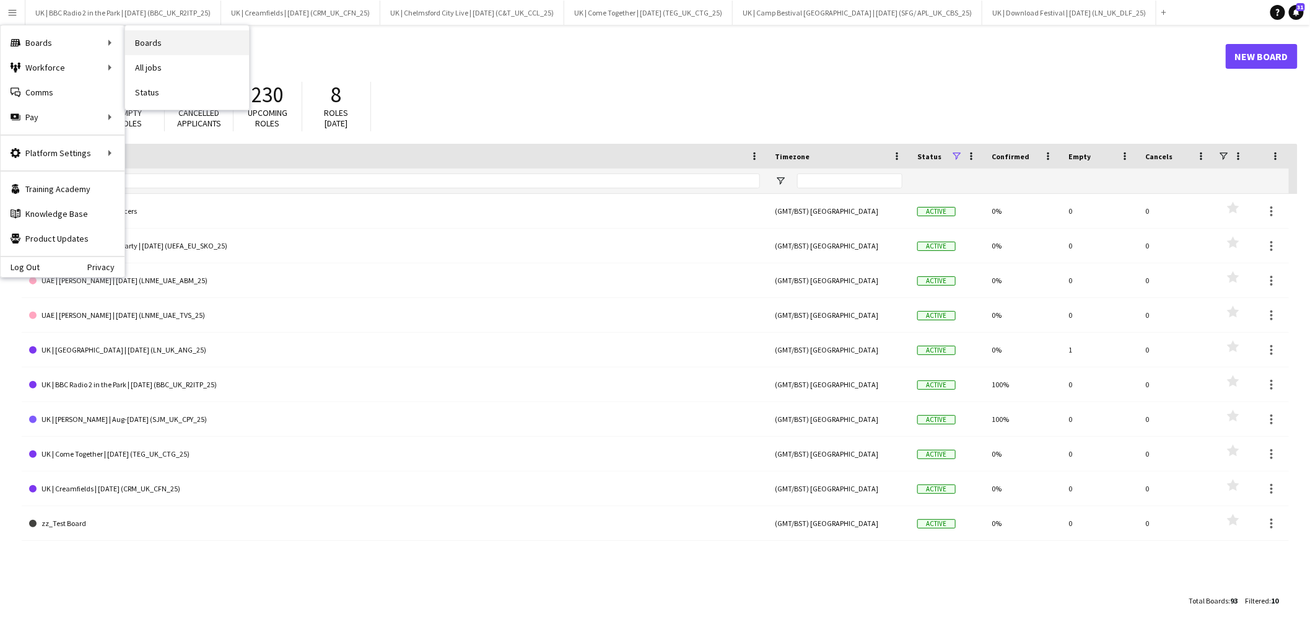
click at [164, 39] on link "Boards" at bounding box center [187, 42] width 124 height 25
